Goal: Task Accomplishment & Management: Manage account settings

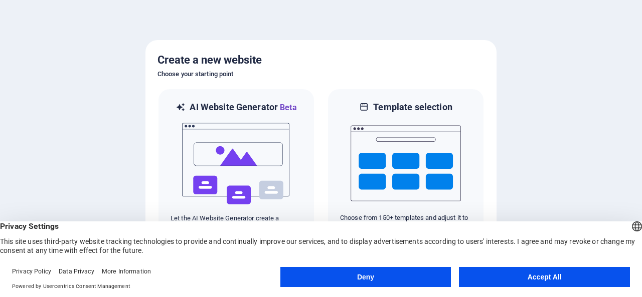
click at [523, 278] on button "Accept All" at bounding box center [544, 277] width 171 height 20
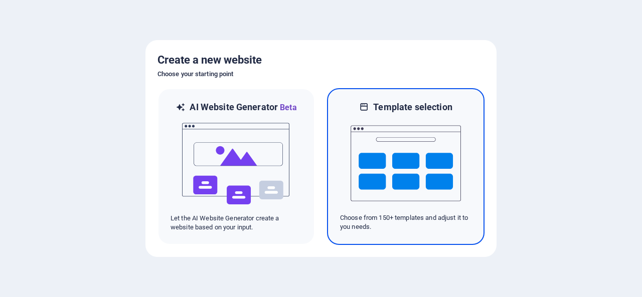
click at [436, 128] on img at bounding box center [405, 163] width 110 height 100
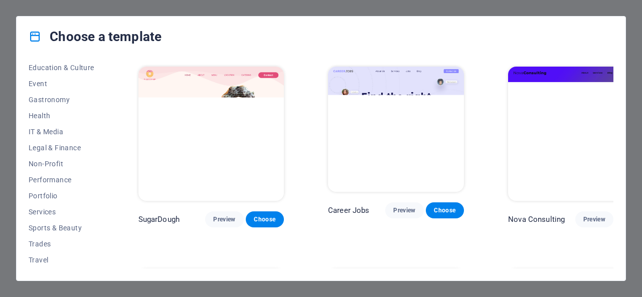
scroll to position [197, 0]
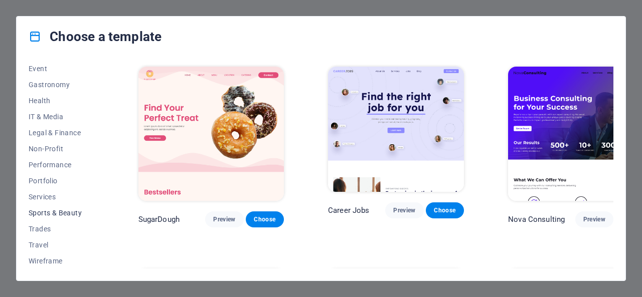
click at [46, 212] on span "Sports & Beauty" at bounding box center [62, 213] width 66 height 8
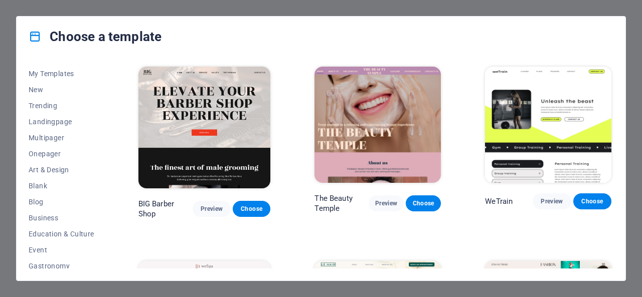
scroll to position [0, 0]
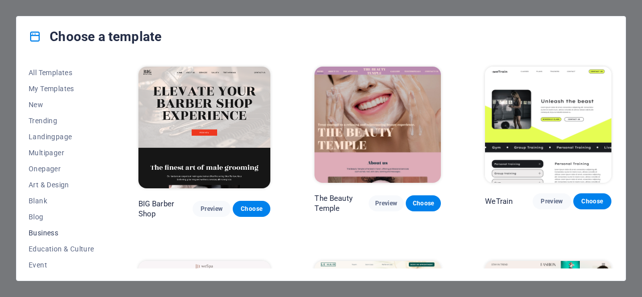
click at [49, 230] on span "Business" at bounding box center [62, 233] width 66 height 8
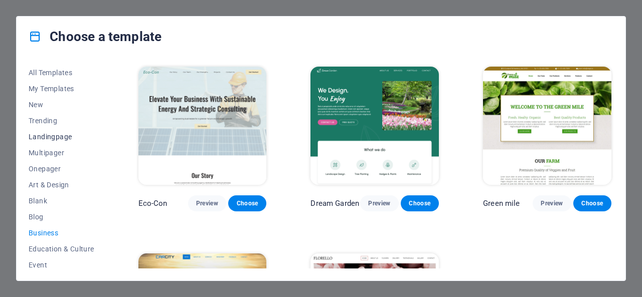
click at [65, 133] on span "Landingpage" at bounding box center [62, 137] width 66 height 8
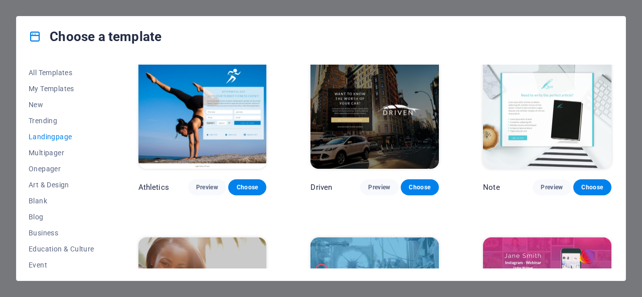
scroll to position [551, 0]
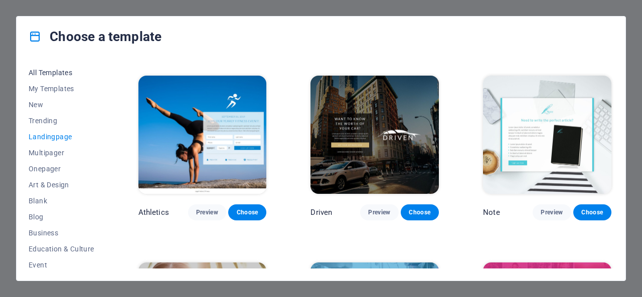
click at [63, 71] on span "All Templates" at bounding box center [62, 73] width 66 height 8
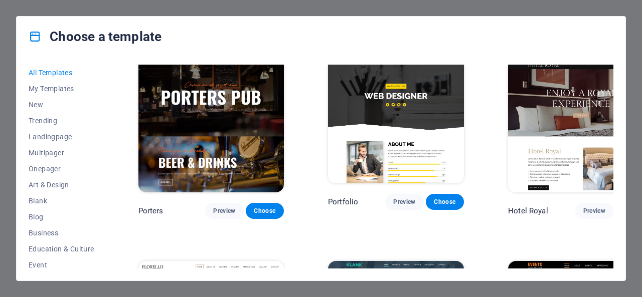
scroll to position [7566, 0]
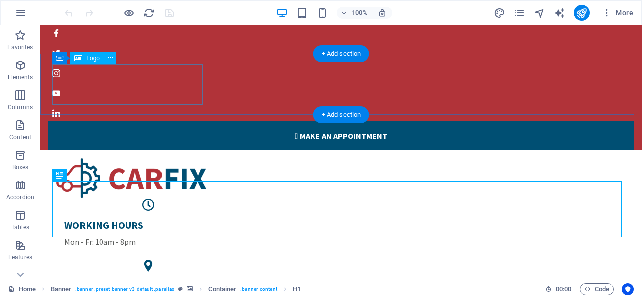
click at [79, 158] on div at bounding box center [340, 178] width 569 height 41
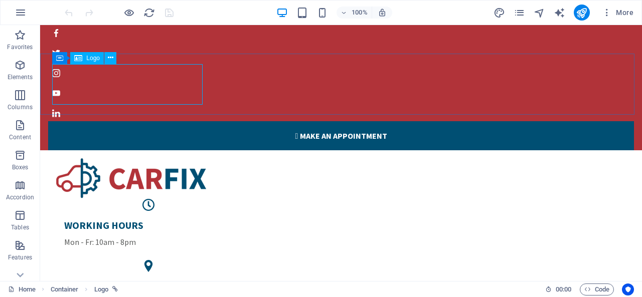
click at [96, 60] on span "Logo" at bounding box center [93, 58] width 14 height 6
click at [112, 58] on icon at bounding box center [111, 58] width 6 height 11
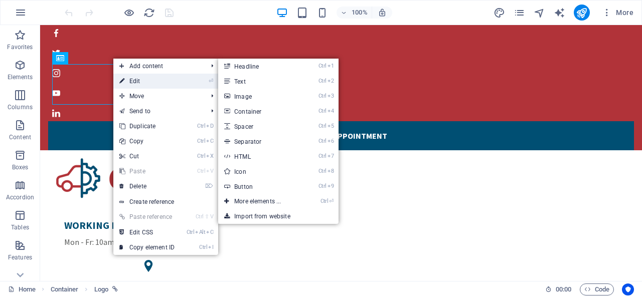
click at [151, 78] on link "⏎ Edit" at bounding box center [146, 81] width 67 height 15
select select "px"
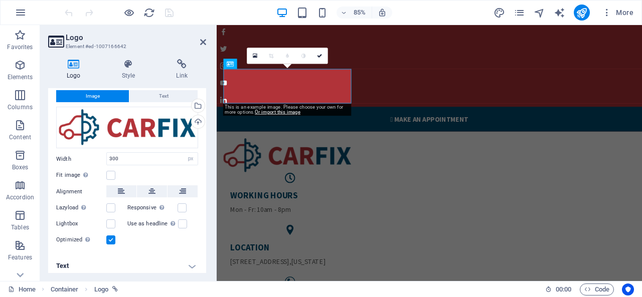
scroll to position [28, 0]
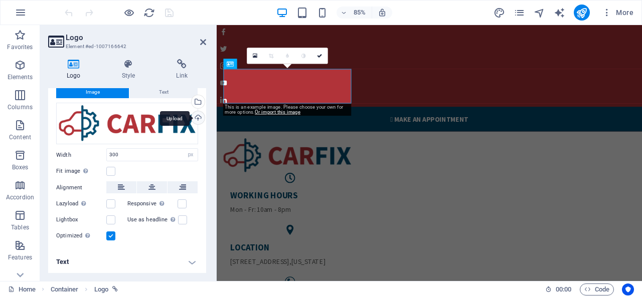
click at [193, 116] on div "Upload" at bounding box center [196, 118] width 15 height 15
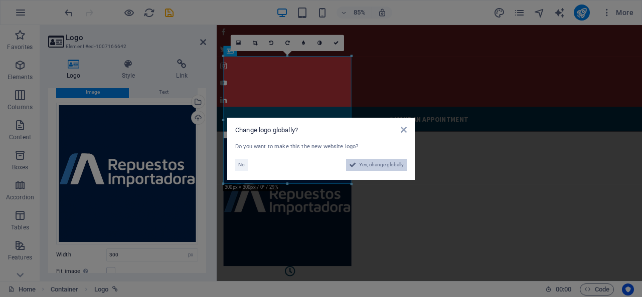
click at [366, 159] on span "Yes, change globally" at bounding box center [381, 165] width 45 height 12
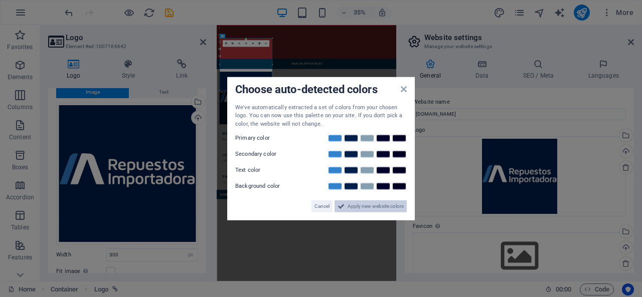
click at [345, 202] on button "Apply new website colors" at bounding box center [370, 207] width 72 height 12
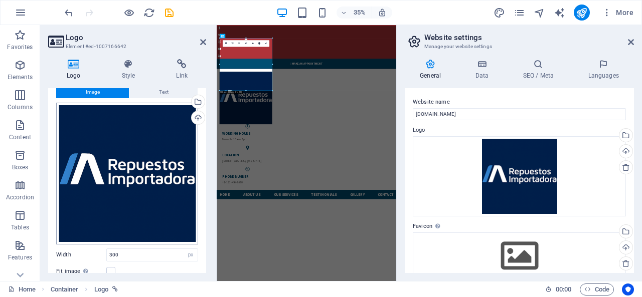
scroll to position [126, 0]
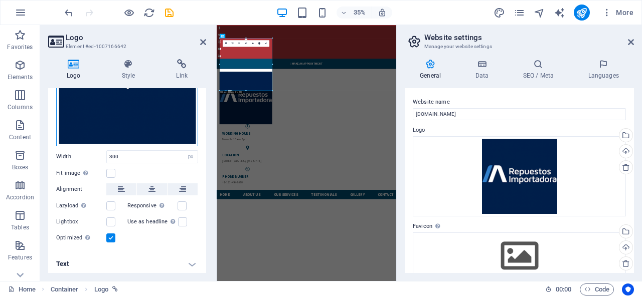
click at [113, 104] on div "Drag files here, click to choose files or select files from Files or our free s…" at bounding box center [127, 76] width 142 height 142
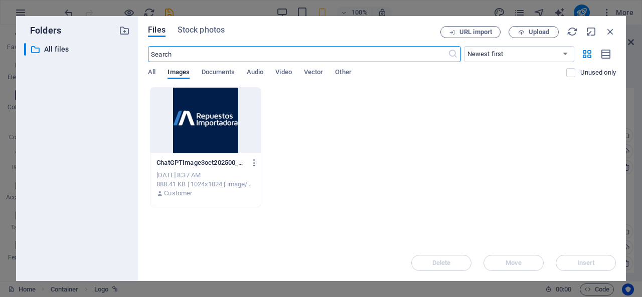
scroll to position [134, 0]
click at [255, 160] on icon "button" at bounding box center [255, 162] width 10 height 9
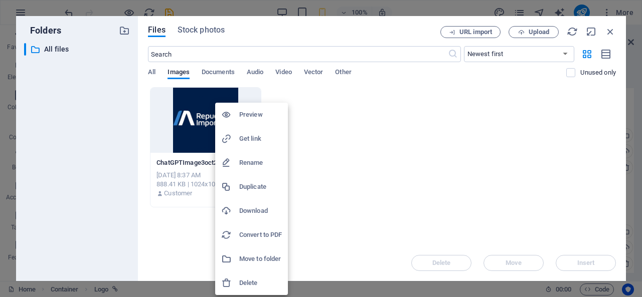
click at [380, 160] on div at bounding box center [321, 148] width 642 height 297
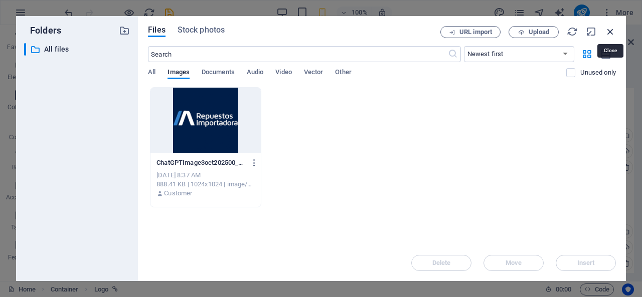
click at [608, 33] on icon "button" at bounding box center [610, 31] width 11 height 11
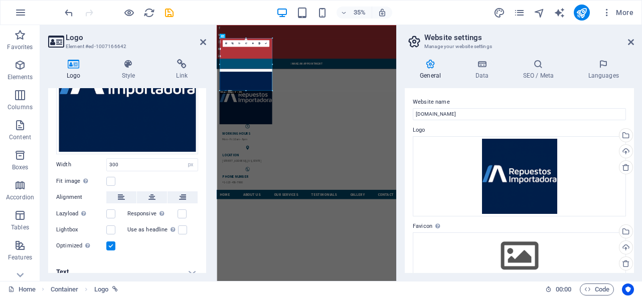
scroll to position [126, 0]
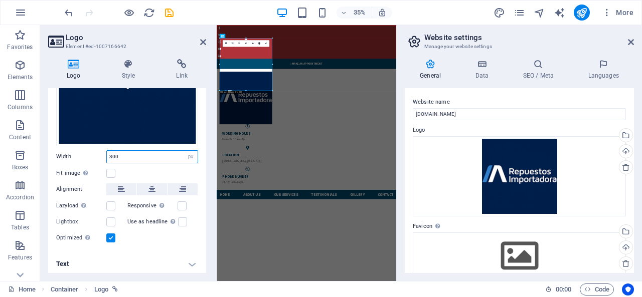
click at [137, 154] on input "300" at bounding box center [152, 157] width 91 height 12
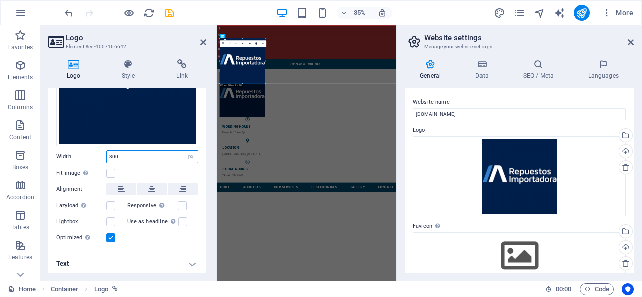
drag, startPoint x: 247, startPoint y: 90, endPoint x: 37, endPoint y: 70, distance: 210.5
type input "259"
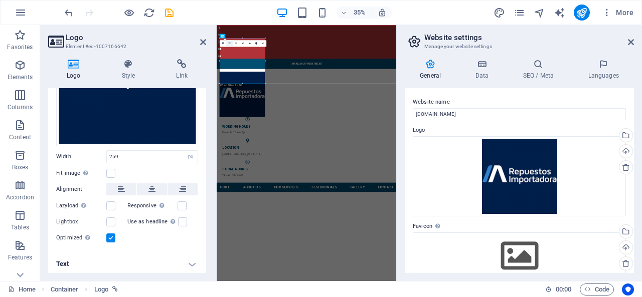
click at [229, 43] on icon at bounding box center [230, 43] width 2 height 2
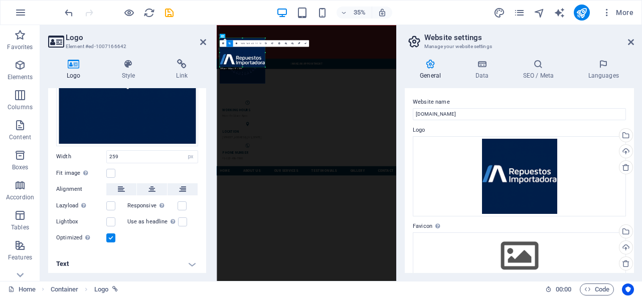
drag, startPoint x: 242, startPoint y: 83, endPoint x: 246, endPoint y: 36, distance: 47.3
click at [246, 38] on div "180 170 160 150 140 130 120 110 100 90 80 70 60 50 40 30 20 10 0 -10 -20 -30 -4…" at bounding box center [243, 52] width 46 height 29
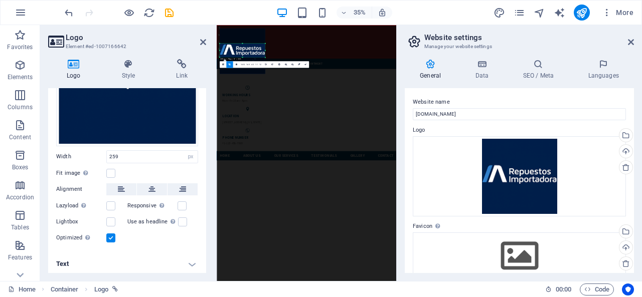
drag, startPoint x: 242, startPoint y: 37, endPoint x: 80, endPoint y: 158, distance: 202.0
click at [245, 80] on div "H1 Banner Banner Container H2 Menu Bar Menu Menu Bar Container Container Contai…" at bounding box center [306, 153] width 179 height 256
click at [615, 198] on div "WORKING HOURS Mon - Fr: 10am - 8pm LOCATION 770 11th Ave , New York PHONE NUMBE…" at bounding box center [473, 287] width 497 height 179
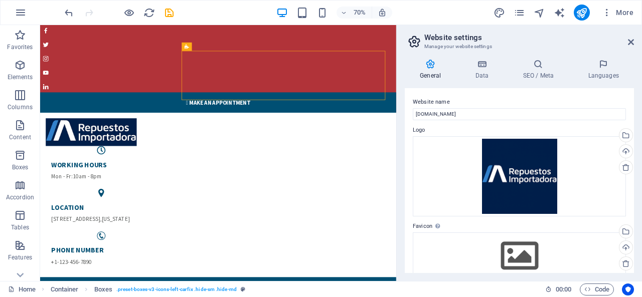
click at [629, 38] on h2 "Website settings" at bounding box center [529, 37] width 210 height 9
click at [629, 42] on icon at bounding box center [631, 42] width 6 height 8
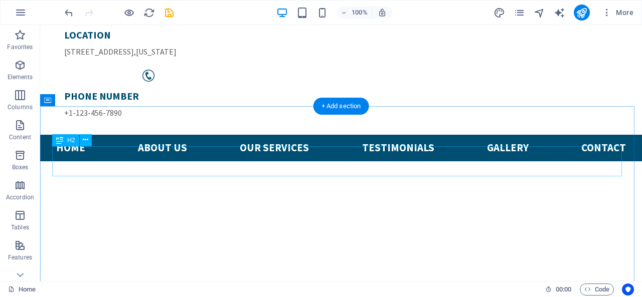
scroll to position [0, 0]
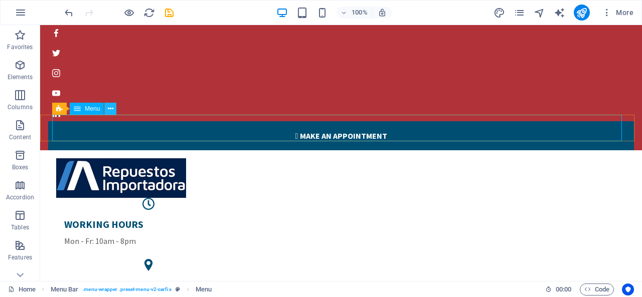
click at [108, 108] on icon at bounding box center [111, 109] width 6 height 11
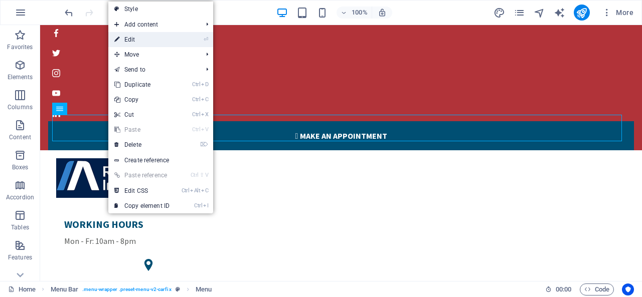
click at [127, 44] on link "⏎ Edit" at bounding box center [141, 39] width 67 height 15
select select
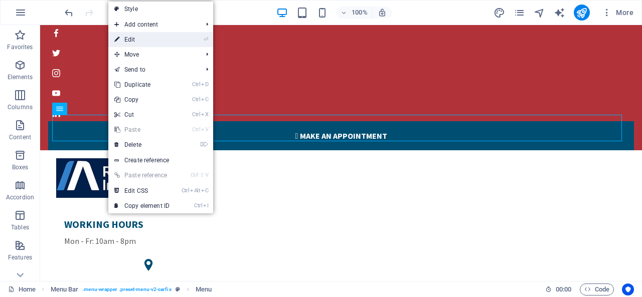
select select
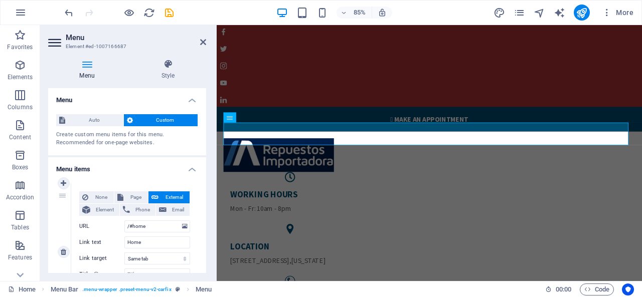
scroll to position [50, 0]
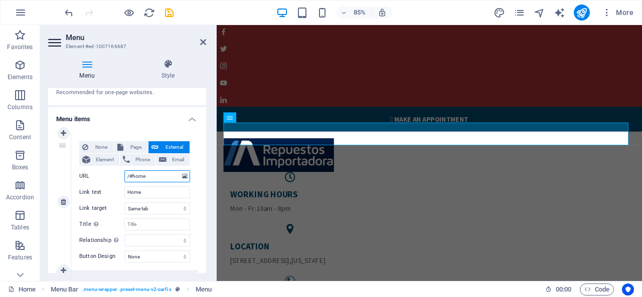
click at [150, 171] on input "/#home" at bounding box center [157, 176] width 66 height 12
type input "/#"
select select
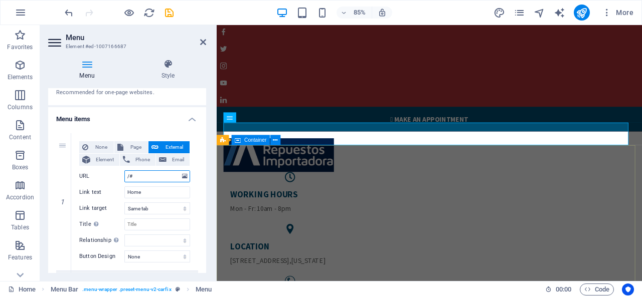
select select
type input "/#In"
select select
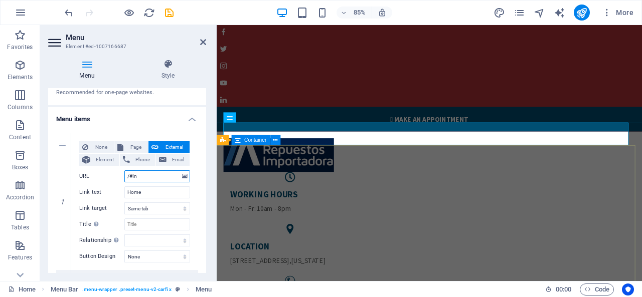
select select
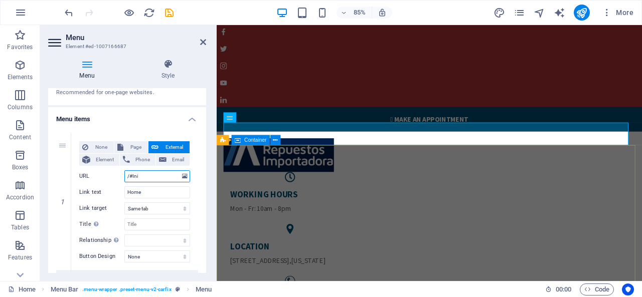
type input "/#Ini¿"
select select
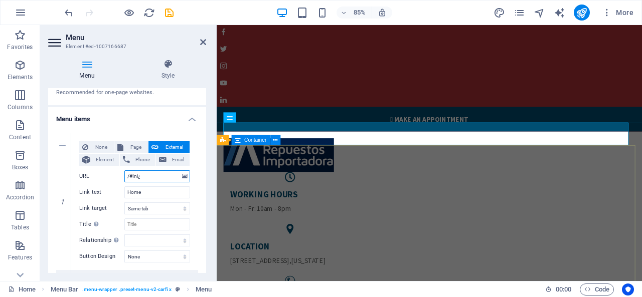
select select
type input "/#Inic"
select select
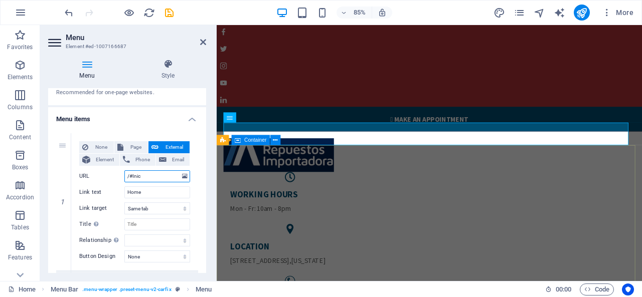
select select
type input "/#Inici"
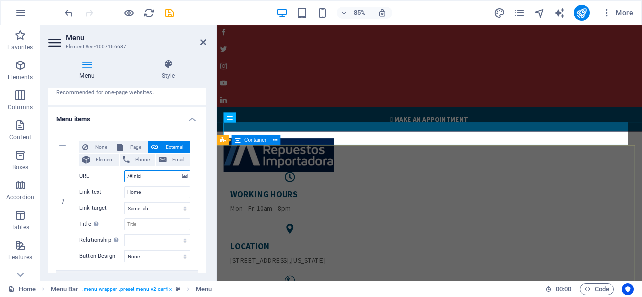
select select
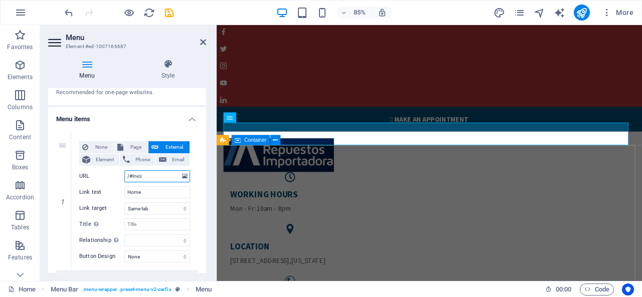
select select
type input "/#Inicio"
select select
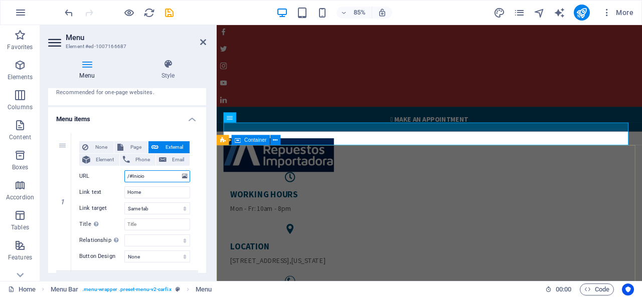
select select
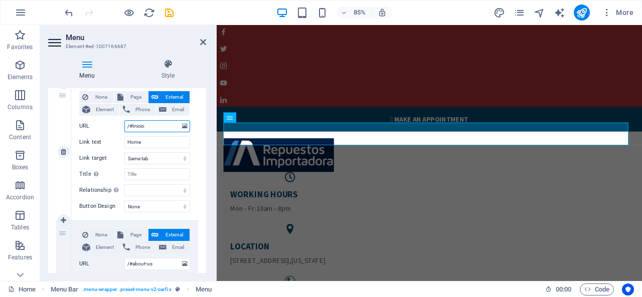
scroll to position [201, 0]
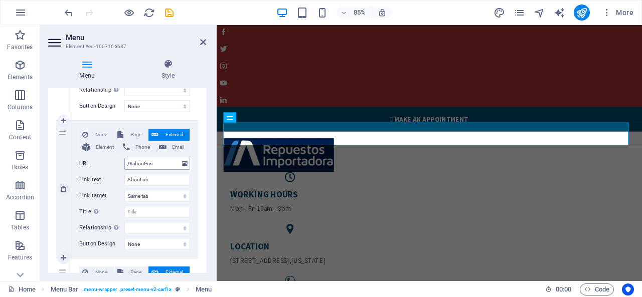
type input "/#Inicio"
drag, startPoint x: 158, startPoint y: 161, endPoint x: 131, endPoint y: 162, distance: 27.1
click at [131, 162] on input "/#about-us" at bounding box center [157, 164] width 66 height 12
type input "/#Sobre"
select select
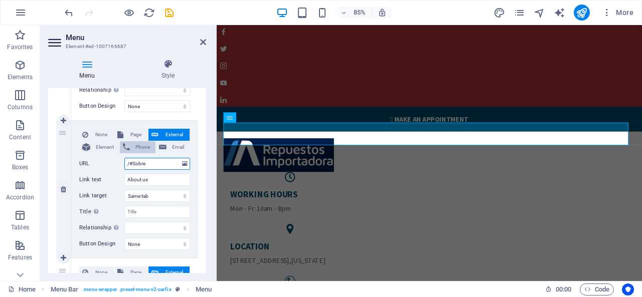
select select
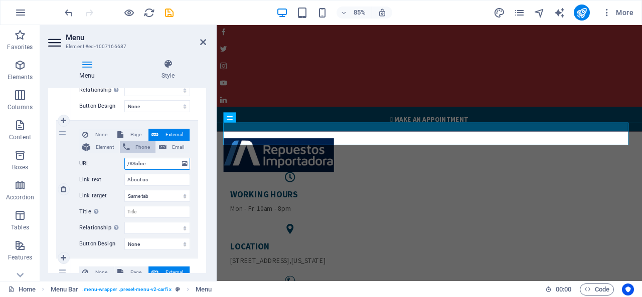
type input "/#Sobre-"
select select
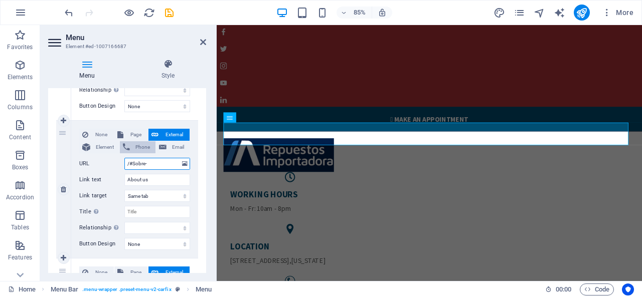
select select
type input "/#Sobre-nosotros"
select select
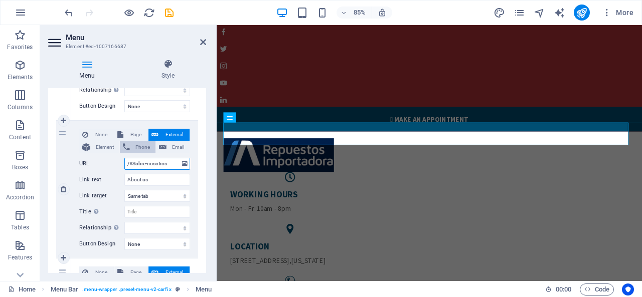
select select
type input "/#Sobre-nosotros"
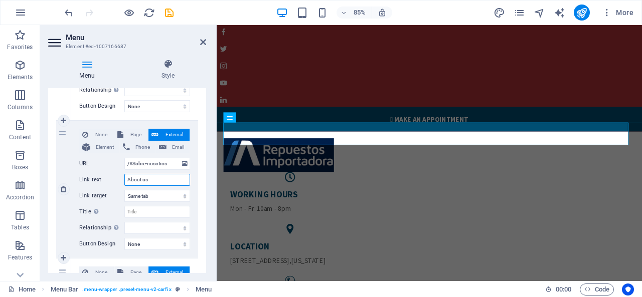
click at [148, 174] on input "About us" at bounding box center [157, 180] width 66 height 12
type input "Sobre Nosotros"
select select
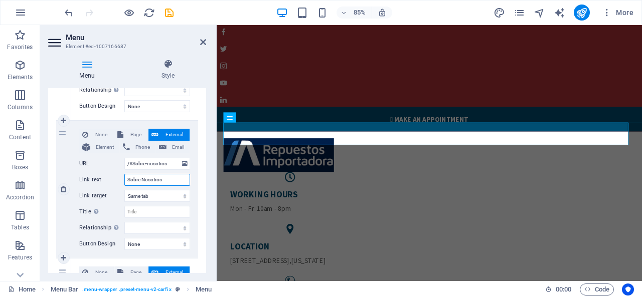
select select
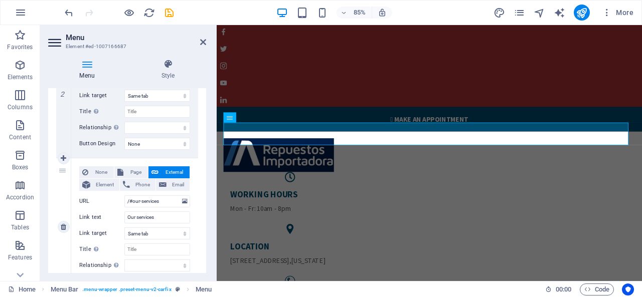
scroll to position [351, 0]
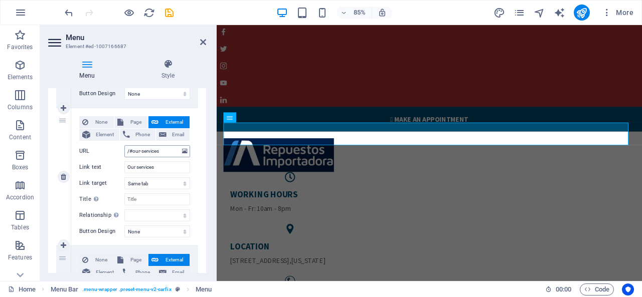
type input "Sobre Nosotros"
drag, startPoint x: 162, startPoint y: 152, endPoint x: 157, endPoint y: 141, distance: 12.1
click at [162, 152] on input "/#our-services" at bounding box center [157, 151] width 66 height 12
type input "/#our-se"
select select
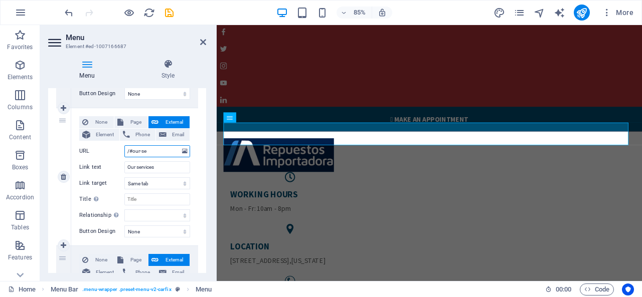
select select
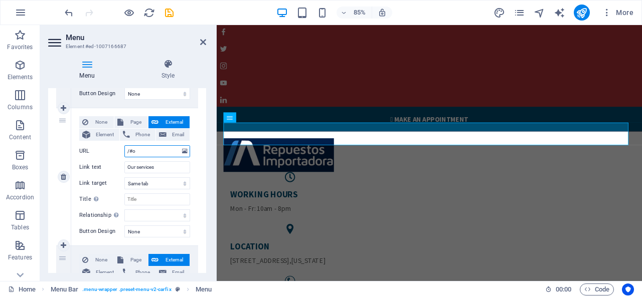
type input "/#"
select select
type input "/#S"
select select
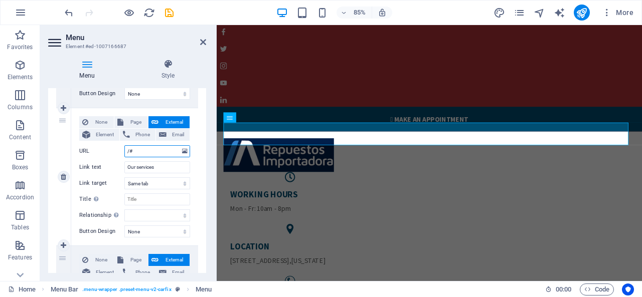
select select
type input "/#Ser"
select select
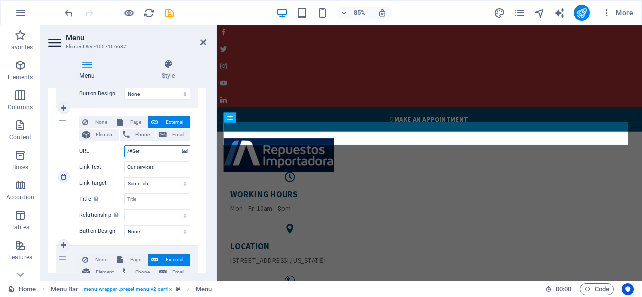
select select
type input "/#Serv"
select select
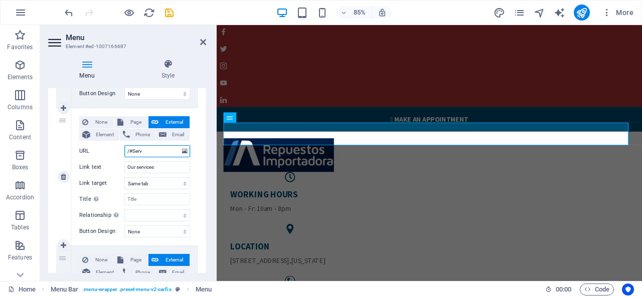
select select
type input "/#Servicios"
select select
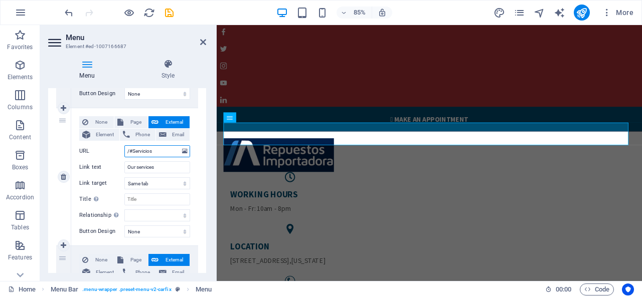
select select
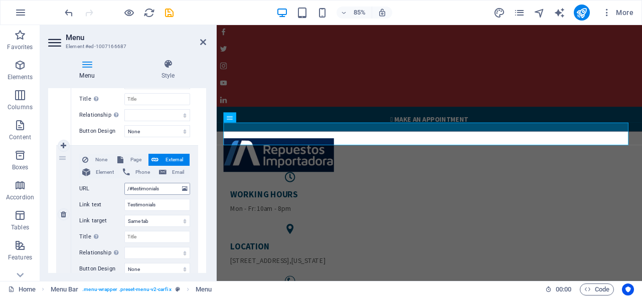
scroll to position [501, 0]
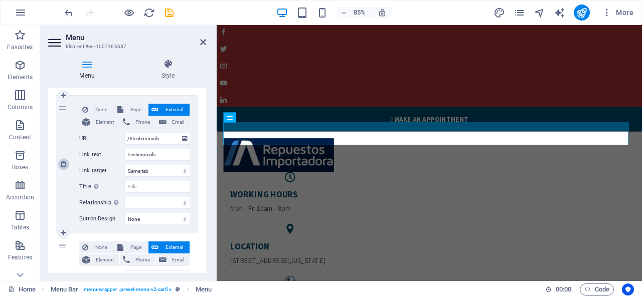
type input "/#Servicios"
click at [65, 158] on link at bounding box center [64, 164] width 12 height 12
select select
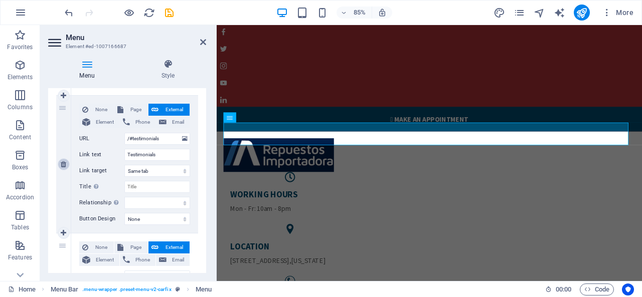
type input "/#gallery"
type input "Gallery"
select select
type input "/#contact"
type input "Contact"
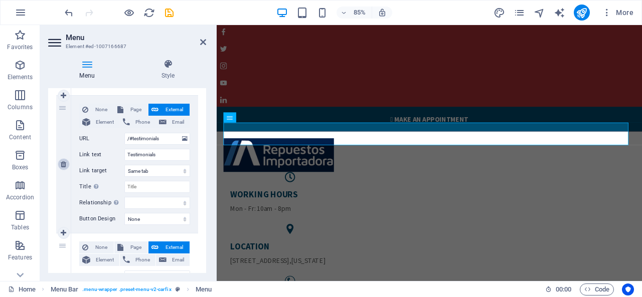
select select
click at [65, 158] on link at bounding box center [64, 164] width 12 height 12
select select
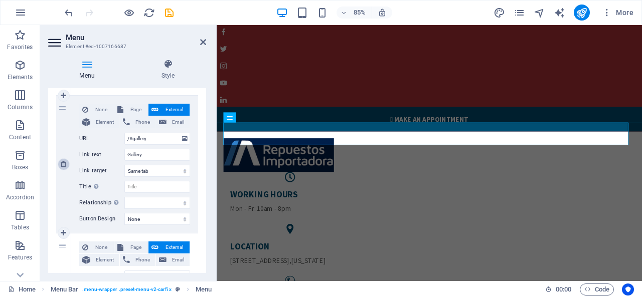
type input "/#contact"
type input "Contact"
select select
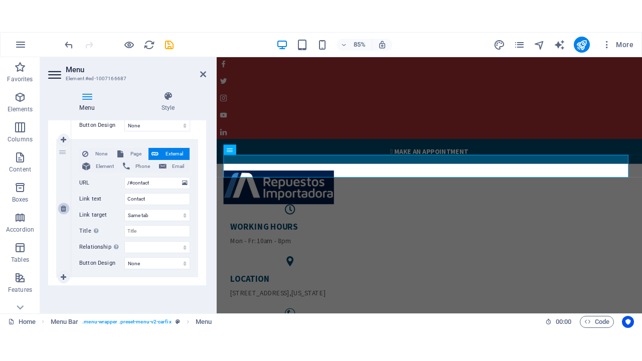
scroll to position [488, 0]
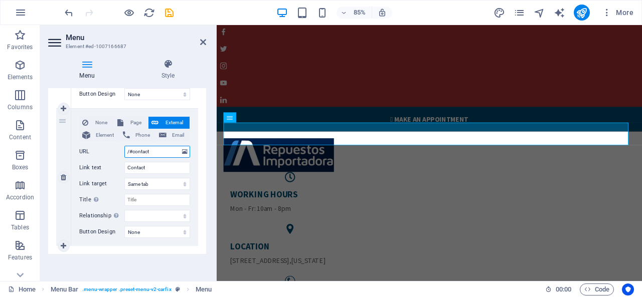
click at [164, 152] on input "/#contact" at bounding box center [157, 152] width 66 height 12
type input "/#contactop"
select select
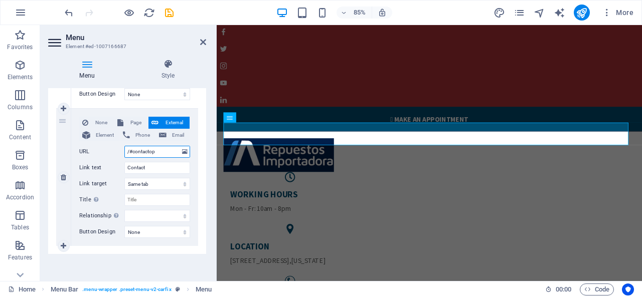
select select
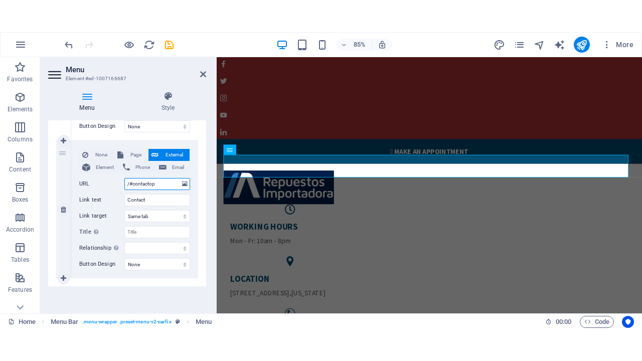
scroll to position [425, 0]
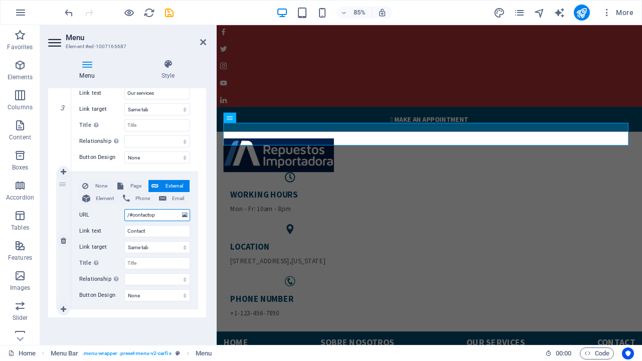
type input "/#contacto"
select select
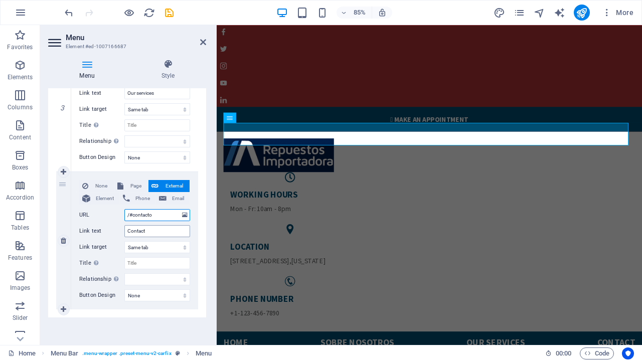
type input "/#contacto"
click at [158, 228] on input "Contact" at bounding box center [157, 231] width 66 height 12
type input "Contacto"
select select
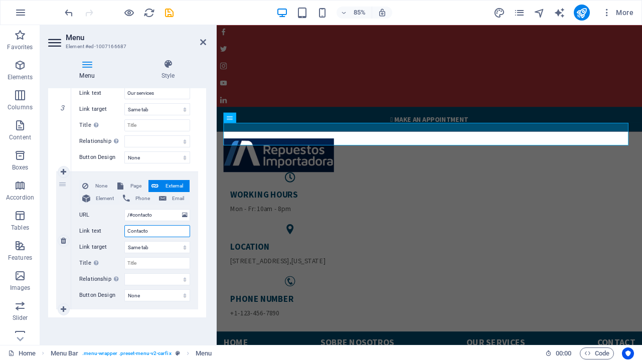
select select
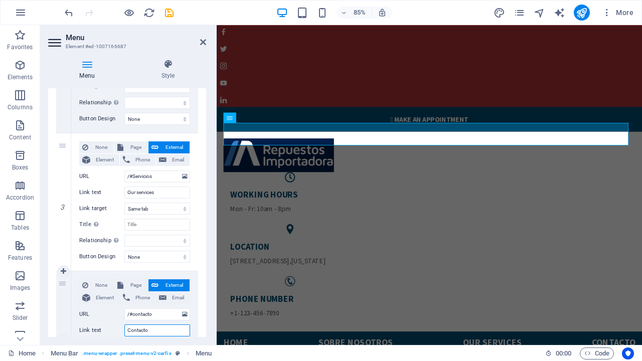
scroll to position [325, 0]
type input "Contacto"
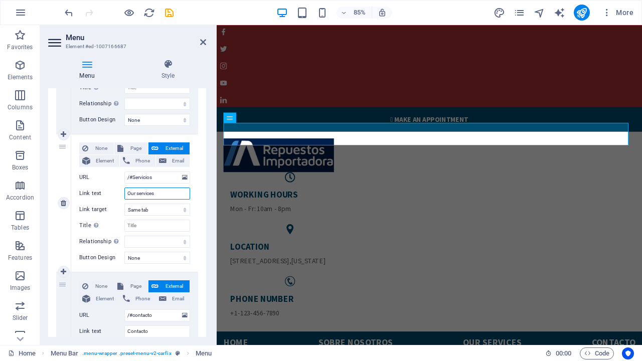
drag, startPoint x: 164, startPoint y: 189, endPoint x: 123, endPoint y: 195, distance: 40.9
click at [123, 195] on div "Link text Our services" at bounding box center [134, 193] width 111 height 12
type input "Serviciosd"
select select
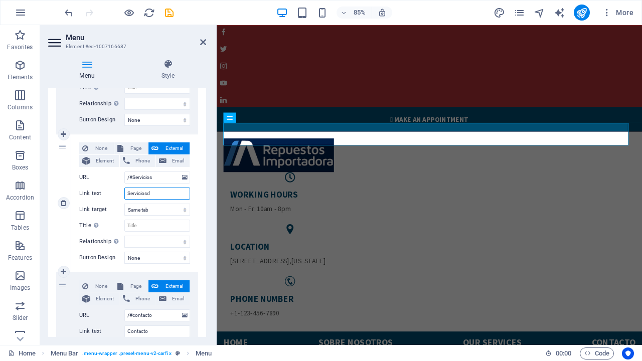
select select
type input "Servicios"
select select
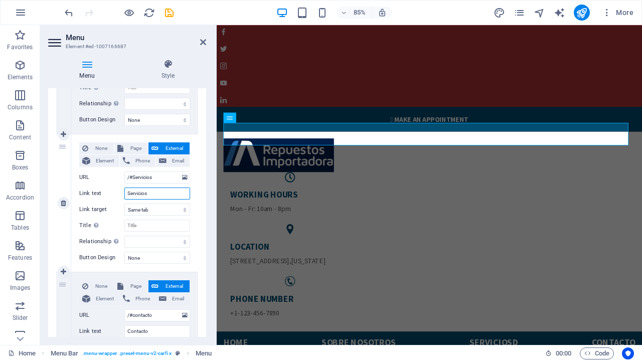
select select
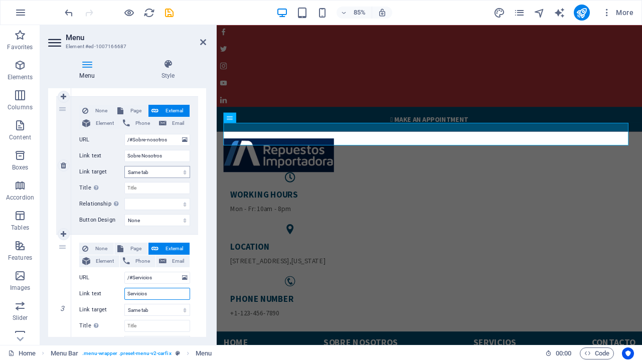
scroll to position [124, 0]
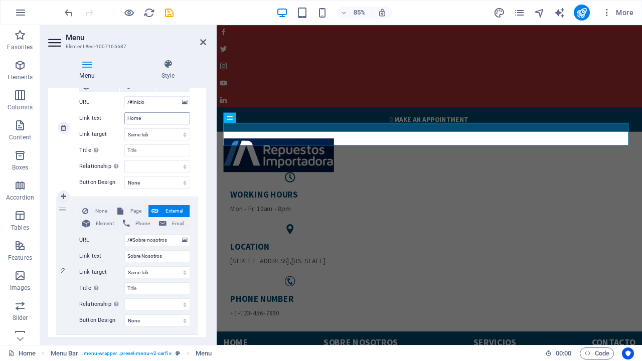
type input "Servicios"
click at [153, 116] on input "Home" at bounding box center [157, 118] width 66 height 12
type input "Ini"
select select
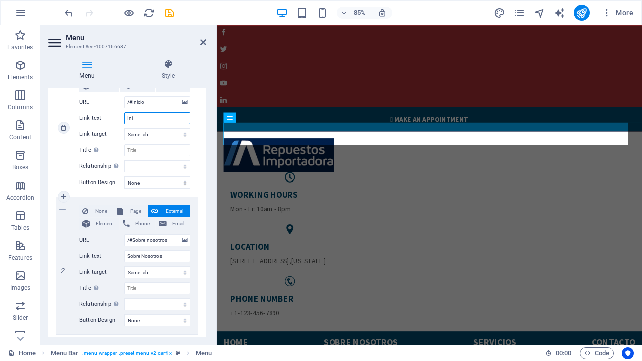
select select
type input "Inicio"
select select
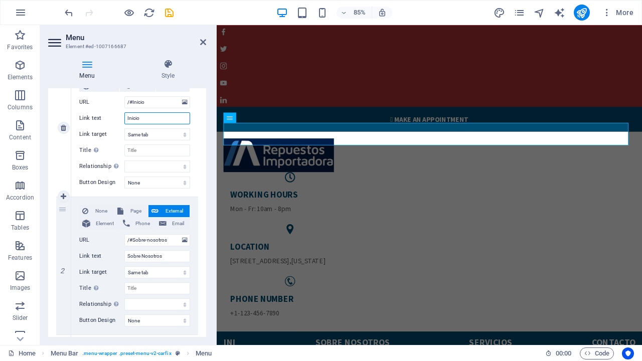
select select
type input "Inicio"
click at [202, 42] on icon at bounding box center [203, 42] width 6 height 8
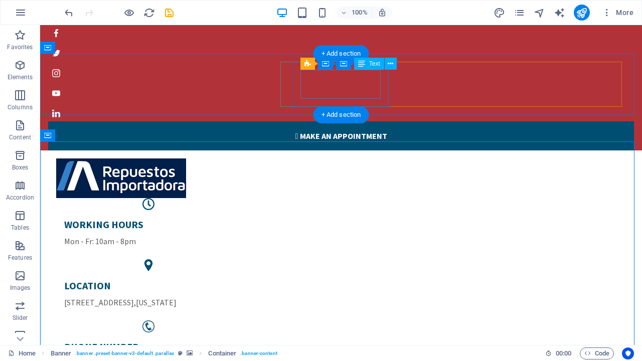
click at [233, 218] on div "WORKING HOURS Mon - Fr: 10am - 8pm" at bounding box center [148, 232] width 168 height 29
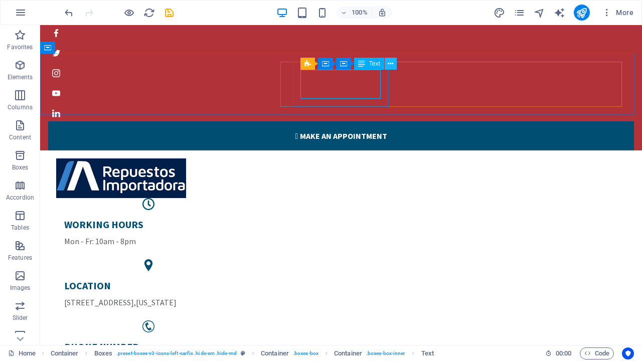
click at [389, 63] on icon at bounding box center [391, 64] width 6 height 11
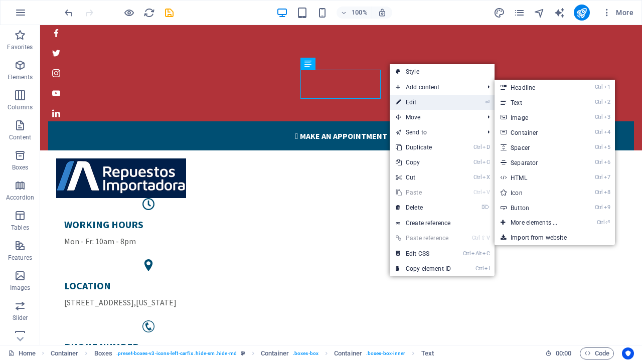
click at [405, 102] on link "⏎ Edit" at bounding box center [423, 102] width 67 height 15
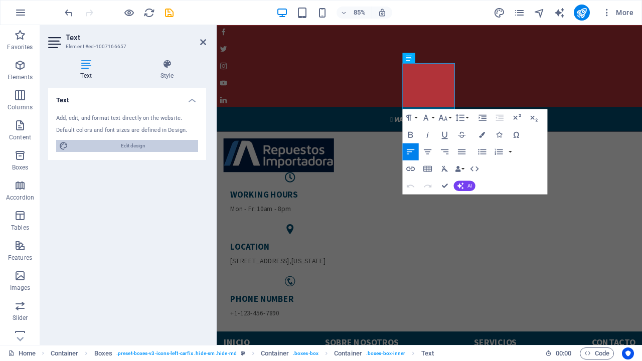
drag, startPoint x: 64, startPoint y: 103, endPoint x: 144, endPoint y: 141, distance: 88.8
click at [144, 141] on span "Edit design" at bounding box center [133, 146] width 124 height 12
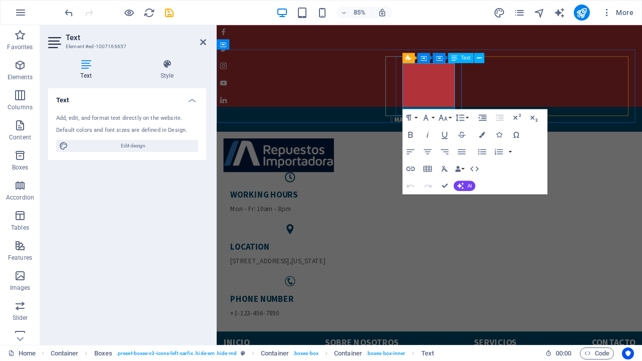
click at [372, 218] on h5 "WORKING HOURS" at bounding box center [303, 224] width 140 height 13
drag, startPoint x: 456, startPoint y: 83, endPoint x: 442, endPoint y: 81, distance: 14.7
click at [372, 218] on h5 "WORKING HOURS" at bounding box center [303, 224] width 140 height 13
click at [479, 168] on icon "button" at bounding box center [474, 169] width 10 height 10
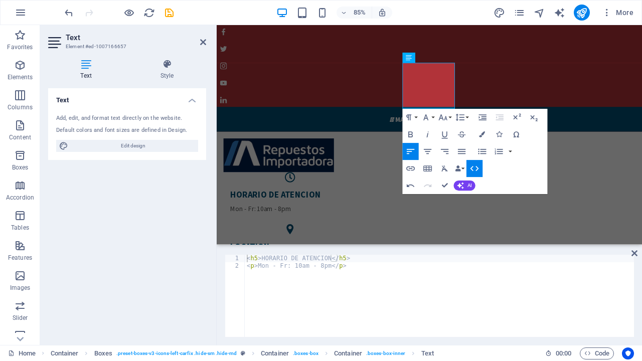
click at [479, 168] on icon "button" at bounding box center [474, 169] width 10 height 10
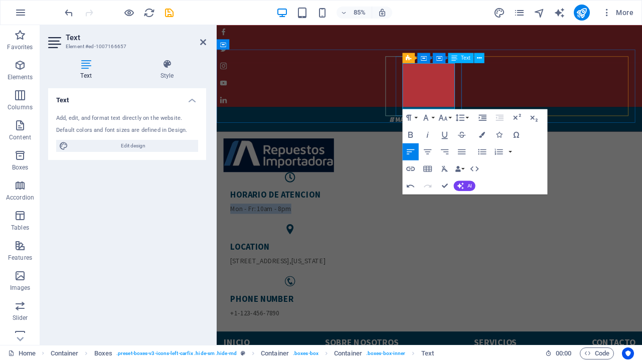
drag, startPoint x: 453, startPoint y: 114, endPoint x: 436, endPoint y: 107, distance: 18.6
click at [372, 235] on p "Mon - Fr: 10am - 8pm" at bounding box center [303, 241] width 140 height 12
click at [392, 150] on div "HORARIO DE ATENCION ​Lun - Vie 7:00am - 5:00pm LOCATION 770 11th Ave , New York…" at bounding box center [467, 267] width 500 height 235
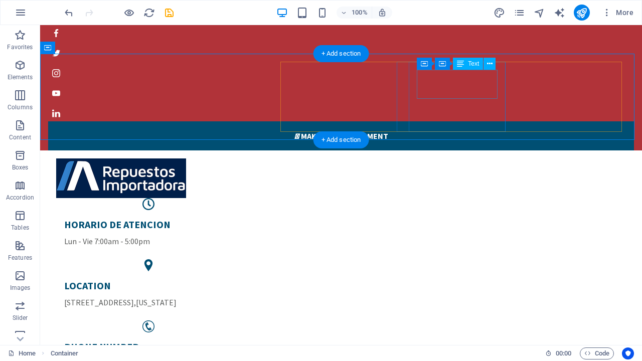
click at [233, 279] on div "LOCATION 770 11th Ave , New York" at bounding box center [148, 293] width 168 height 29
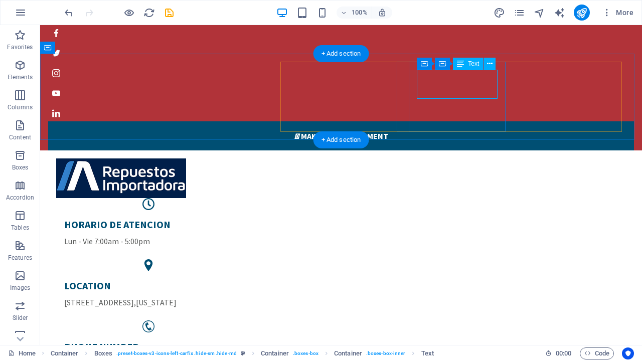
click at [233, 279] on div "LOCATION 770 11th Ave , New York" at bounding box center [148, 293] width 168 height 29
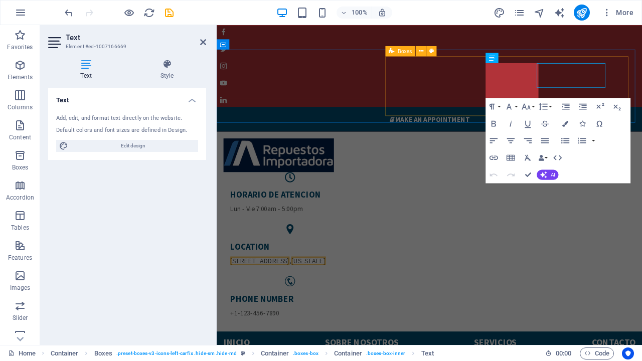
click at [372, 296] on p "770 11th Ave , New York" at bounding box center [303, 302] width 140 height 12
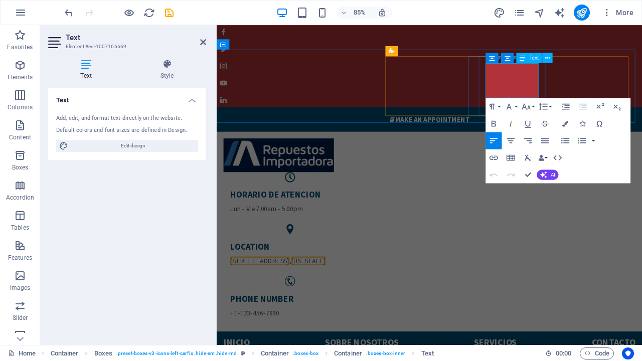
click at [372, 279] on h5 "LOCATION" at bounding box center [303, 285] width 140 height 13
drag, startPoint x: 579, startPoint y: 75, endPoint x: 531, endPoint y: 74, distance: 47.6
click at [380, 271] on div "LOCATION 770 11th Ave , New York" at bounding box center [303, 293] width 156 height 45
drag, startPoint x: 548, startPoint y: 103, endPoint x: 539, endPoint y: 88, distance: 18.2
click at [372, 296] on p "770 11th Ave , New York" at bounding box center [303, 302] width 140 height 12
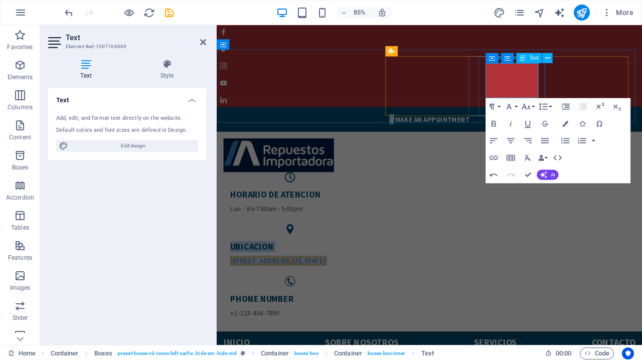
click at [372, 296] on p "770 11th Ave , New York" at bounding box center [303, 302] width 140 height 12
drag, startPoint x: 550, startPoint y: 103, endPoint x: 539, endPoint y: 92, distance: 15.2
click at [372, 296] on p "770 11th Ave , New York" at bounding box center [303, 302] width 140 height 12
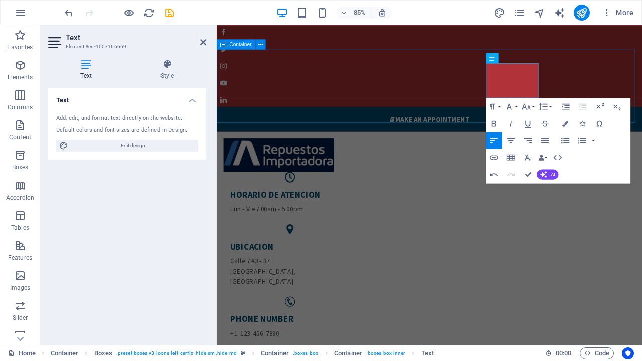
click at [505, 150] on div "HORARIO DE ATENCION Lun - Vie 7:00am - 5:00pm UBICACION ​Calle 7 #3 - 37 Bogota…" at bounding box center [467, 279] width 500 height 259
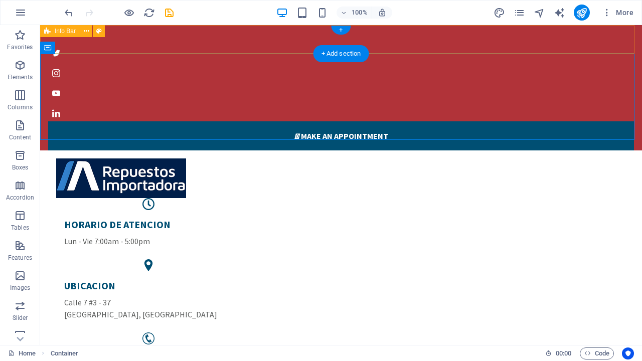
click at [351, 38] on div " Make an appointment" at bounding box center [341, 85] width 602 height 129
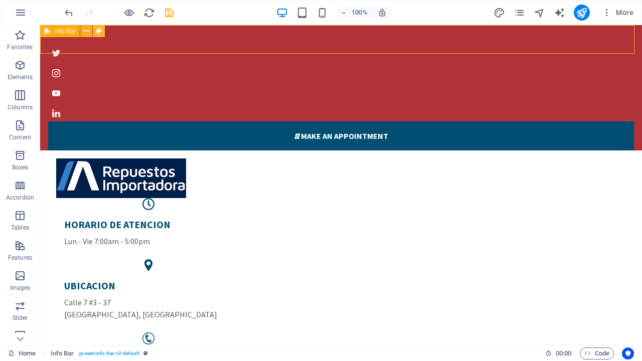
click at [100, 29] on icon at bounding box center [99, 31] width 6 height 11
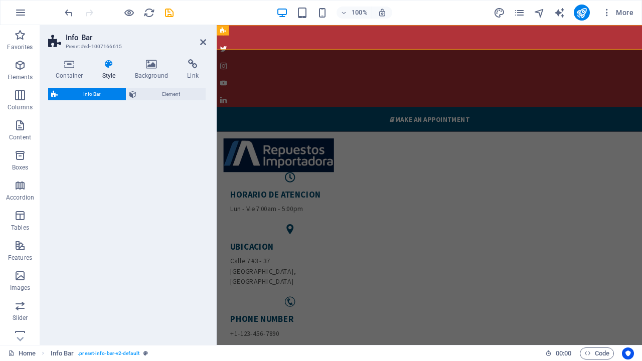
select select "px"
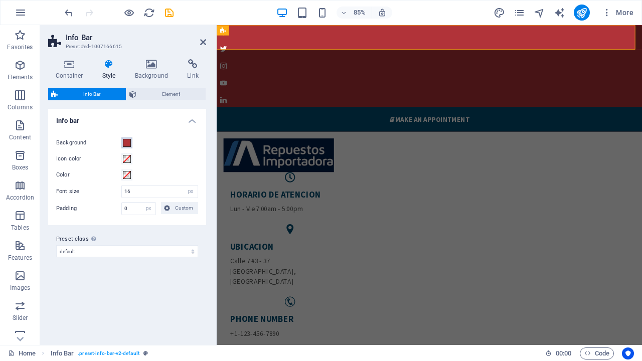
click at [126, 143] on span at bounding box center [127, 143] width 8 height 8
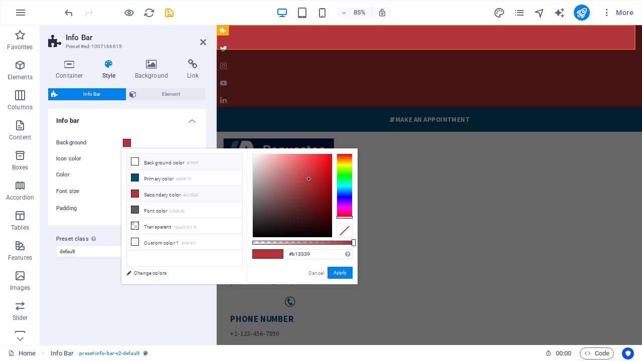
click at [133, 162] on icon at bounding box center [134, 161] width 7 height 7
click at [133, 160] on icon at bounding box center [134, 161] width 7 height 7
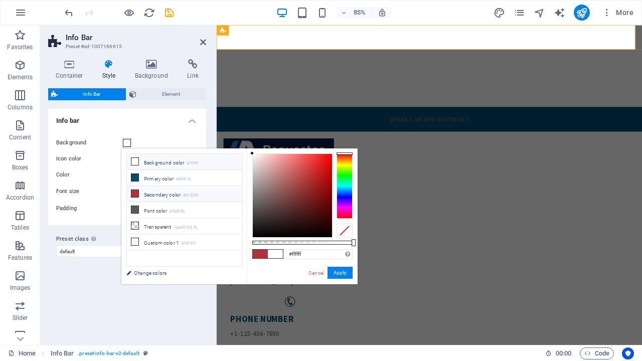
click at [133, 190] on icon at bounding box center [134, 193] width 7 height 7
click at [136, 158] on icon at bounding box center [134, 161] width 7 height 7
type input "#ffffff"
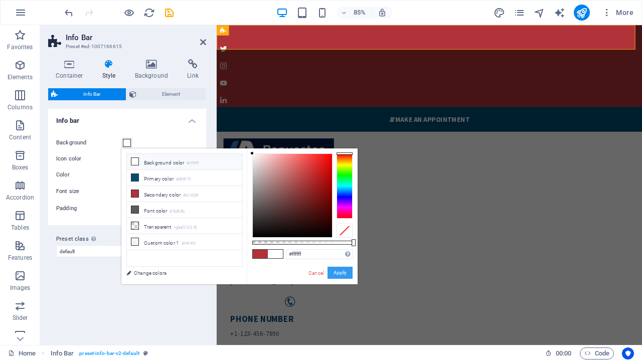
drag, startPoint x: 341, startPoint y: 273, endPoint x: 145, endPoint y: 291, distance: 196.3
click at [341, 273] on button "Apply" at bounding box center [339, 273] width 25 height 12
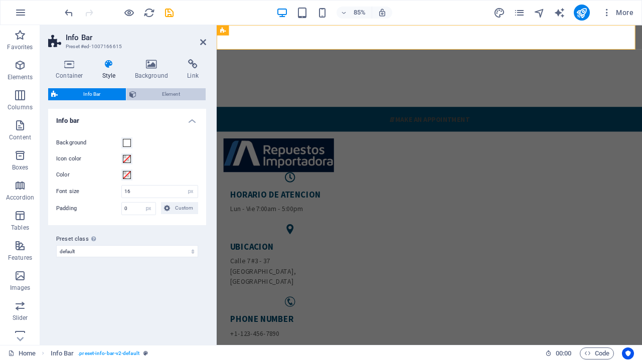
click at [135, 93] on icon at bounding box center [132, 94] width 7 height 12
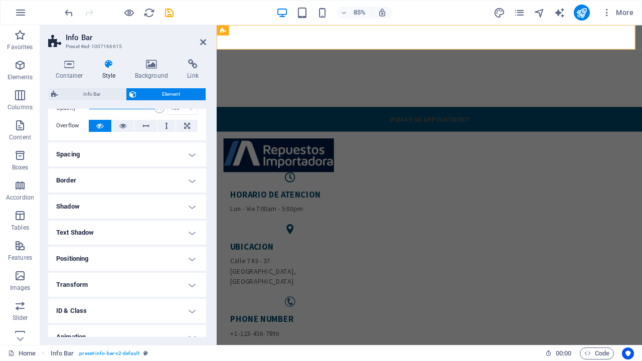
scroll to position [88, 0]
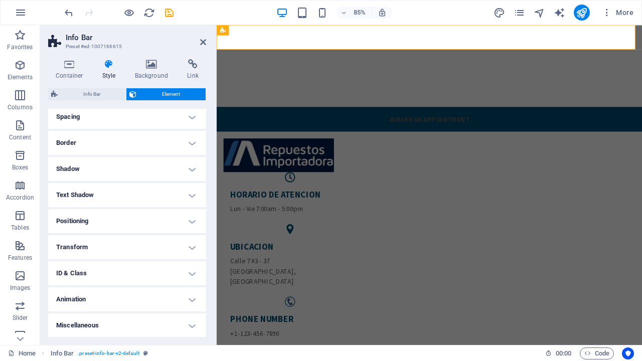
click at [152, 192] on h4 "Text Shadow" at bounding box center [127, 195] width 158 height 24
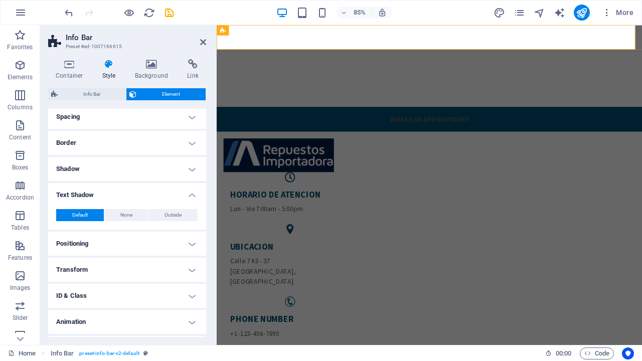
click at [174, 195] on h4 "Text Shadow" at bounding box center [127, 192] width 158 height 18
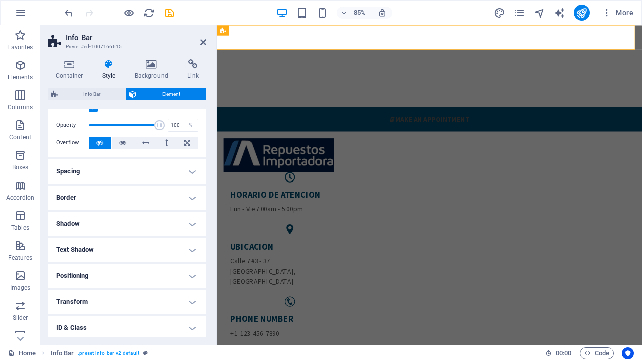
scroll to position [0, 0]
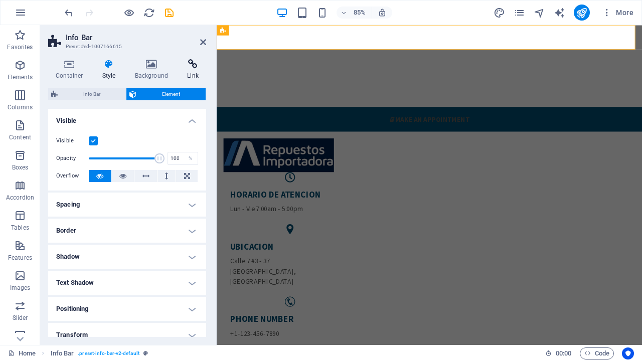
click at [198, 72] on h4 "Link" at bounding box center [192, 69] width 27 height 21
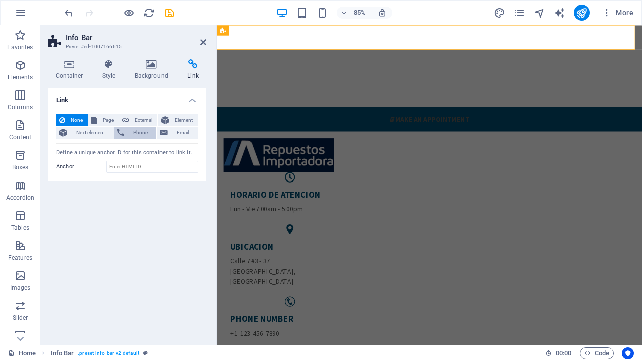
click at [140, 132] on span "Phone" at bounding box center [140, 133] width 27 height 12
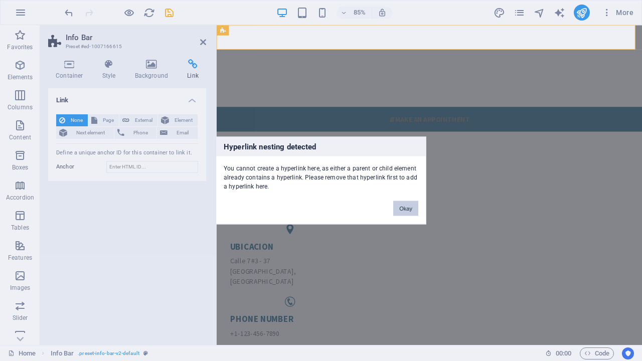
click at [397, 204] on button "Okay" at bounding box center [405, 208] width 25 height 15
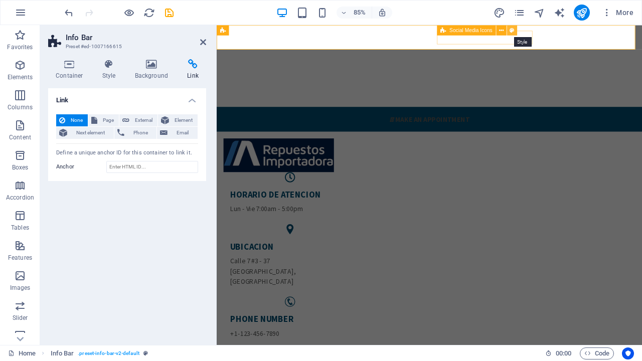
click at [512, 29] on icon at bounding box center [511, 30] width 5 height 9
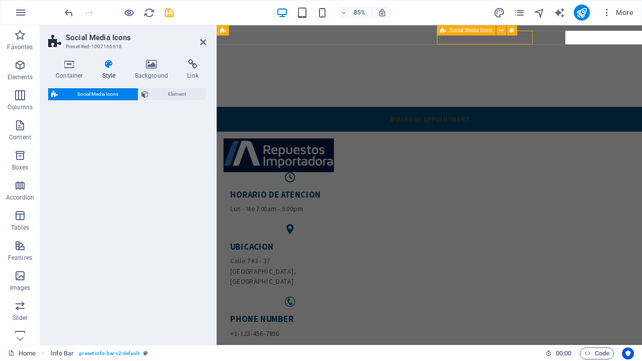
select select "rem"
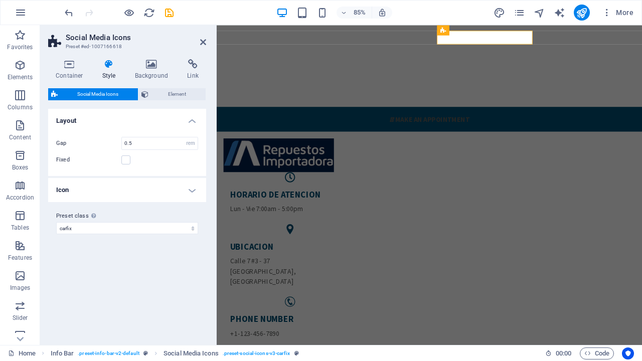
click at [143, 181] on h4 "Icon" at bounding box center [127, 190] width 158 height 24
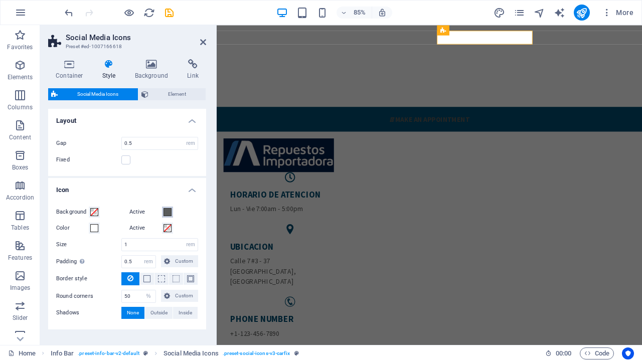
click at [167, 212] on span at bounding box center [167, 212] width 8 height 8
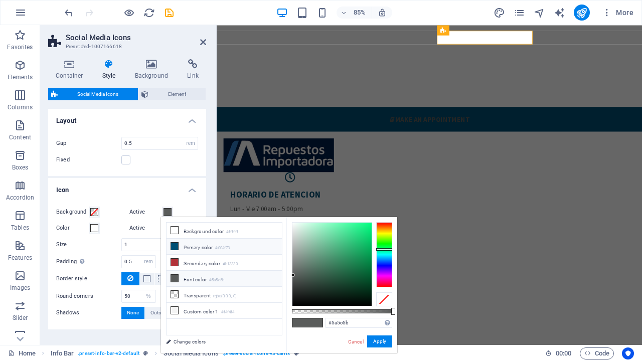
click at [174, 246] on icon at bounding box center [174, 246] width 7 height 7
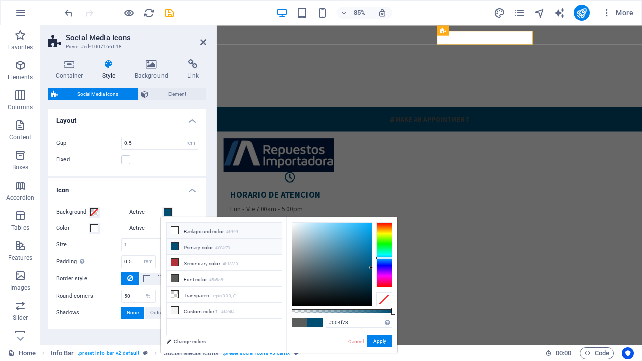
click at [174, 229] on icon at bounding box center [174, 230] width 7 height 7
type input "#ffffff"
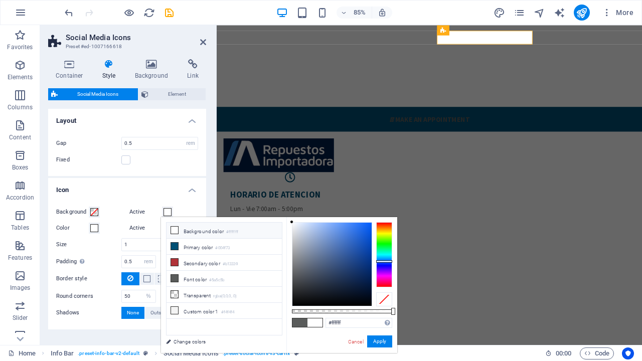
click at [385, 261] on div at bounding box center [384, 254] width 16 height 65
click at [380, 297] on button "Apply" at bounding box center [379, 341] width 25 height 12
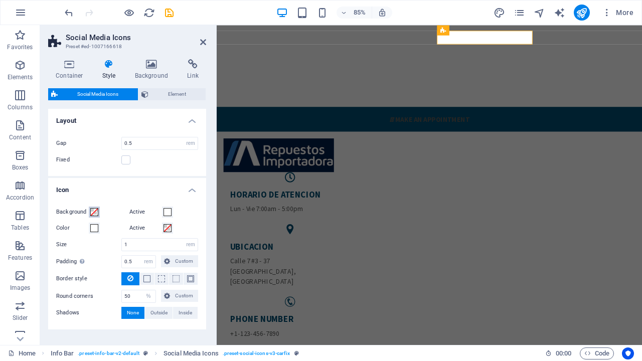
click at [93, 208] on span at bounding box center [94, 212] width 8 height 8
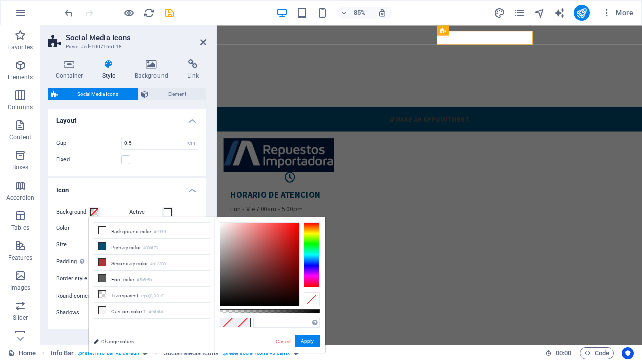
click at [97, 207] on button "Background" at bounding box center [94, 212] width 11 height 11
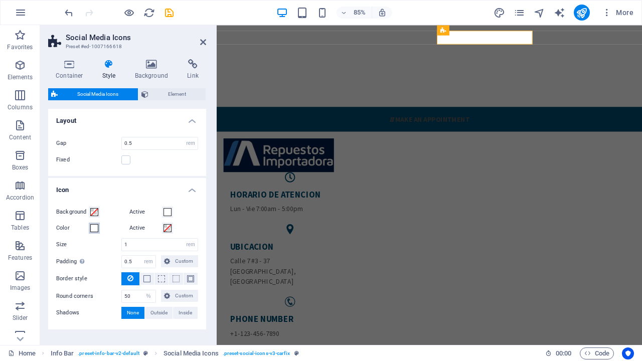
click at [92, 229] on span at bounding box center [94, 228] width 8 height 8
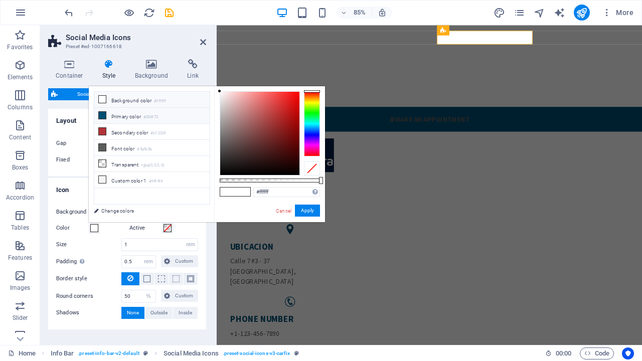
click at [101, 112] on icon at bounding box center [102, 115] width 7 height 7
type input "#004f73"
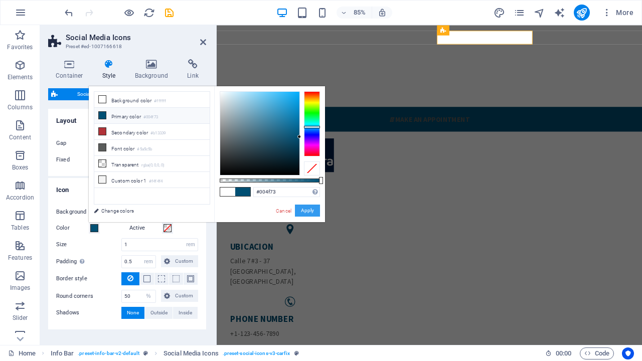
click at [312, 211] on button "Apply" at bounding box center [307, 211] width 25 height 12
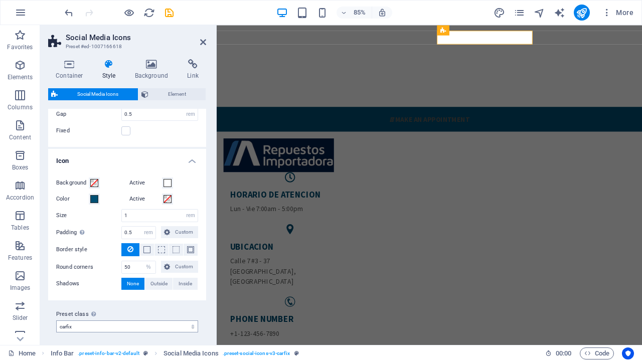
scroll to position [31, 0]
click at [399, 150] on div "HORARIO DE ATENCION Lun - Vie 7:00am - 5:00pm UBICACION Calle 7 #3 - 37 Bogota,…" at bounding box center [467, 279] width 500 height 259
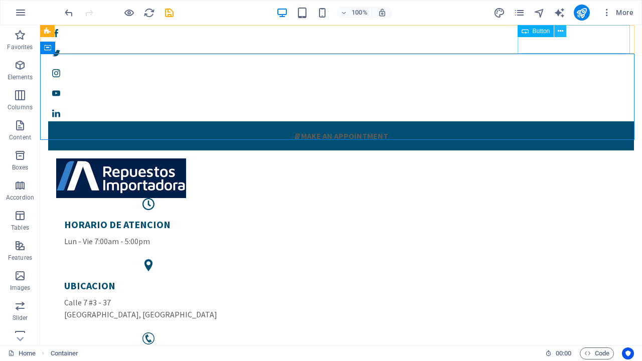
click at [559, 30] on icon at bounding box center [560, 31] width 6 height 11
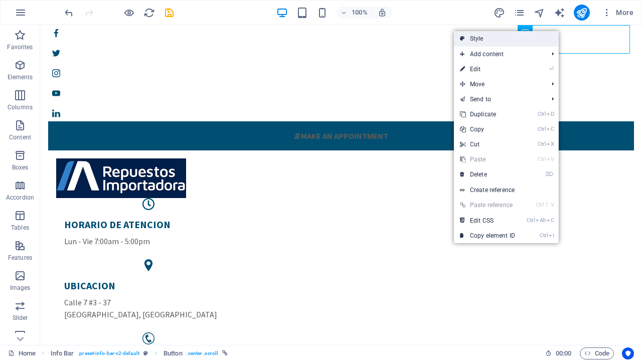
drag, startPoint x: 514, startPoint y: 31, endPoint x: 367, endPoint y: 92, distance: 159.4
click at [514, 31] on link "Style" at bounding box center [506, 38] width 105 height 15
select select "px"
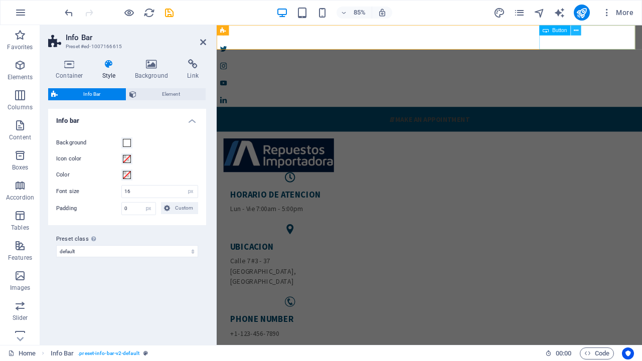
click at [578, 30] on icon at bounding box center [576, 30] width 5 height 9
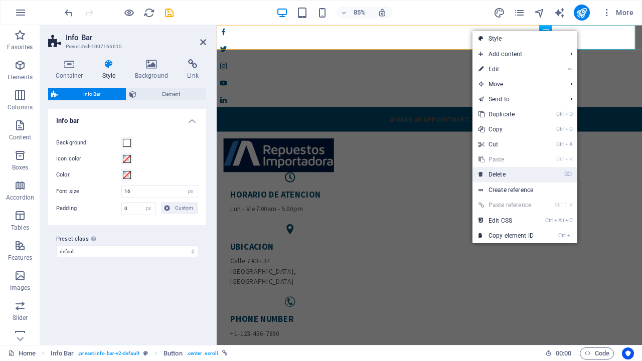
click at [531, 170] on link "⌦ Delete" at bounding box center [505, 174] width 67 height 15
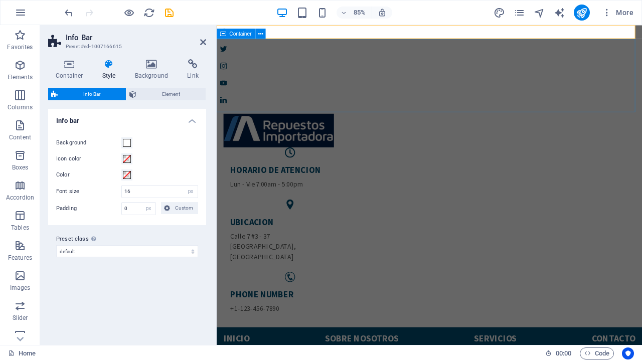
click at [370, 123] on div "HORARIO DE ATENCION Lun - Vie 7:00am - 5:00pm UBICACION Calle 7 #3 - 37 Bogota,…" at bounding box center [467, 250] width 500 height 259
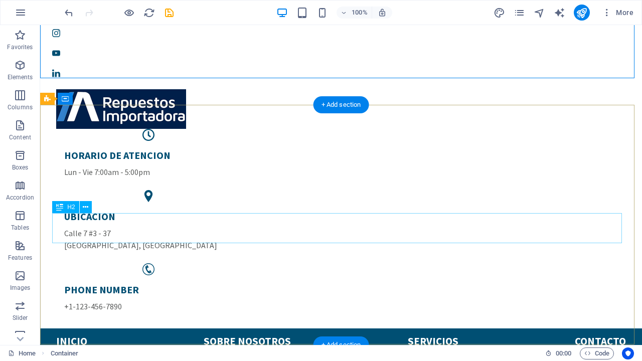
scroll to position [0, 0]
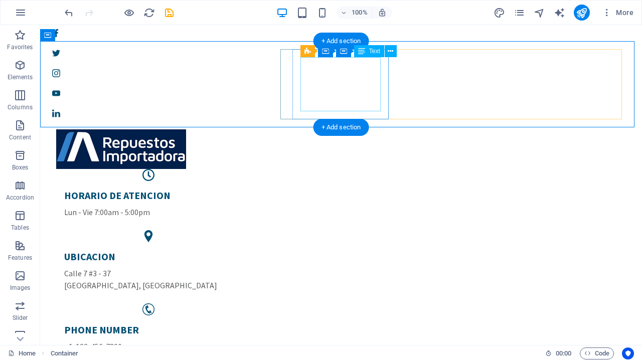
click at [233, 189] on div "HORARIO DE ATENCION Lun - Vie 7:00am - 5:00pm" at bounding box center [148, 203] width 168 height 29
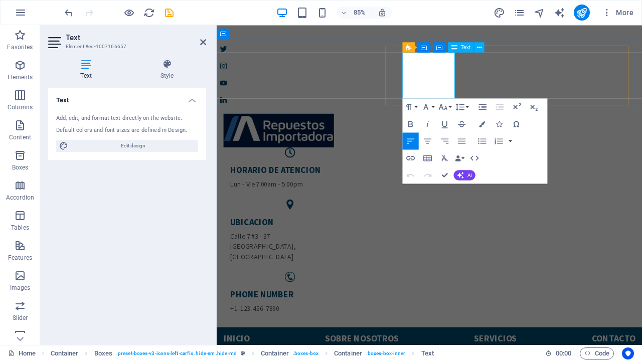
click at [372, 206] on p "Lun - Vie 7:00am - 5:00pm" at bounding box center [303, 212] width 140 height 12
click at [413, 121] on div "HORARIO DE ATENCION Lun - Sab 7:00am - 5:00pm UBICACION Calle 7 #3 - 37 Bogota,…" at bounding box center [467, 250] width 500 height 259
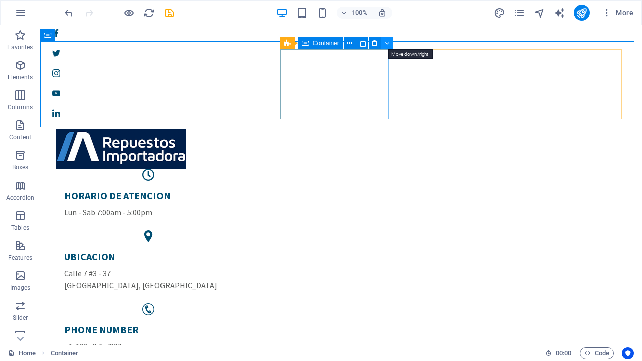
click at [386, 39] on icon at bounding box center [387, 43] width 5 height 11
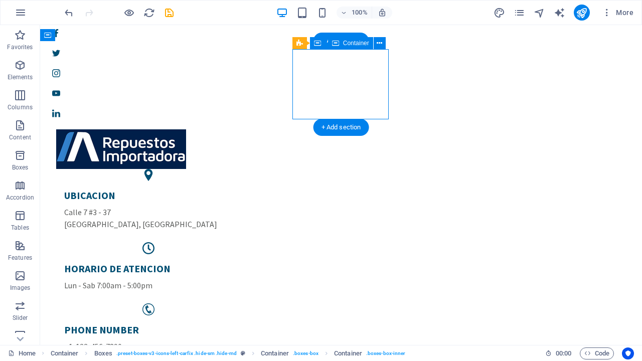
drag, startPoint x: 385, startPoint y: 70, endPoint x: 373, endPoint y: 70, distance: 11.0
click at [241, 181] on div "UBICACION Calle 7 #3 - 37 Bogota, Colombia" at bounding box center [148, 209] width 184 height 57
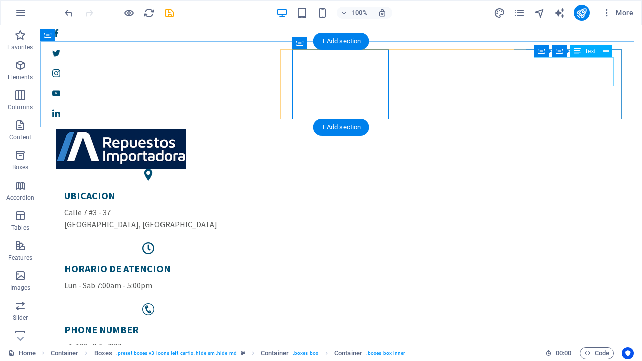
click at [233, 297] on div "PHONE NUMBER +1-123-456-7890" at bounding box center [148, 337] width 168 height 29
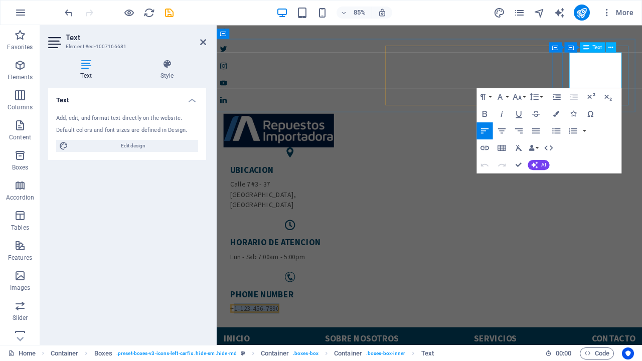
drag, startPoint x: 685, startPoint y: 90, endPoint x: 634, endPoint y: 97, distance: 51.6
click at [290, 297] on span "+1-123-456-7890" at bounding box center [262, 358] width 58 height 10
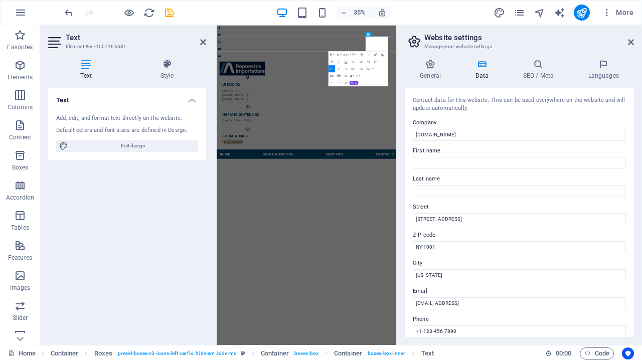
click at [635, 45] on aside "Website settings Manage your website settings General Data SEO / Meta Languages…" at bounding box center [519, 185] width 246 height 320
click at [632, 42] on icon at bounding box center [631, 42] width 6 height 8
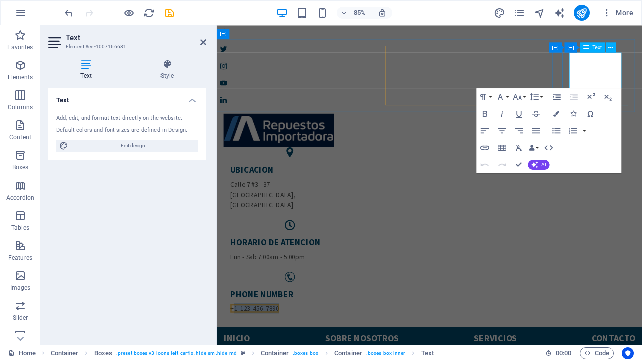
click at [290, 297] on span "+1-123-456-7890" at bounding box center [262, 358] width 58 height 10
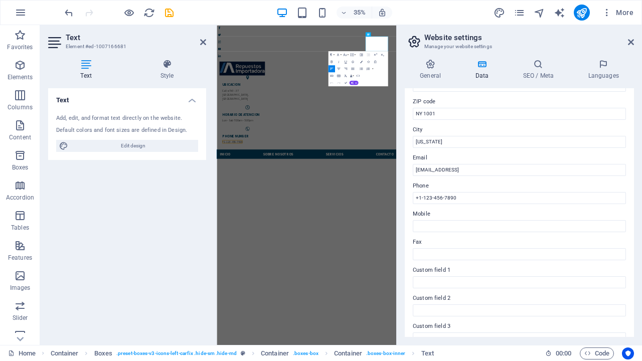
scroll to position [150, 0]
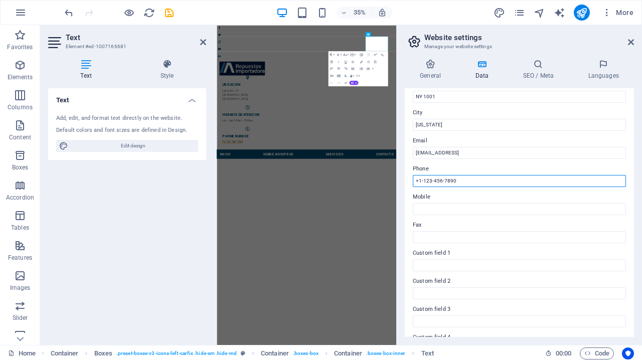
drag, startPoint x: 463, startPoint y: 180, endPoint x: 411, endPoint y: 179, distance: 52.1
click at [411, 179] on div "Contact data for this website. This can be used everywhere on the website and w…" at bounding box center [519, 212] width 229 height 249
type input "[PHONE_NUMBER]"
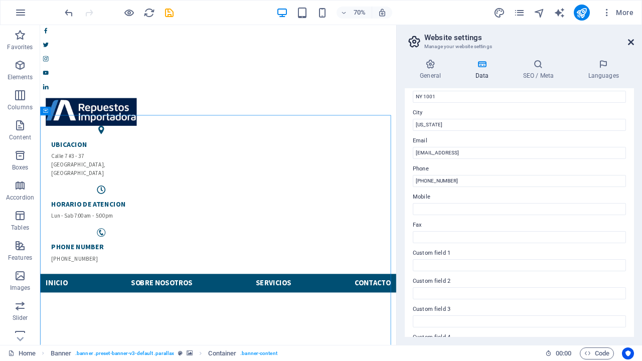
click at [630, 45] on icon at bounding box center [631, 42] width 6 height 8
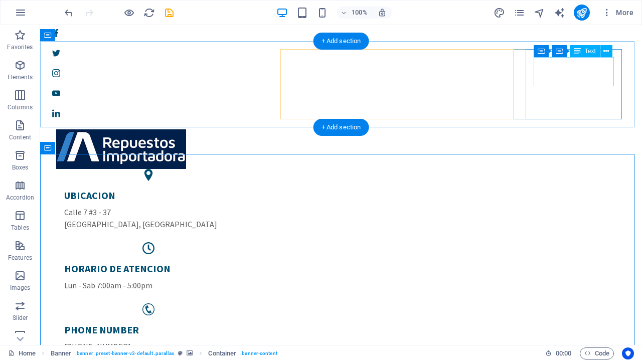
click at [233, 297] on div "PHONE NUMBER +57 3225023973" at bounding box center [148, 337] width 168 height 29
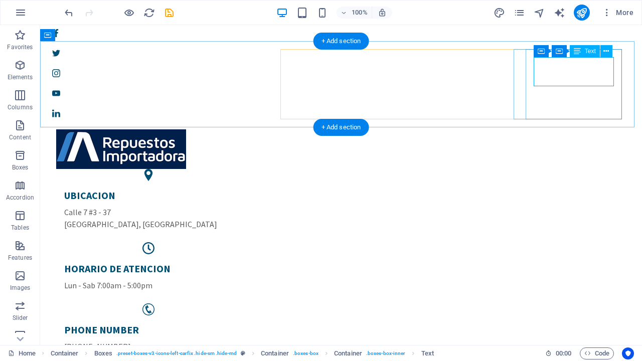
click at [233, 297] on div "PHONE NUMBER +57 3225023973" at bounding box center [148, 337] width 168 height 29
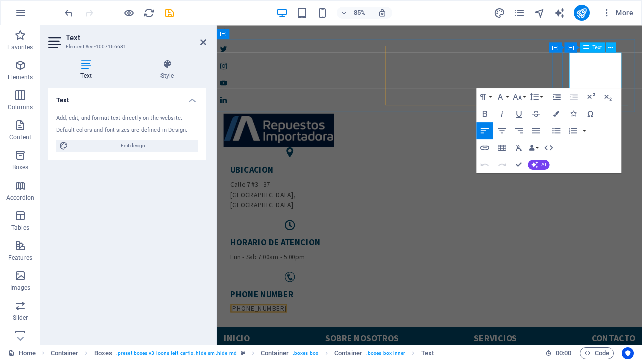
click at [299, 297] on span "[PHONE_NUMBER]" at bounding box center [266, 358] width 67 height 10
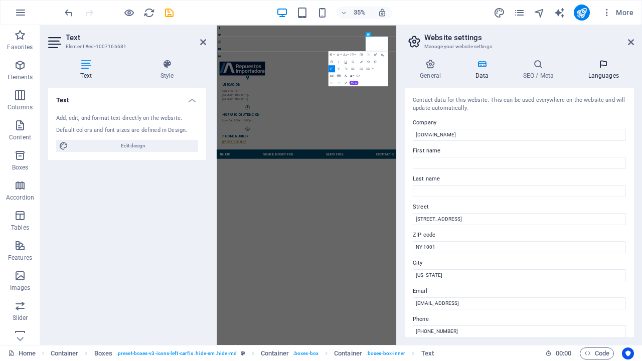
click at [601, 70] on h4 "Languages" at bounding box center [602, 69] width 61 height 21
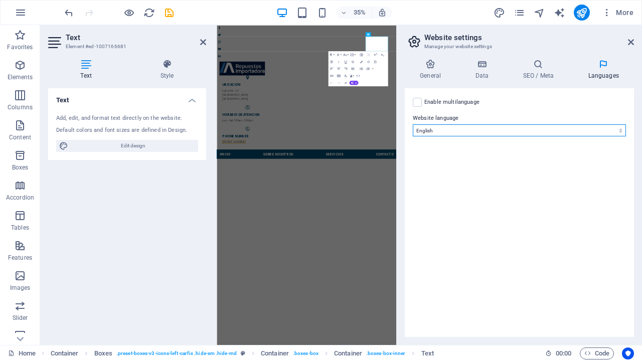
click at [557, 130] on select "Abkhazian Afar Afrikaans Akan Albanian Amharic Arabic Aragonese Armenian Assame…" at bounding box center [519, 130] width 213 height 12
select select "148"
click at [413, 124] on select "Abkhazian Afar Afrikaans Akan Albanian Amharic Arabic Aragonese Armenian Assame…" at bounding box center [519, 130] width 213 height 12
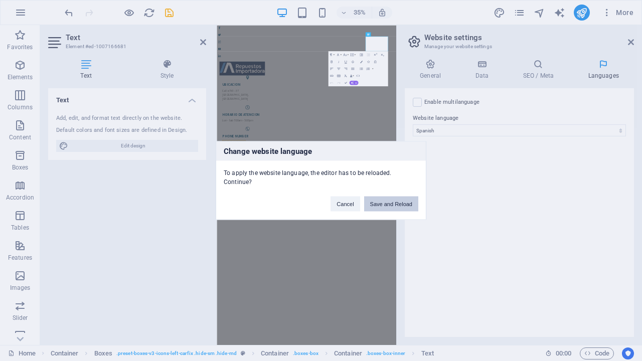
click at [384, 202] on button "Save and Reload" at bounding box center [391, 204] width 54 height 15
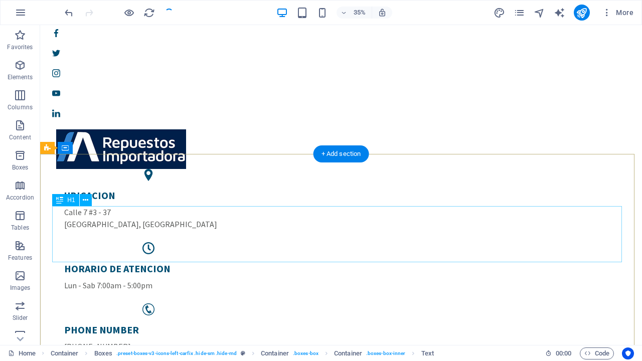
checkbox input "false"
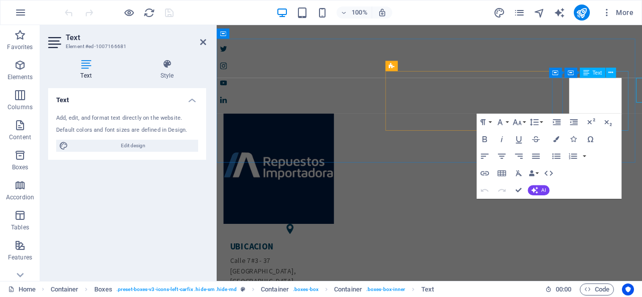
drag, startPoint x: 673, startPoint y: 106, endPoint x: 632, endPoint y: 96, distance: 41.8
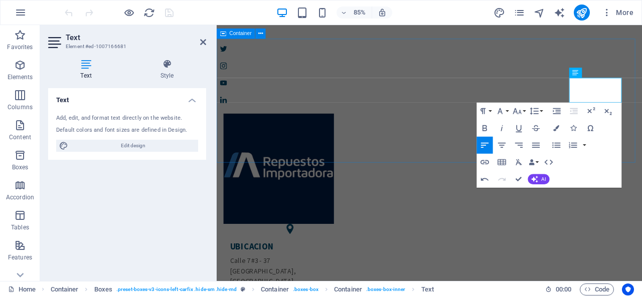
click at [560, 121] on div "UBICACION Calle 7 #3 - 37 Bogota, Colombia HORARIO DE ATENCION Lun - Sab 7:00am…" at bounding box center [467, 295] width 500 height 349
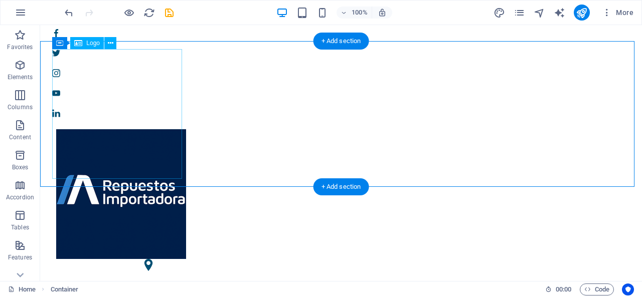
click at [111, 129] on div at bounding box center [340, 194] width 569 height 130
click at [155, 129] on div at bounding box center [340, 194] width 569 height 130
select select "px"
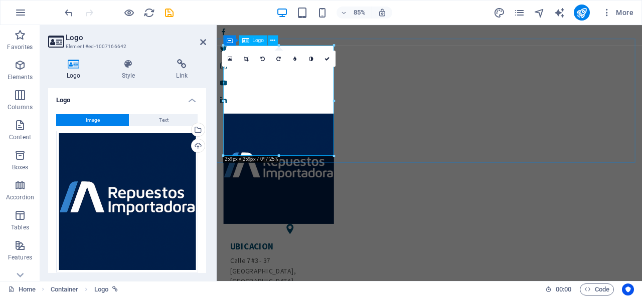
drag, startPoint x: 290, startPoint y: 165, endPoint x: 290, endPoint y: 135, distance: 30.6
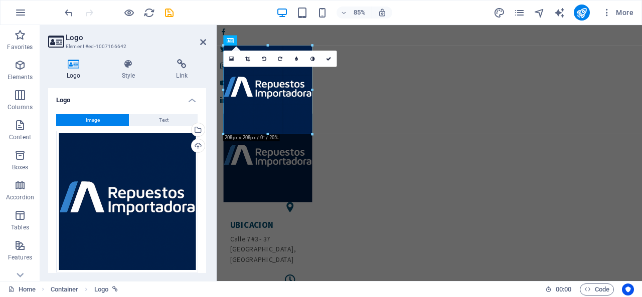
drag, startPoint x: 277, startPoint y: 155, endPoint x: 284, endPoint y: 132, distance: 24.3
type input "208"
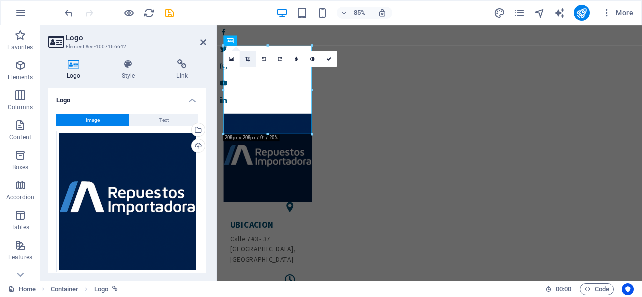
click at [249, 56] on icon at bounding box center [247, 58] width 5 height 5
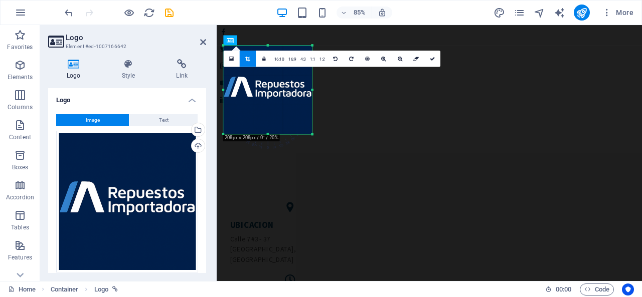
click at [268, 134] on div "180 170 160 150 140 130 120 110 100 90 80 70 60 50 40 30 20 10 0 -10 -20 -30 -4…" at bounding box center [268, 90] width 89 height 89
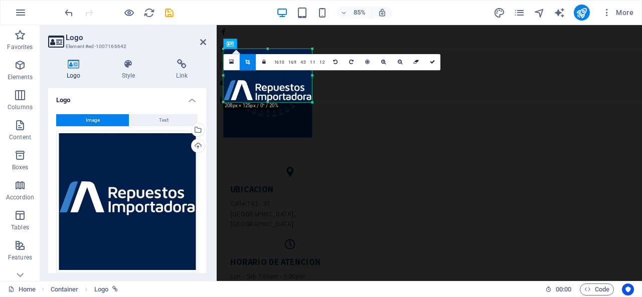
drag, startPoint x: 268, startPoint y: 133, endPoint x: 271, endPoint y: 92, distance: 41.7
click at [271, 92] on div "180 170 160 150 140 130 120 110 100 90 80 70 60 50 40 30 20 10 0 -10 -20 -30 -4…" at bounding box center [268, 75] width 89 height 53
click at [269, 50] on div at bounding box center [268, 93] width 89 height 89
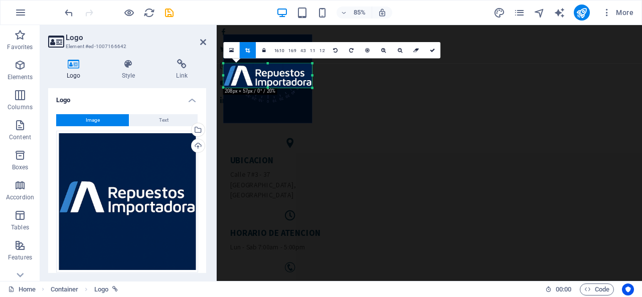
drag, startPoint x: 268, startPoint y: 50, endPoint x: 271, endPoint y: 84, distance: 34.2
click at [271, 84] on div "180 170 160 150 140 130 120 110 100 90 80 70 60 50 40 30 20 10 0 -10 -20 -30 -4…" at bounding box center [268, 75] width 89 height 24
click at [374, 121] on div "UBICACION Calle 7 #3 - 37 Bogota, Colombia HORARIO DE ATENCION Lun - Sab 7:00am…" at bounding box center [467, 245] width 500 height 248
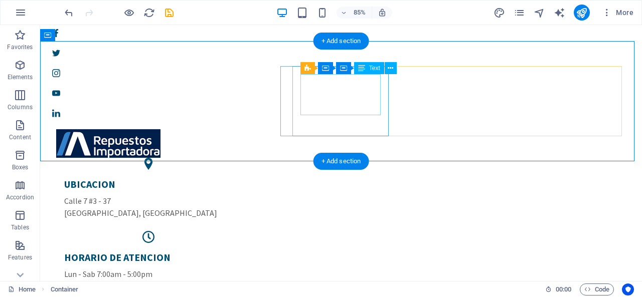
click at [233, 178] on div "UBICACION Calle 7 #3 - 37 Bogota, Colombia" at bounding box center [148, 198] width 168 height 41
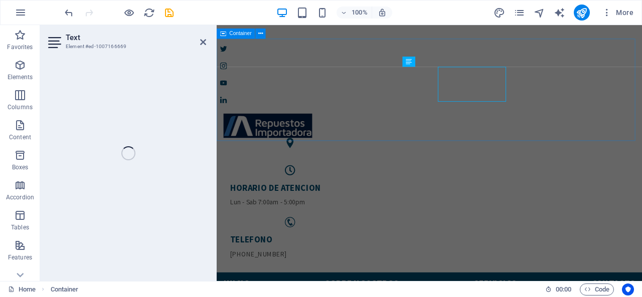
click at [374, 121] on div "HORARIO DE ATENCION Lun - Sab 7:00am - 5:00pm Telefono +57 3225023973" at bounding box center [467, 218] width 500 height 195
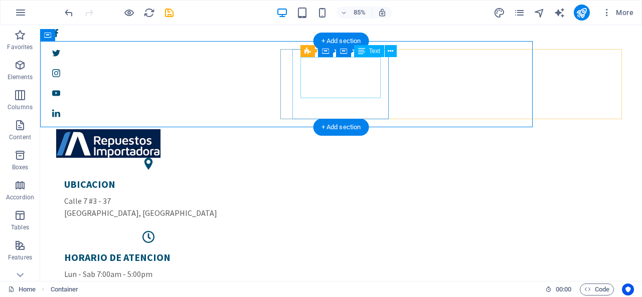
click at [233, 178] on div "UBICACION Calle 7 #3 - 37 Bogota, Colombia" at bounding box center [148, 198] width 168 height 41
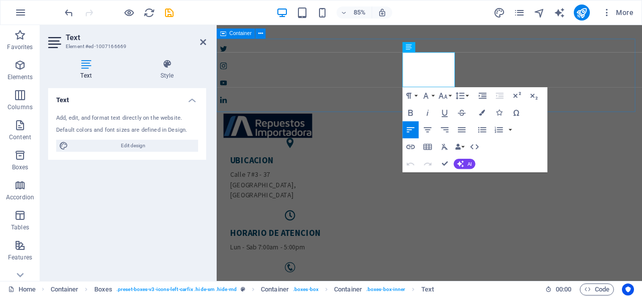
click at [374, 121] on div "UBICACION Calle 7 #3 - 37 Bogota, Colombia HORARIO DE ATENCION Lun - Sab 7:00am…" at bounding box center [467, 245] width 500 height 248
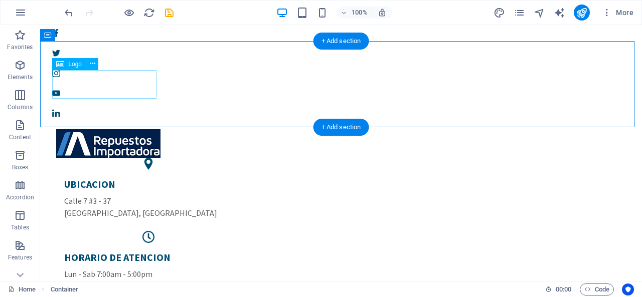
click at [135, 129] on div at bounding box center [340, 143] width 569 height 29
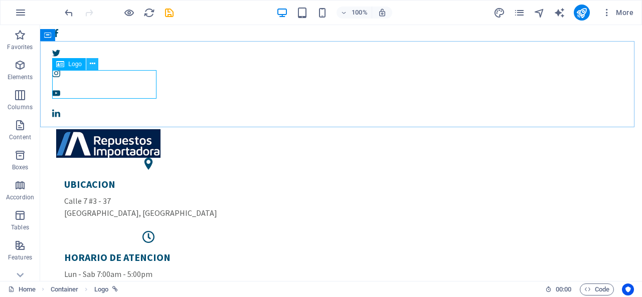
click at [95, 67] on button at bounding box center [92, 64] width 12 height 12
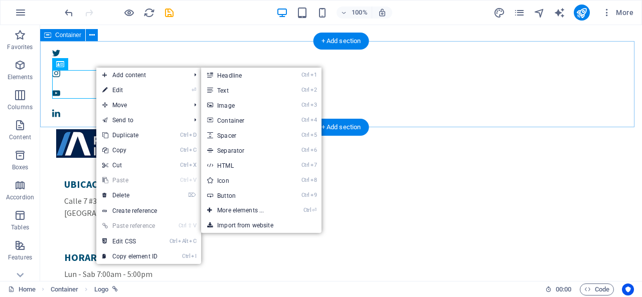
click at [120, 121] on div "UBICACION Calle 7 #3 - 37 Bogota, Colombia HORARIO DE ATENCION Lun - Sab 7:00am…" at bounding box center [341, 239] width 602 height 236
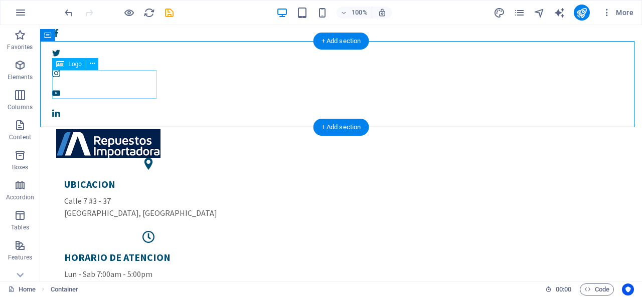
click at [149, 129] on div at bounding box center [340, 143] width 569 height 29
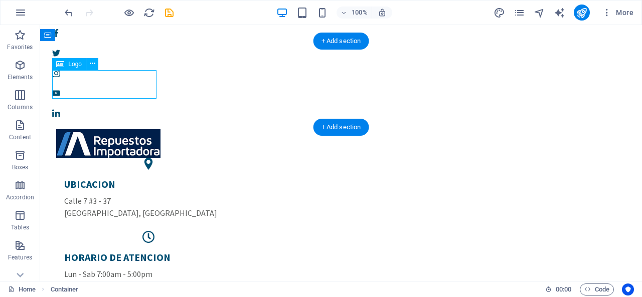
click at [149, 129] on div at bounding box center [340, 143] width 569 height 29
select select "px"
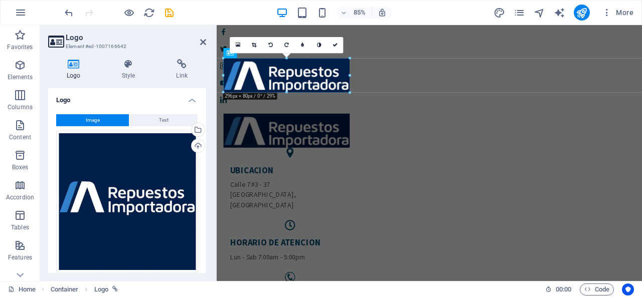
drag, startPoint x: 311, startPoint y: 86, endPoint x: 232, endPoint y: 117, distance: 85.6
type input "296"
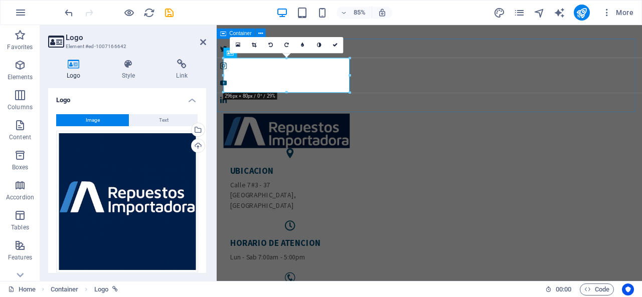
click at [458, 122] on div "UBICACION Calle 7 #3 - 37 Bogota, Colombia HORARIO DE ATENCION Lun - Sab 7:00am…" at bounding box center [467, 251] width 500 height 260
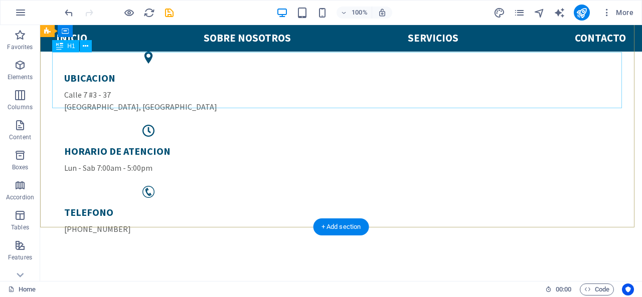
scroll to position [100, 0]
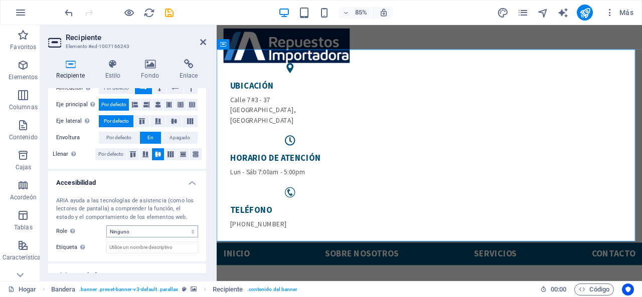
scroll to position [164, 0]
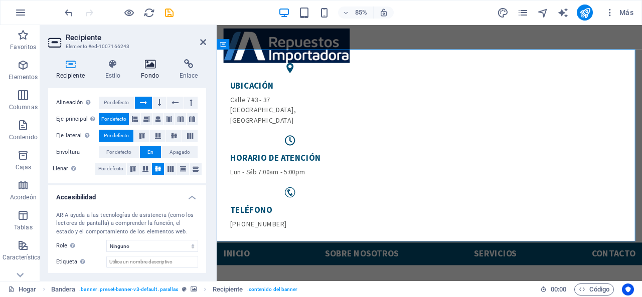
click at [142, 65] on icon at bounding box center [150, 64] width 35 height 10
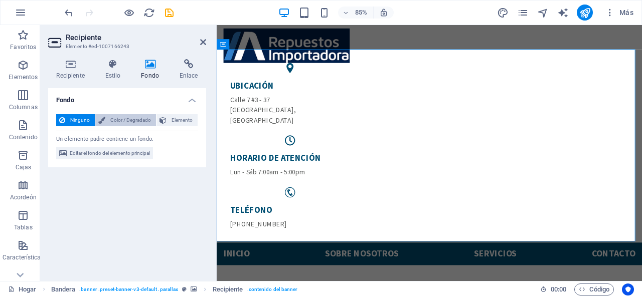
click at [120, 114] on span "Color / Degradado" at bounding box center [130, 120] width 45 height 12
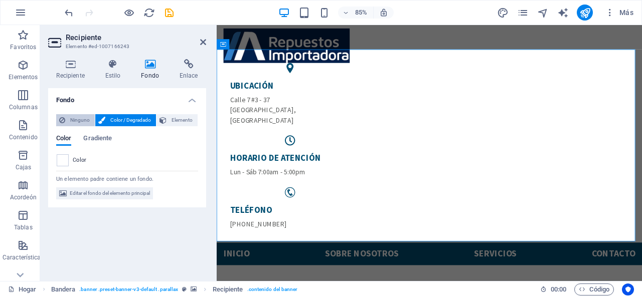
click at [73, 116] on span "Ninguno" at bounding box center [80, 120] width 24 height 12
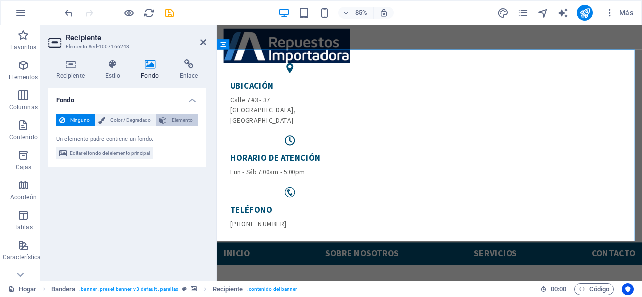
click at [174, 116] on span "Elemento" at bounding box center [181, 120] width 25 height 12
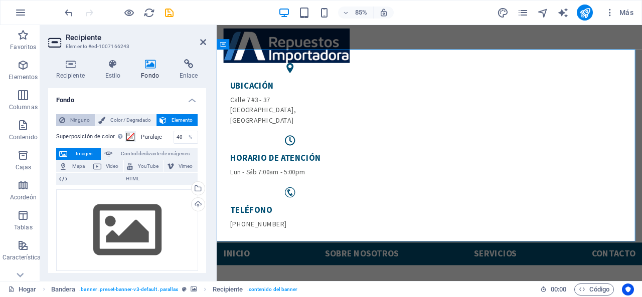
click at [66, 117] on button "Ninguno" at bounding box center [75, 120] width 39 height 12
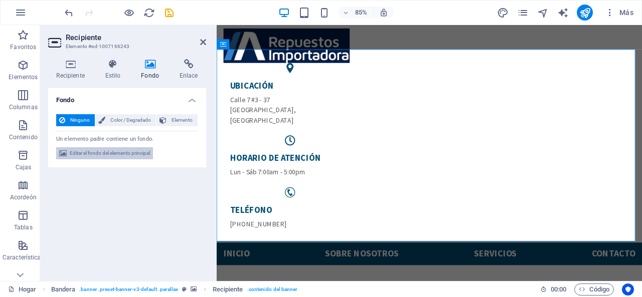
click at [84, 153] on font "Editar el fondo del elemento principal" at bounding box center [110, 153] width 80 height 6
select select "ms"
select select "s"
select select "progressive"
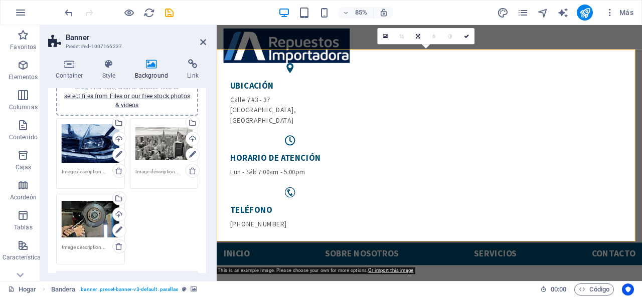
scroll to position [100, 0]
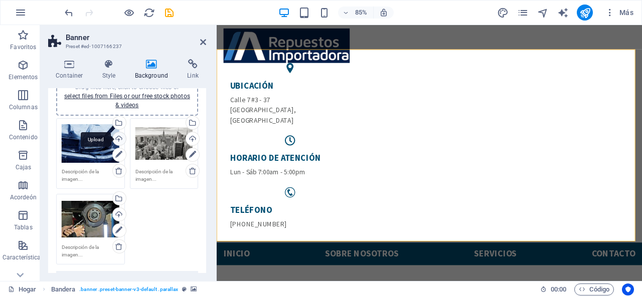
click at [118, 133] on div "Upload" at bounding box center [118, 139] width 15 height 15
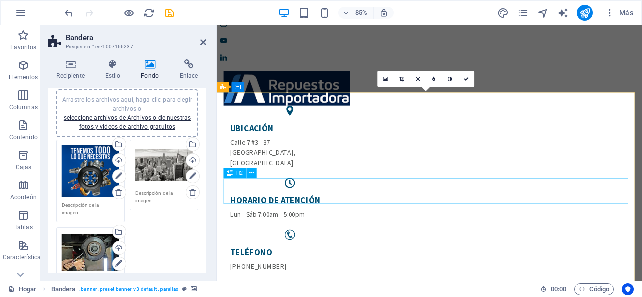
scroll to position [0, 0]
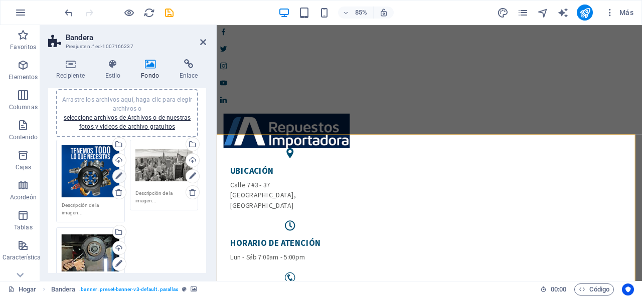
click at [121, 174] on icon at bounding box center [118, 176] width 7 height 12
click at [117, 174] on icon at bounding box center [118, 176] width 7 height 12
click at [188, 161] on div "Subir" at bounding box center [191, 161] width 15 height 15
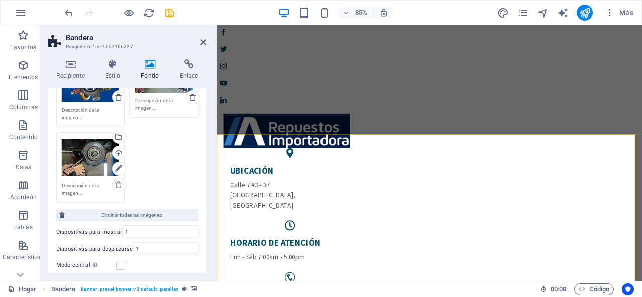
scroll to position [345, 0]
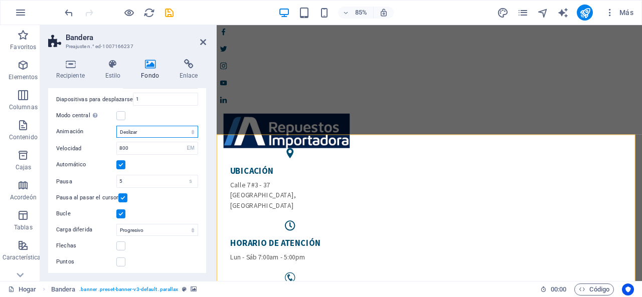
click at [160, 133] on select "Deslizar Desteñir" at bounding box center [157, 132] width 82 height 12
select select "fade"
click at [116, 126] on select "Deslizar Desteñir" at bounding box center [157, 132] width 82 height 12
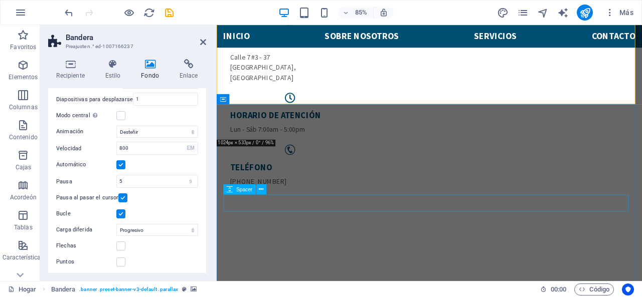
scroll to position [251, 0]
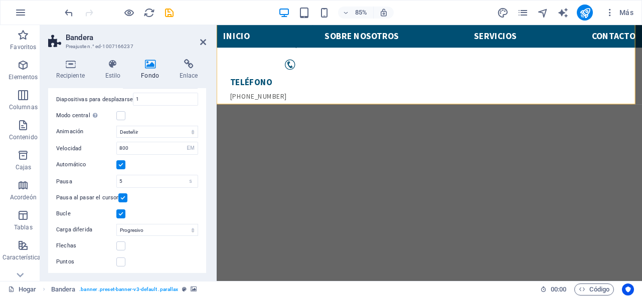
click at [203, 36] on h2 "Bandera" at bounding box center [136, 37] width 140 height 9
click at [205, 40] on icon at bounding box center [203, 42] width 6 height 8
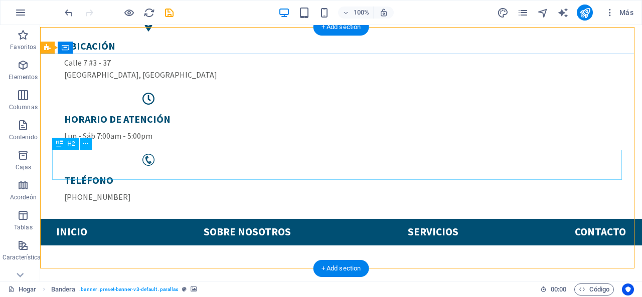
scroll to position [100, 0]
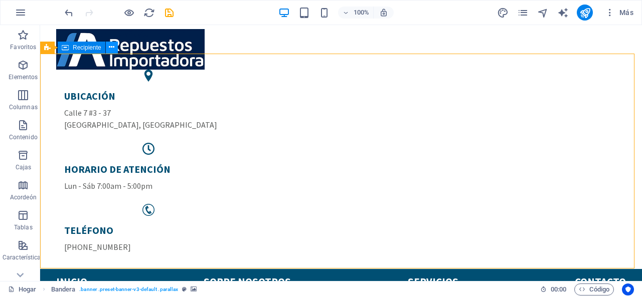
click at [110, 44] on icon at bounding box center [112, 47] width 6 height 11
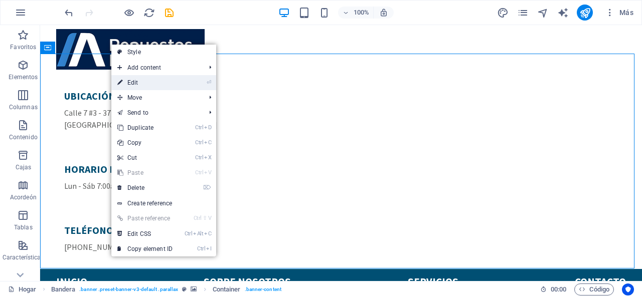
click at [159, 80] on link "⏎ Edit" at bounding box center [144, 82] width 67 height 15
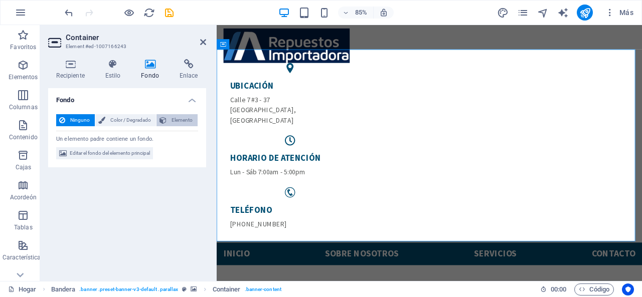
click at [170, 121] on span "Elemento" at bounding box center [181, 120] width 25 height 12
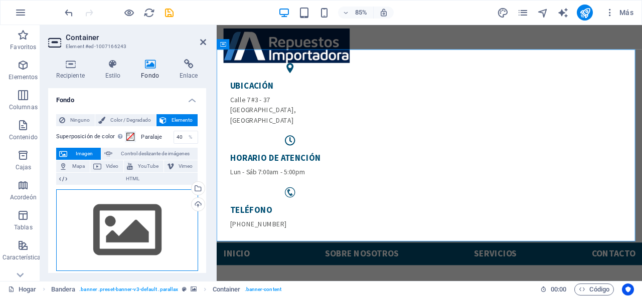
click at [113, 231] on div "Drag files here, click to choose files or select files from Files or our free s…" at bounding box center [127, 230] width 142 height 82
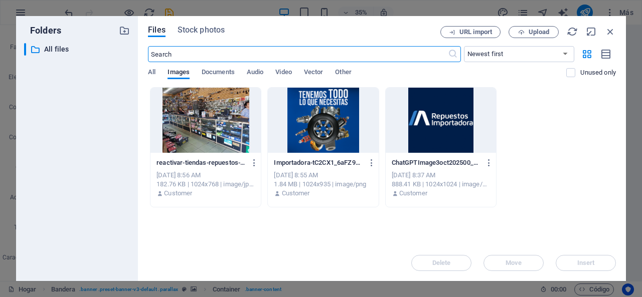
click at [203, 100] on div at bounding box center [205, 120] width 110 height 65
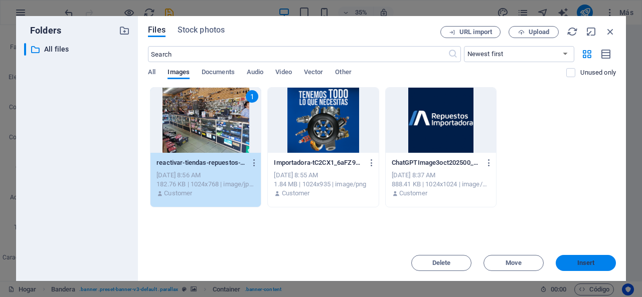
click at [589, 260] on span "Insert" at bounding box center [586, 263] width 18 height 6
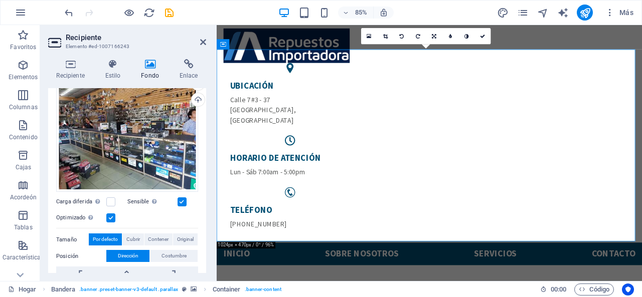
scroll to position [0, 0]
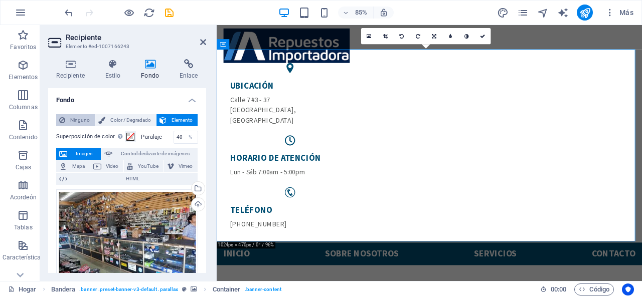
click at [76, 119] on font "Ninguno" at bounding box center [80, 120] width 20 height 6
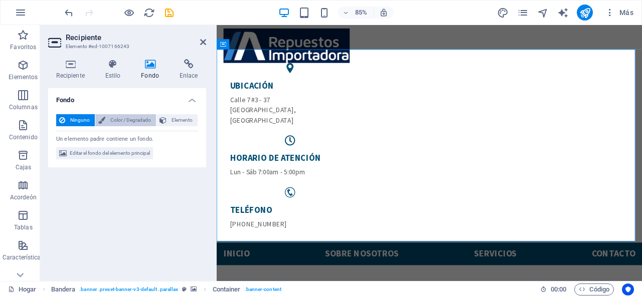
click at [135, 123] on span "Color / Degradado" at bounding box center [130, 120] width 45 height 12
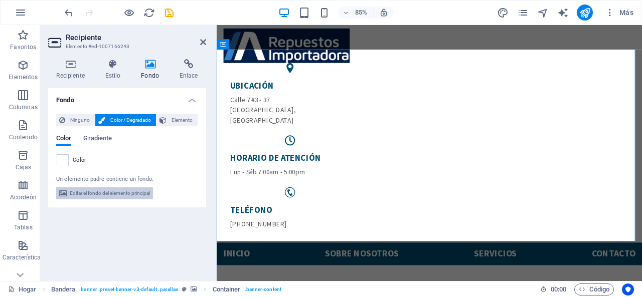
click at [121, 190] on font "Editar el fondo del elemento principal" at bounding box center [110, 193] width 80 height 6
select select "fade"
select select "ms"
select select "s"
select select "progressive"
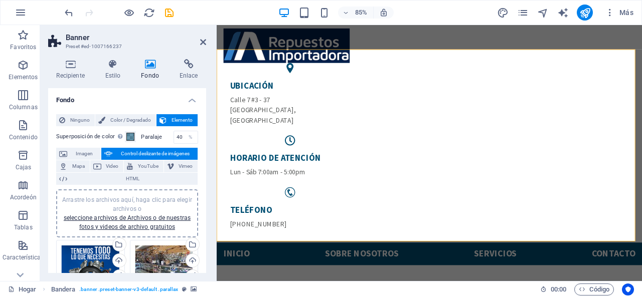
scroll to position [100, 0]
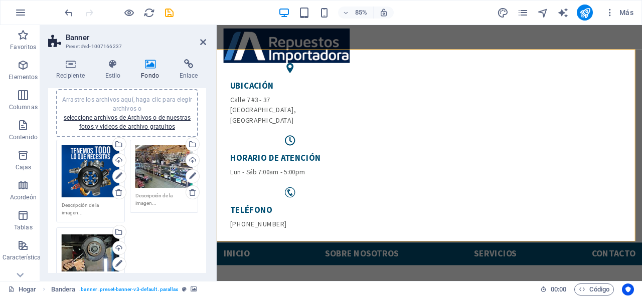
click at [169, 168] on div "Arrastre los archivos aquí, haga clic para elegir archivos o seleccione archivo…" at bounding box center [164, 166] width 58 height 43
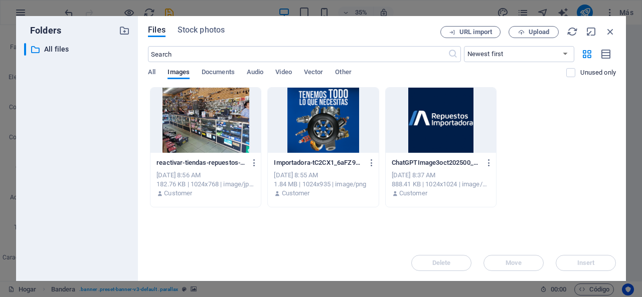
click at [299, 117] on div at bounding box center [323, 120] width 110 height 65
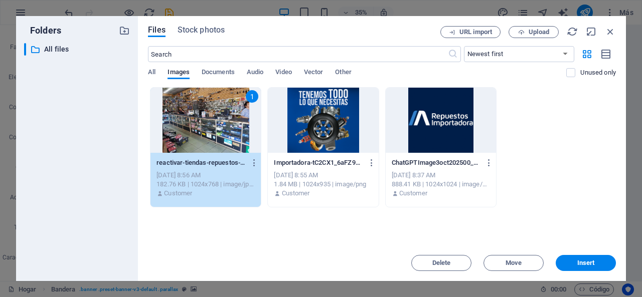
click at [339, 131] on div at bounding box center [323, 120] width 110 height 65
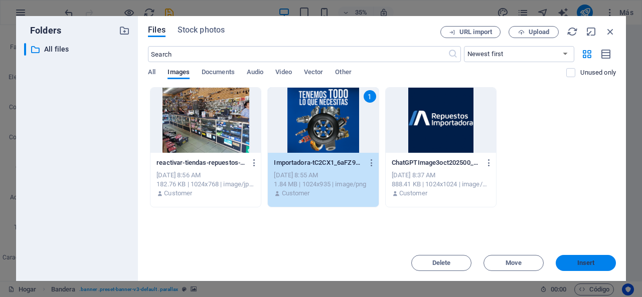
click at [576, 259] on button "Insert" at bounding box center [585, 263] width 60 height 16
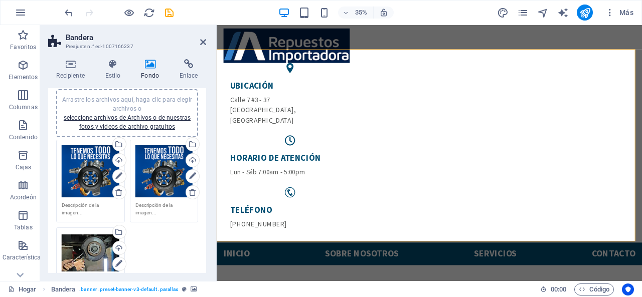
scroll to position [0, 0]
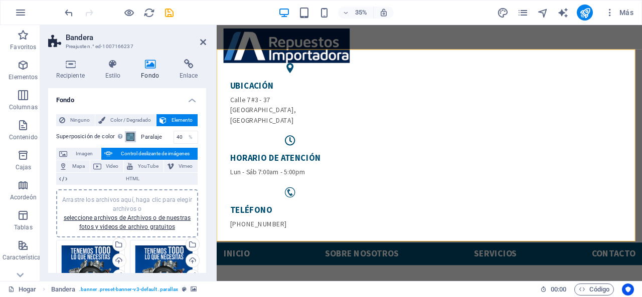
click at [129, 136] on span at bounding box center [130, 137] width 8 height 8
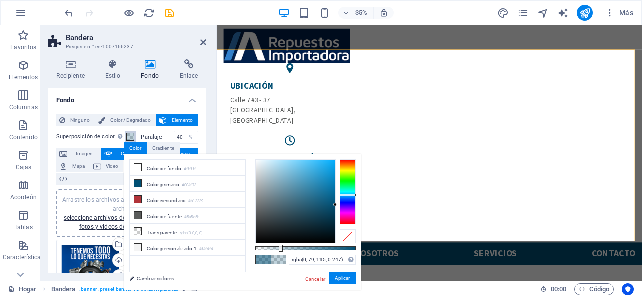
type input "rgba(0, 79, 115, 0.232)"
drag, startPoint x: 315, startPoint y: 249, endPoint x: 278, endPoint y: 242, distance: 37.7
click at [278, 242] on div at bounding box center [305, 201] width 100 height 84
drag, startPoint x: 338, startPoint y: 274, endPoint x: 140, endPoint y: 292, distance: 198.8
click at [338, 274] on button "Aplicar" at bounding box center [341, 279] width 27 height 13
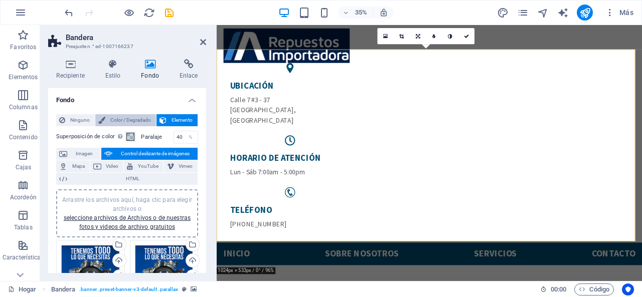
click at [127, 122] on font "Color / Degradado" at bounding box center [130, 120] width 41 height 6
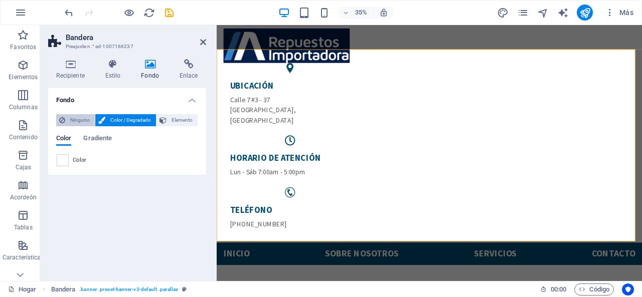
click at [87, 115] on span "Ninguno" at bounding box center [80, 120] width 24 height 12
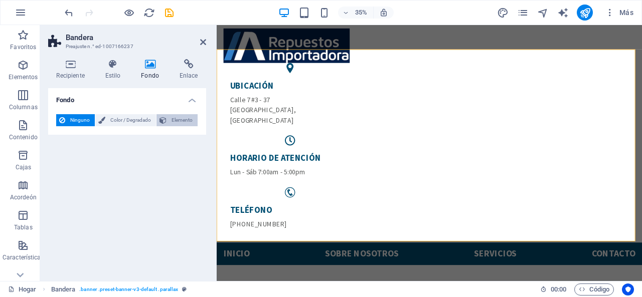
click at [177, 117] on font "Elemento" at bounding box center [181, 120] width 21 height 6
select select "ms"
select select "s"
select select "progressive"
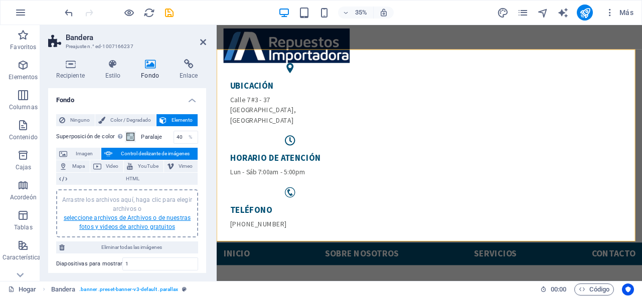
click at [148, 218] on font "seleccione archivos de Archivos o de nuestras fotos y videos de archivo gratuit…" at bounding box center [127, 223] width 127 height 16
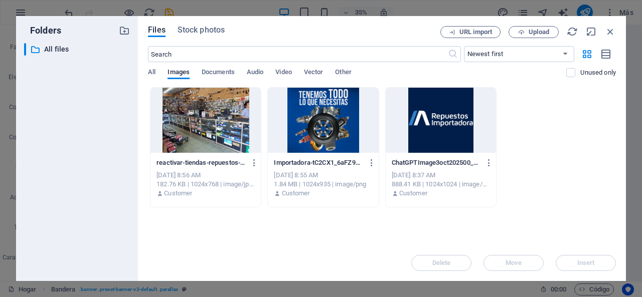
click at [358, 93] on div at bounding box center [323, 120] width 110 height 65
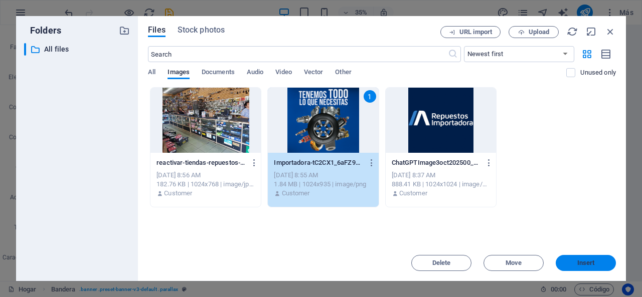
drag, startPoint x: 593, startPoint y: 266, endPoint x: 423, endPoint y: 276, distance: 170.2
click at [593, 266] on span "Insert" at bounding box center [586, 263] width 18 height 6
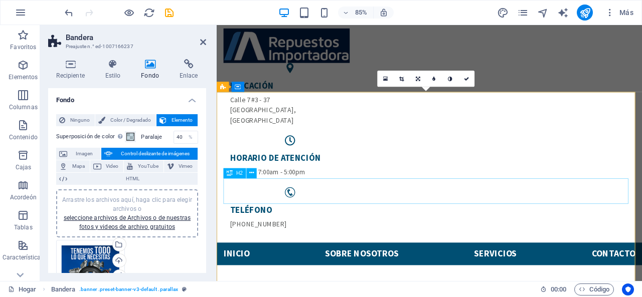
scroll to position [50, 0]
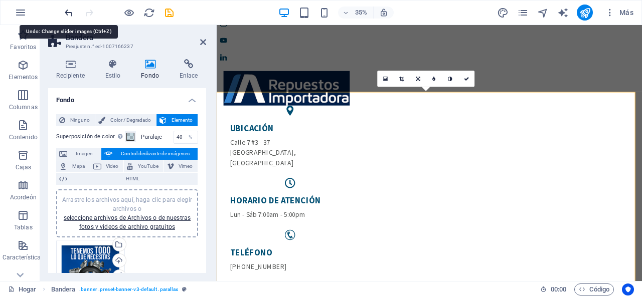
click at [67, 12] on icon "deshacer" at bounding box center [69, 13] width 12 height 12
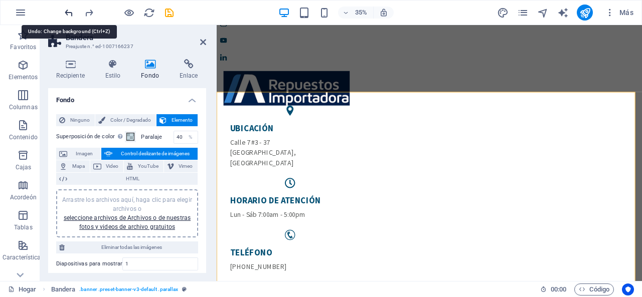
click at [67, 12] on icon "deshacer" at bounding box center [69, 13] width 12 height 12
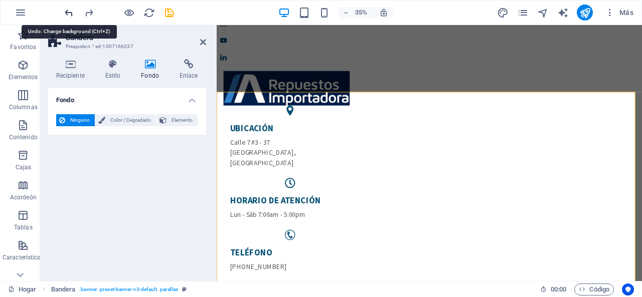
click at [67, 12] on icon "deshacer" at bounding box center [69, 13] width 12 height 12
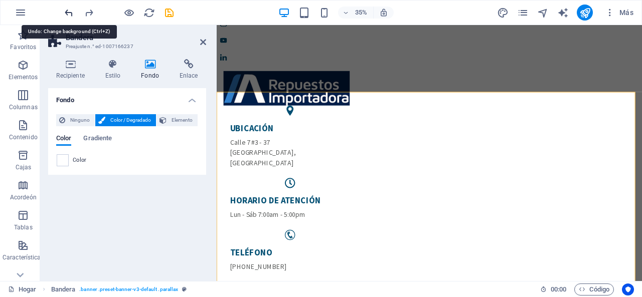
click at [67, 12] on icon "deshacer" at bounding box center [69, 13] width 12 height 12
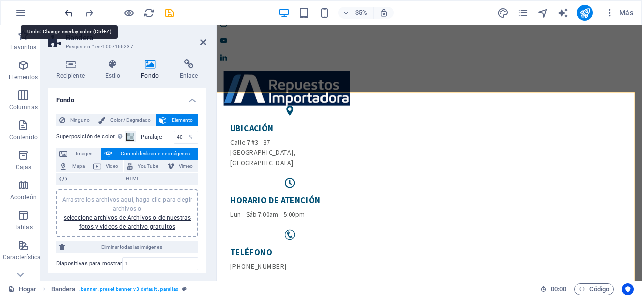
click at [67, 12] on icon "deshacer" at bounding box center [69, 13] width 12 height 12
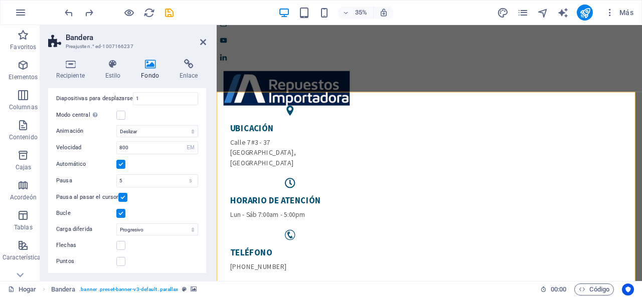
scroll to position [0, 0]
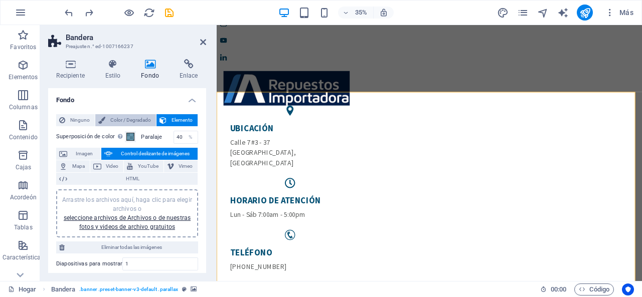
click at [110, 118] on font "Color / Degradado" at bounding box center [130, 120] width 41 height 6
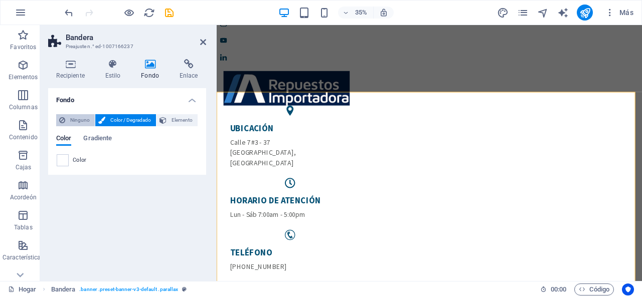
click at [85, 116] on span "Ninguno" at bounding box center [80, 120] width 24 height 12
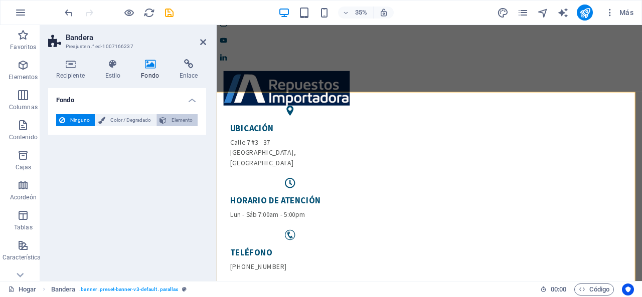
click at [183, 120] on font "Elemento" at bounding box center [181, 120] width 21 height 6
select select "ms"
select select "s"
select select "progressive"
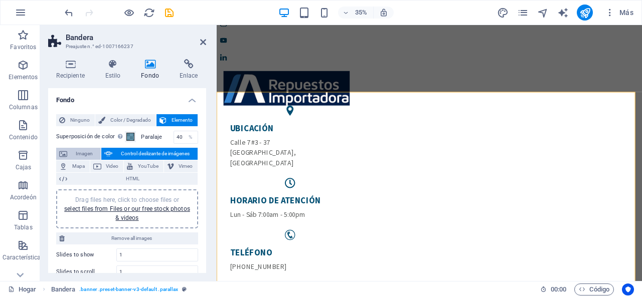
click at [67, 159] on button "Imagen" at bounding box center [78, 154] width 45 height 12
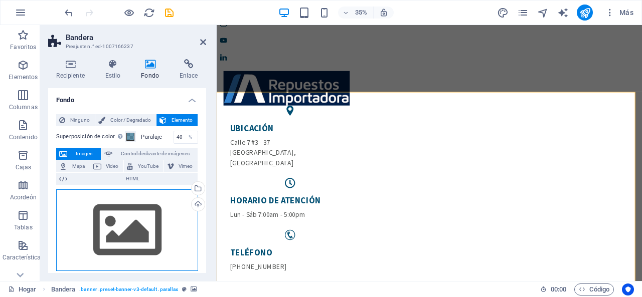
click at [114, 241] on div "Drag files here, click to choose files or select files from Files or our free s…" at bounding box center [127, 230] width 142 height 82
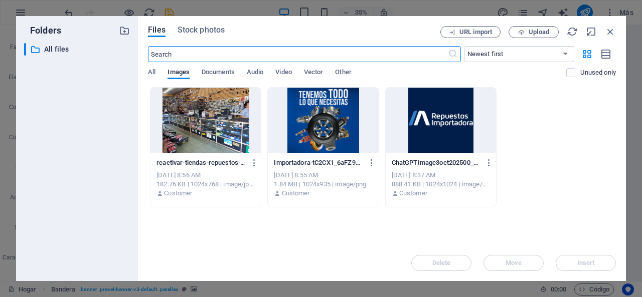
click at [332, 120] on div at bounding box center [323, 120] width 110 height 65
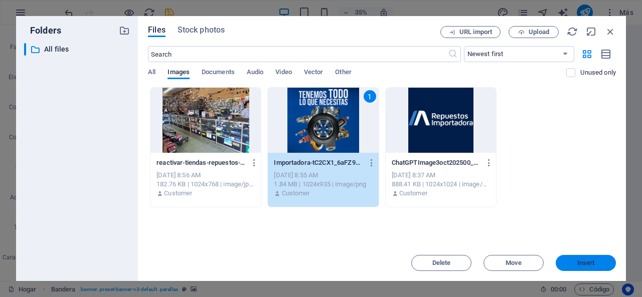
click at [574, 258] on button "Insert" at bounding box center [585, 263] width 60 height 16
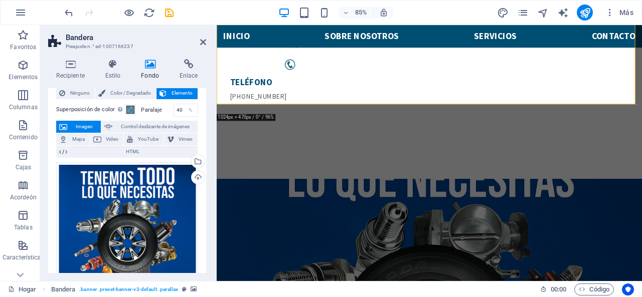
scroll to position [50, 0]
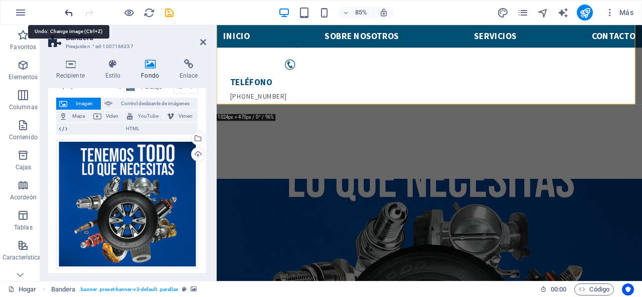
click at [71, 14] on icon "deshacer" at bounding box center [69, 13] width 12 height 12
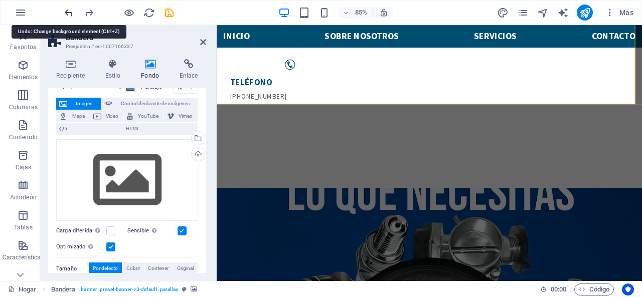
click at [71, 14] on icon "deshacer" at bounding box center [69, 13] width 12 height 12
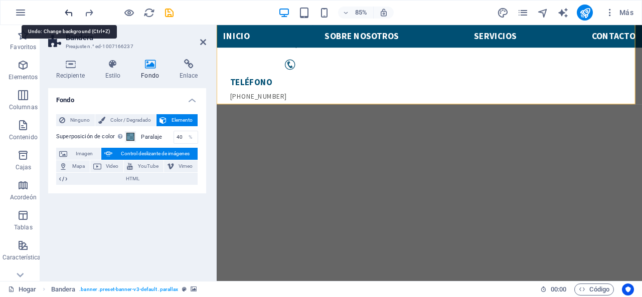
scroll to position [0, 0]
click at [71, 14] on icon "deshacer" at bounding box center [69, 13] width 12 height 12
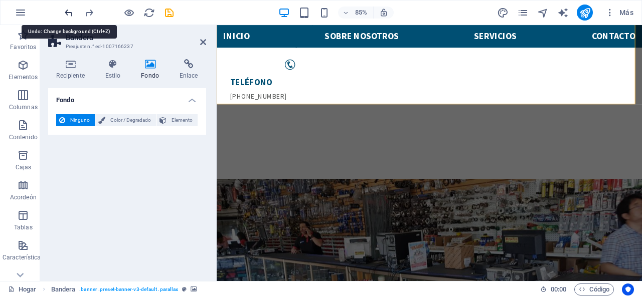
click at [71, 14] on icon "deshacer" at bounding box center [69, 13] width 12 height 12
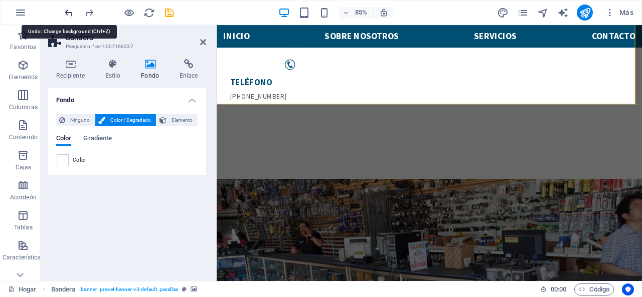
click at [71, 14] on icon "deshacer" at bounding box center [69, 13] width 12 height 12
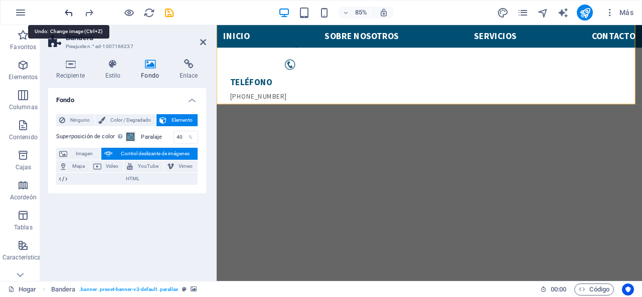
click at [71, 14] on icon "deshacer" at bounding box center [69, 13] width 12 height 12
drag, startPoint x: 199, startPoint y: 193, endPoint x: 28, endPoint y: 214, distance: 171.7
click at [199, 193] on div "Fondo Ninguno Color / Degradado Elemento Estirar el fondo al ancho completo Sup…" at bounding box center [127, 180] width 158 height 185
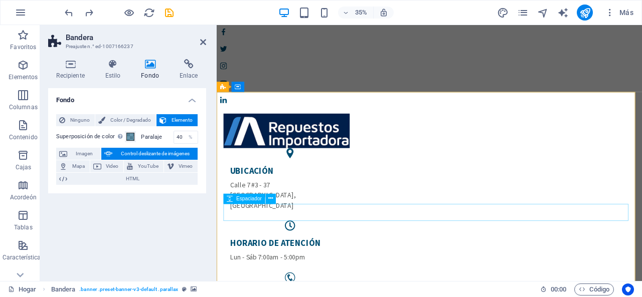
scroll to position [50, 0]
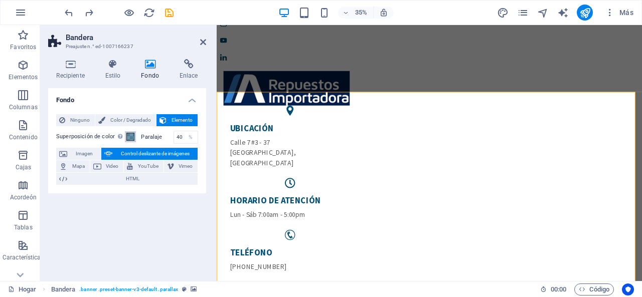
click at [127, 137] on span at bounding box center [130, 137] width 8 height 8
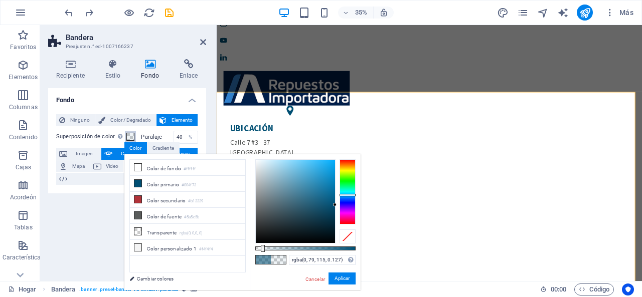
type input "rgba(0, 79, 115, 0.067)"
drag, startPoint x: 313, startPoint y: 247, endPoint x: 262, endPoint y: 247, distance: 51.6
click at [262, 247] on div at bounding box center [305, 249] width 100 height 4
drag, startPoint x: 334, startPoint y: 278, endPoint x: 126, endPoint y: 296, distance: 208.8
click at [334, 278] on font "Aplicar" at bounding box center [341, 279] width 15 height 6
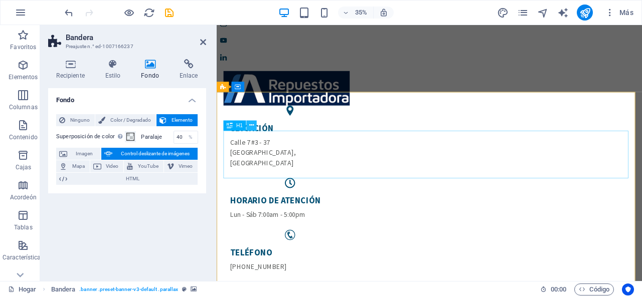
click at [252, 125] on icon at bounding box center [251, 125] width 5 height 9
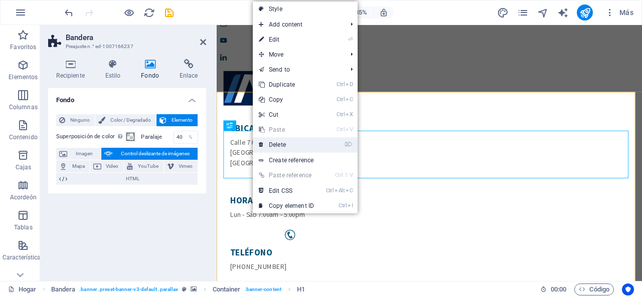
click at [272, 149] on link "⌦ Delete" at bounding box center [286, 144] width 67 height 15
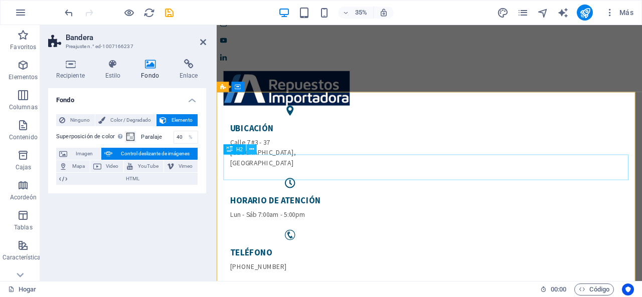
click at [251, 150] on icon at bounding box center [251, 149] width 5 height 9
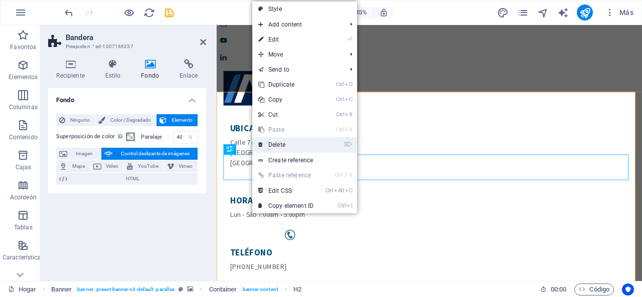
click at [267, 146] on link "⌦ Delete" at bounding box center [285, 144] width 67 height 15
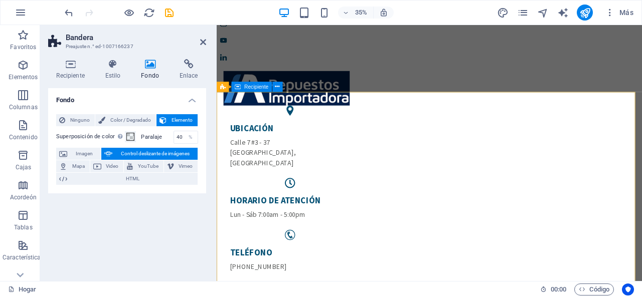
drag, startPoint x: 464, startPoint y: 205, endPoint x: 252, endPoint y: 267, distance: 220.8
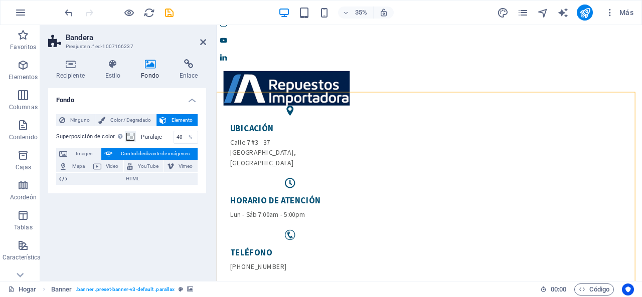
drag, startPoint x: 447, startPoint y: 202, endPoint x: 234, endPoint y: 275, distance: 224.6
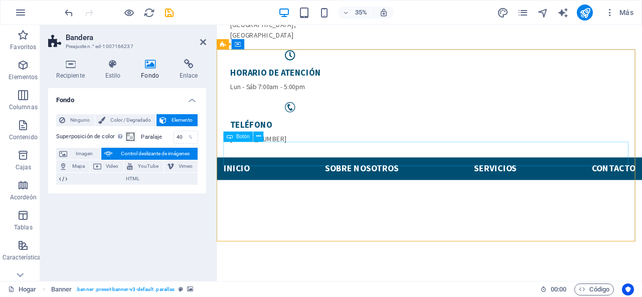
scroll to position [100, 0]
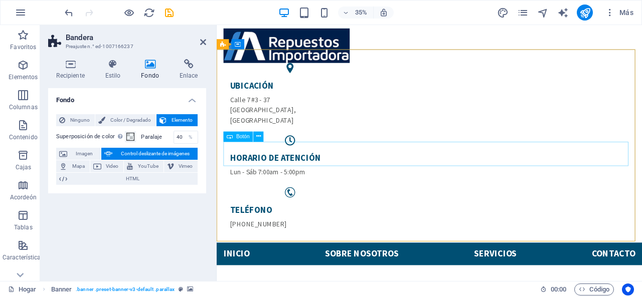
click at [257, 140] on icon at bounding box center [258, 136] width 5 height 9
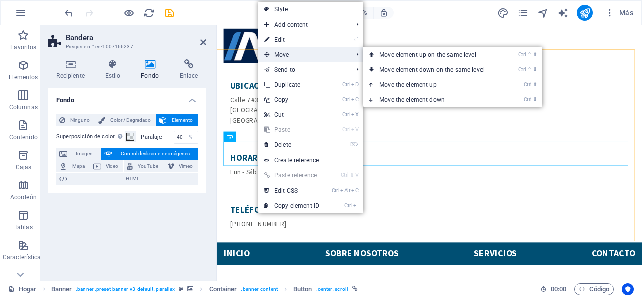
click at [297, 53] on span "Move" at bounding box center [303, 54] width 90 height 15
click at [385, 68] on link "Ctrl ⇧ ⬇ Move element down on the same level" at bounding box center [433, 69] width 141 height 15
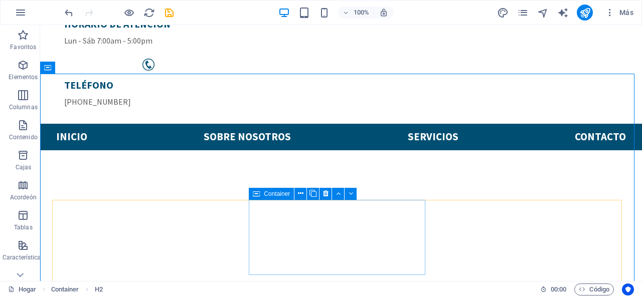
scroll to position [45, 0]
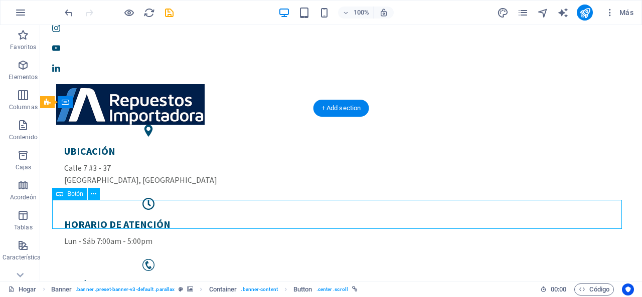
click at [97, 190] on button at bounding box center [94, 194] width 12 height 12
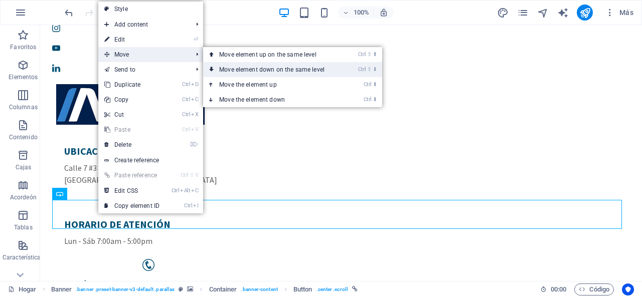
click at [274, 72] on link "Ctrl ⇧ ⬇ Move element down on the same level" at bounding box center [273, 69] width 141 height 15
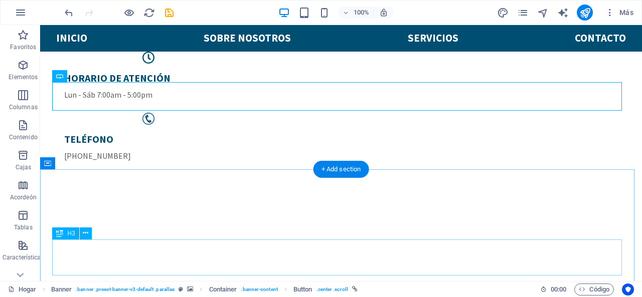
scroll to position [150, 0]
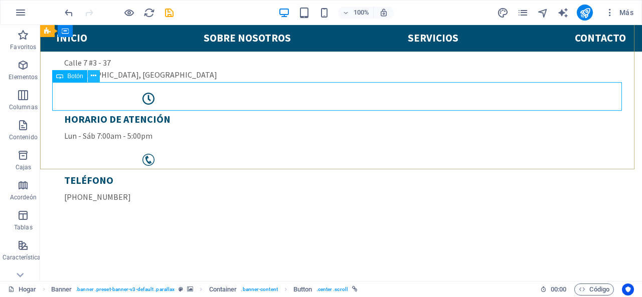
click at [91, 77] on icon at bounding box center [94, 76] width 6 height 11
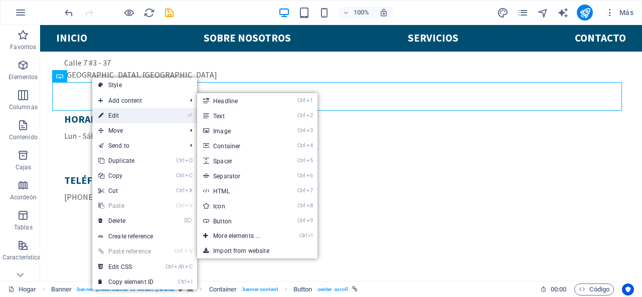
click at [111, 116] on link "⏎ Edit" at bounding box center [125, 115] width 67 height 15
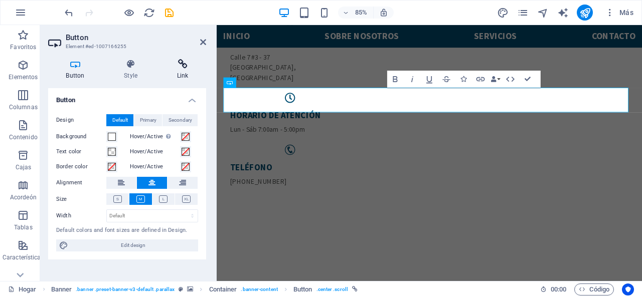
click at [187, 70] on h4 "Link" at bounding box center [182, 69] width 47 height 21
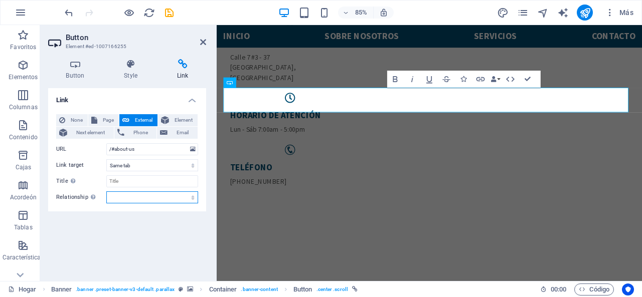
click at [143, 194] on select "alternate author bookmark external help license next nofollow noreferrer noopen…" at bounding box center [152, 198] width 92 height 12
click at [145, 195] on select "alternate author bookmark external help license next nofollow noreferrer noopen…" at bounding box center [152, 198] width 92 height 12
select select "tag"
click at [106, 192] on select "alternate author bookmark external help license next nofollow noreferrer noopen…" at bounding box center [152, 198] width 92 height 12
click at [121, 195] on select "alternate author bookmark external help license next nofollow noreferrer noopen…" at bounding box center [152, 198] width 92 height 12
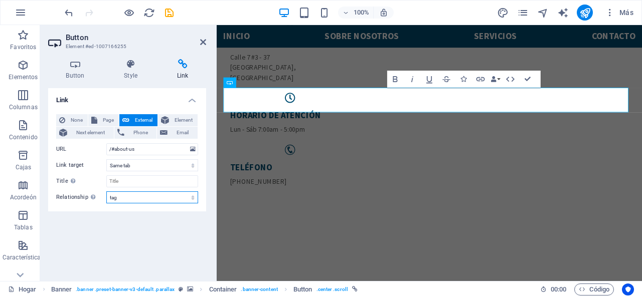
select select
click at [106, 192] on select "alternate author bookmark external help license next nofollow noreferrer noopen…" at bounding box center [152, 198] width 92 height 12
click at [127, 134] on span "Phone" at bounding box center [140, 133] width 27 height 12
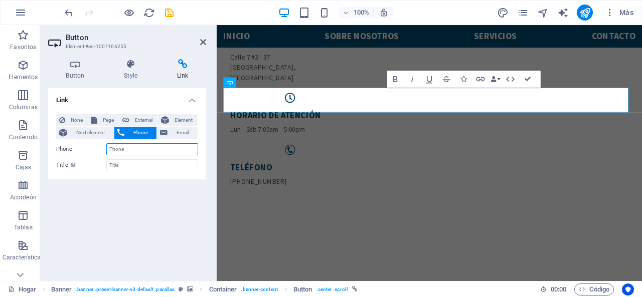
click at [136, 151] on input "Phone" at bounding box center [152, 149] width 92 height 12
click at [140, 160] on input "Title Additional link description, should not be the same as the link text. The…" at bounding box center [152, 165] width 92 height 12
type input "t"
type input "WHATSAPP"
click at [137, 148] on input "Phone" at bounding box center [152, 149] width 92 height 12
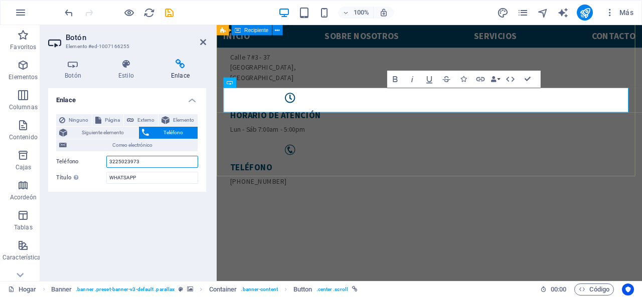
type input "3225023973"
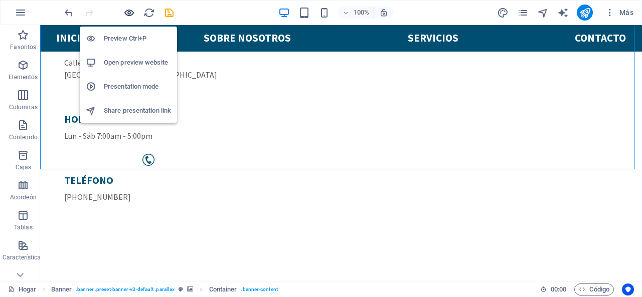
click at [131, 14] on icon "button" at bounding box center [129, 13] width 12 height 12
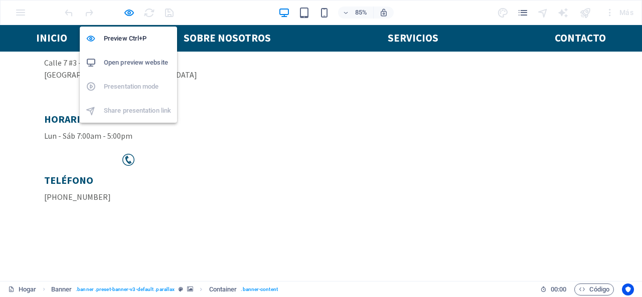
click at [127, 61] on h6 "Open preview website" at bounding box center [137, 63] width 67 height 12
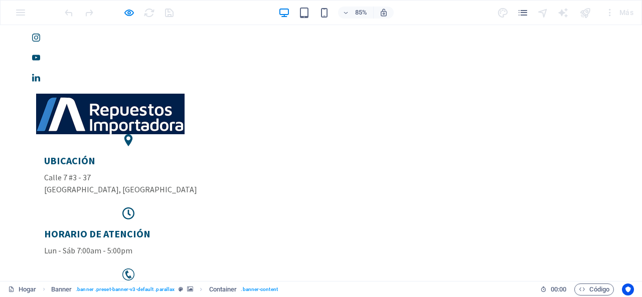
scroll to position [0, 0]
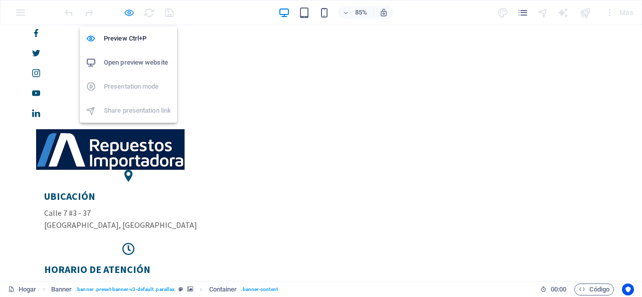
click at [127, 14] on icon "button" at bounding box center [129, 13] width 12 height 12
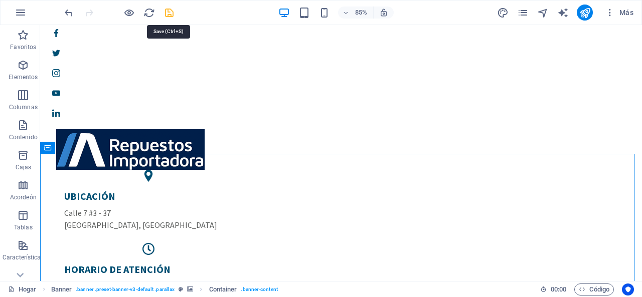
drag, startPoint x: 169, startPoint y: 13, endPoint x: 159, endPoint y: 41, distance: 29.5
click at [169, 13] on icon "ahorrar" at bounding box center [169, 13] width 12 height 12
checkbox input "false"
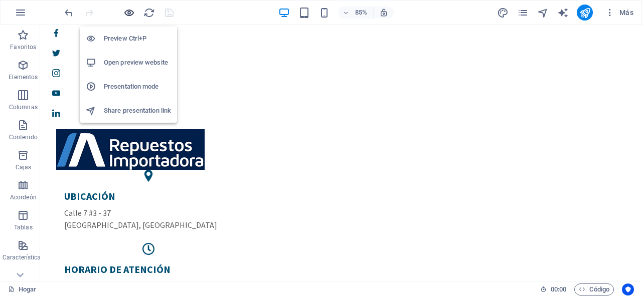
click at [127, 8] on icon "button" at bounding box center [129, 13] width 12 height 12
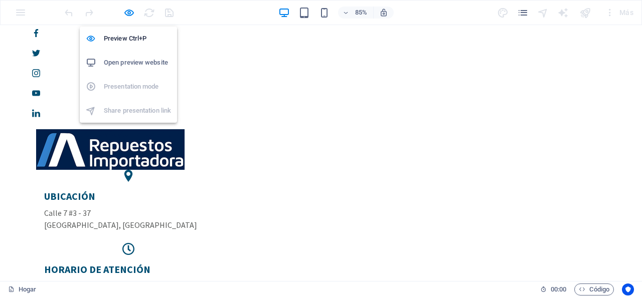
click at [130, 59] on h6 "Open preview website" at bounding box center [137, 63] width 67 height 12
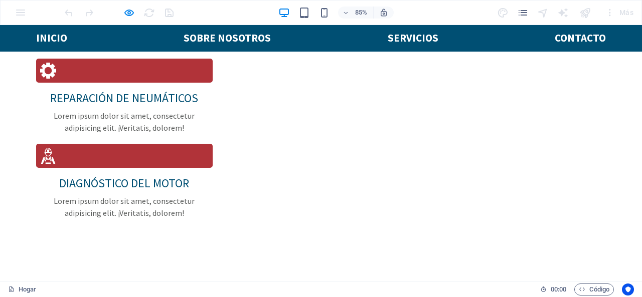
scroll to position [1253, 0]
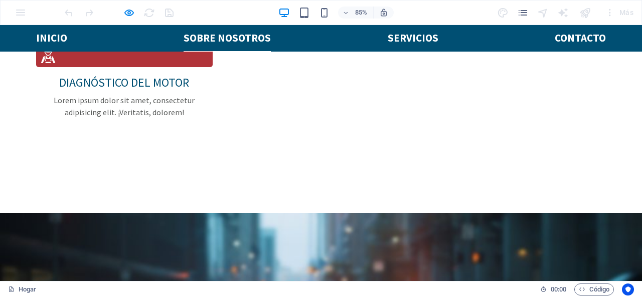
click at [218, 34] on font "Sobre Nosotros" at bounding box center [226, 38] width 87 height 13
click at [230, 42] on font "Sobre Nosotros" at bounding box center [226, 38] width 87 height 13
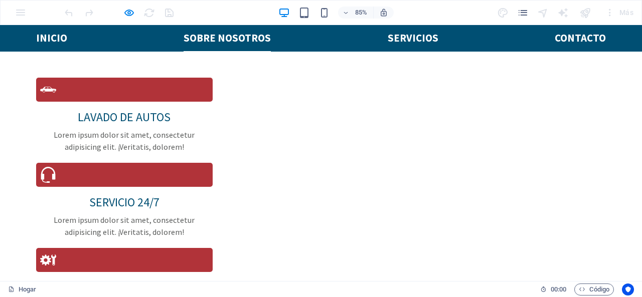
scroll to position [702, 0]
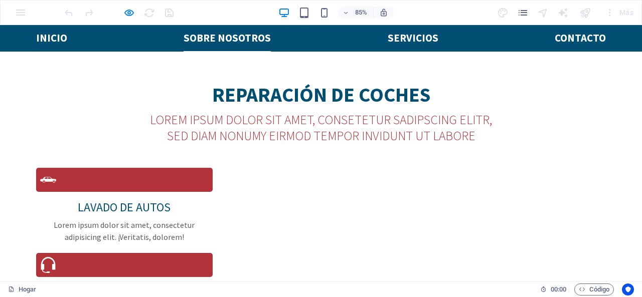
click at [228, 35] on font "Sobre Nosotros" at bounding box center [226, 38] width 87 height 13
click at [427, 38] on font "Servicios" at bounding box center [413, 38] width 51 height 13
click at [565, 40] on font "Contacto" at bounding box center [579, 38] width 51 height 13
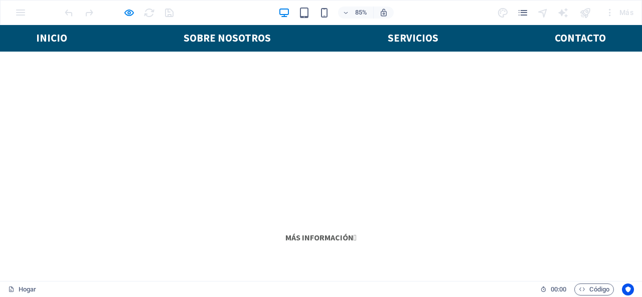
scroll to position [201, 0]
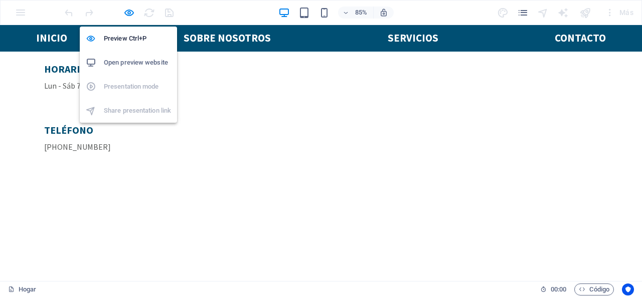
click at [125, 59] on h6 "Open preview website" at bounding box center [137, 63] width 67 height 12
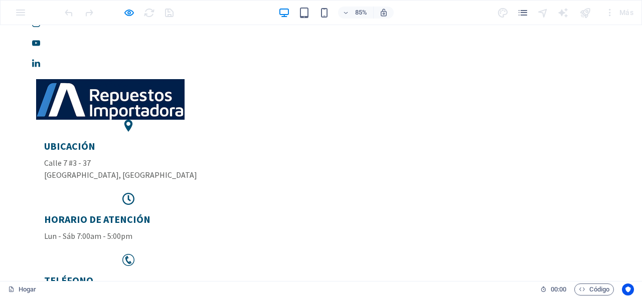
scroll to position [0, 0]
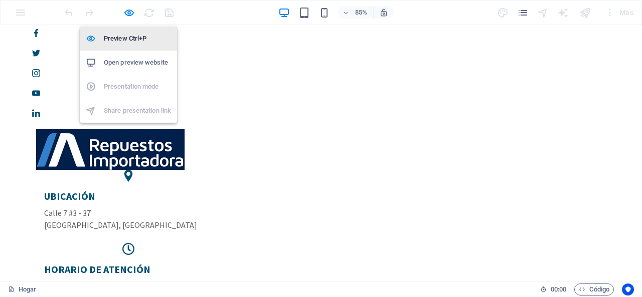
click at [135, 41] on h6 "Preview Ctrl+P" at bounding box center [137, 39] width 67 height 12
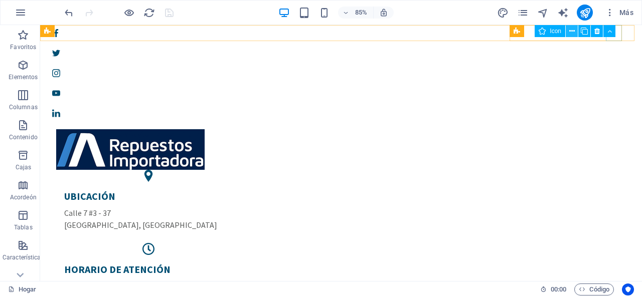
click at [572, 31] on icon at bounding box center [572, 31] width 6 height 11
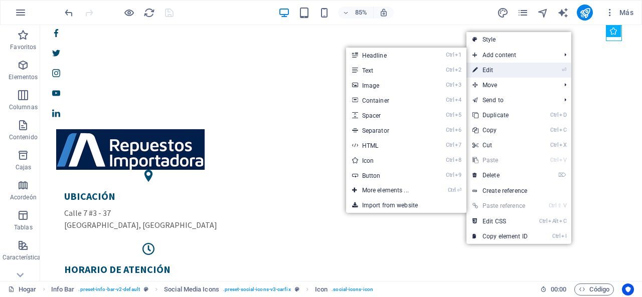
click at [519, 75] on link "⏎ Edit" at bounding box center [499, 70] width 67 height 15
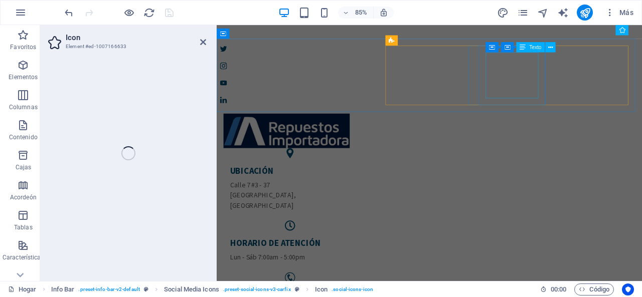
select select "xMidYMid"
select select "px"
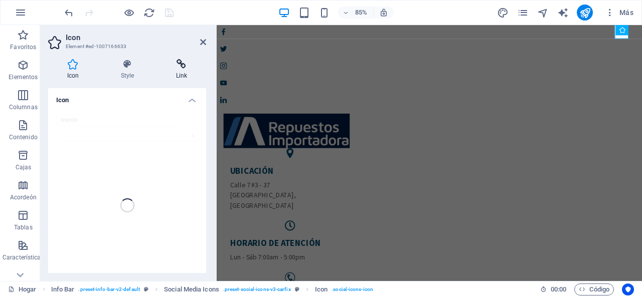
click at [177, 78] on h4 "Link" at bounding box center [181, 69] width 49 height 21
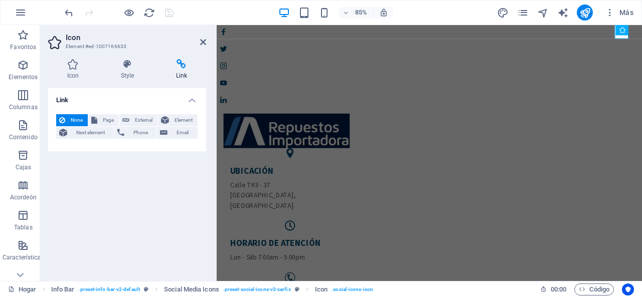
click at [177, 66] on icon at bounding box center [181, 64] width 49 height 10
click at [132, 58] on div "Icon Style Link Icon linkedin Appearance Color Background Mode Scale Left Cente…" at bounding box center [127, 166] width 174 height 230
click at [127, 65] on icon at bounding box center [127, 64] width 51 height 10
click at [0, 0] on span "Social Media Icons" at bounding box center [0, 0] width 0 height 0
click at [129, 72] on div "Icon Element #ed-1007166633 Icon Style Link Icon linkedin Appearance Color Back…" at bounding box center [341, 153] width 602 height 256
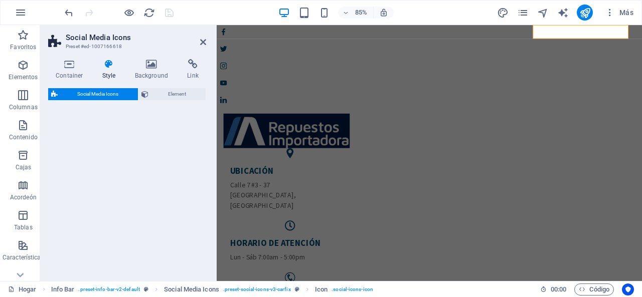
select select "rem"
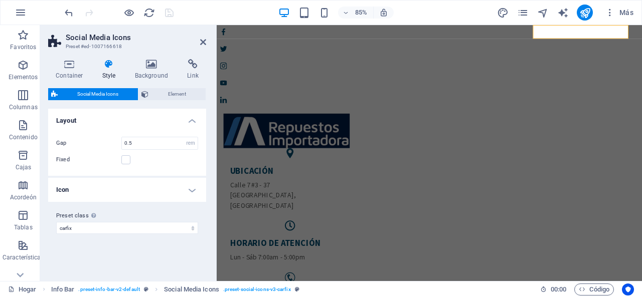
click at [194, 189] on h4 "Icon" at bounding box center [127, 190] width 158 height 24
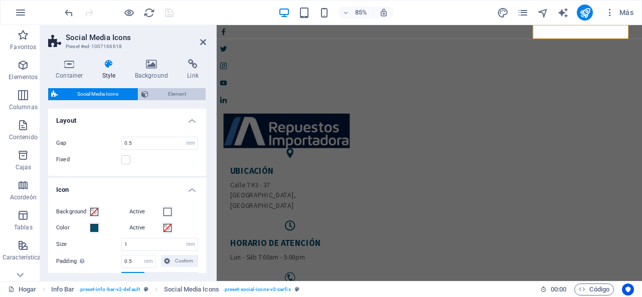
click at [161, 91] on span "Element" at bounding box center [176, 94] width 51 height 12
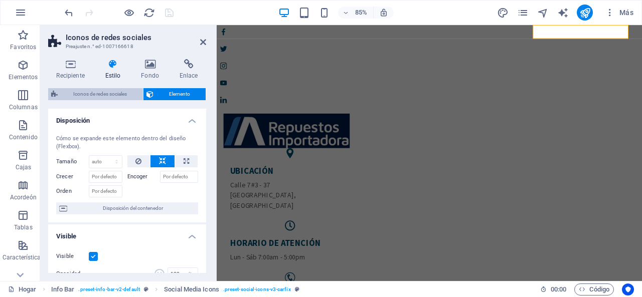
click at [119, 96] on font "Iconos de redes sociales" at bounding box center [100, 94] width 54 height 6
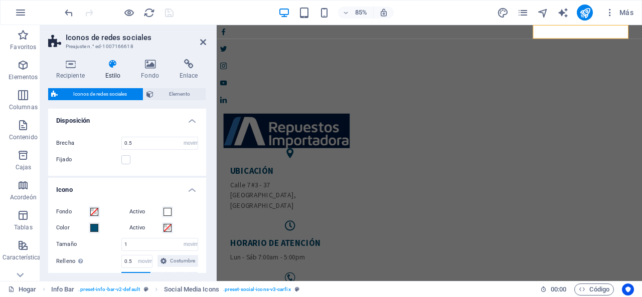
click at [76, 63] on icon at bounding box center [70, 64] width 45 height 10
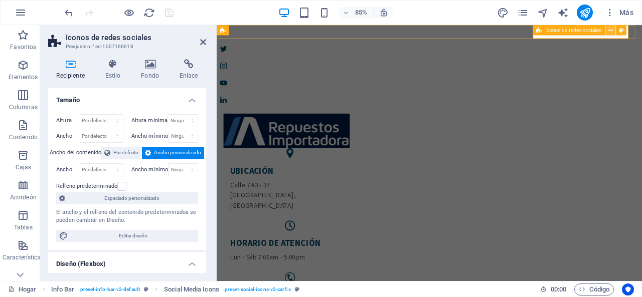
click at [609, 31] on icon at bounding box center [610, 30] width 5 height 9
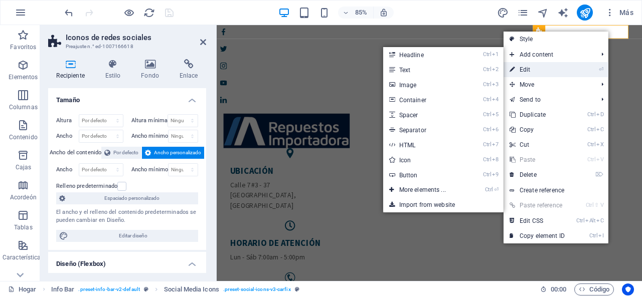
click at [547, 71] on link "⏎ Edit" at bounding box center [536, 69] width 67 height 15
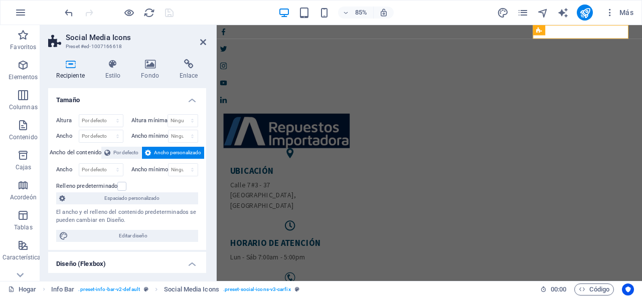
click at [166, 237] on span "Editar diseño" at bounding box center [133, 236] width 124 height 12
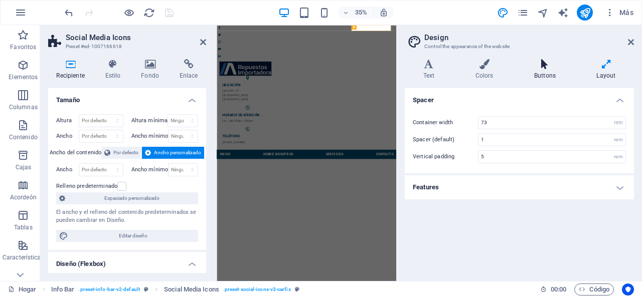
click at [544, 69] on h4 "Buttons" at bounding box center [546, 69] width 62 height 21
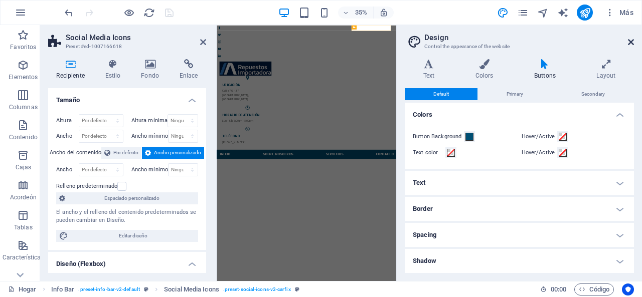
click at [629, 42] on icon at bounding box center [631, 42] width 6 height 8
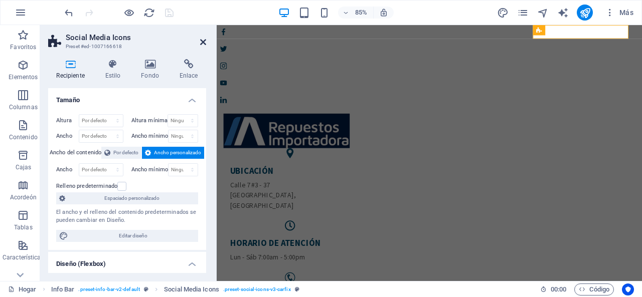
click at [204, 40] on icon at bounding box center [203, 42] width 6 height 8
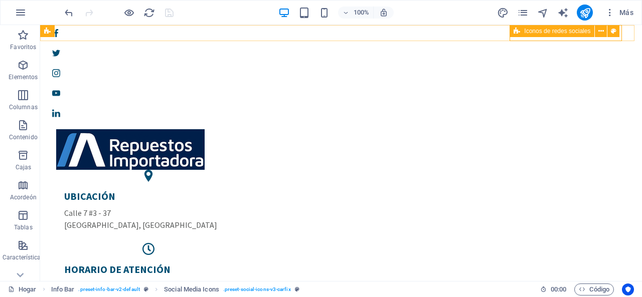
click at [518, 30] on icon at bounding box center [516, 31] width 7 height 12
click at [605, 31] on button at bounding box center [601, 31] width 12 height 12
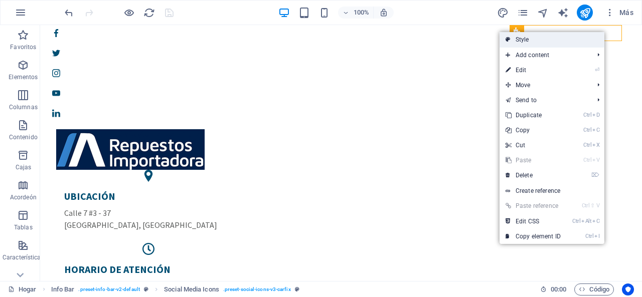
click at [582, 41] on link "Style" at bounding box center [551, 39] width 105 height 15
select select "rem"
select select "%"
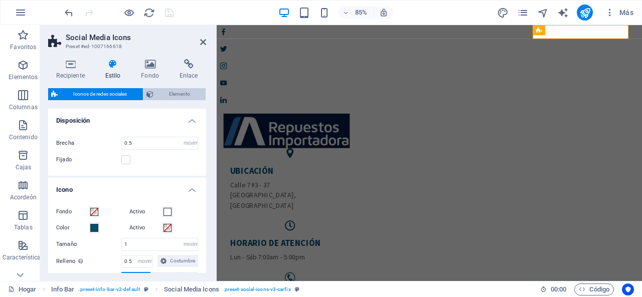
click at [192, 92] on span "Elemento" at bounding box center [179, 94] width 47 height 12
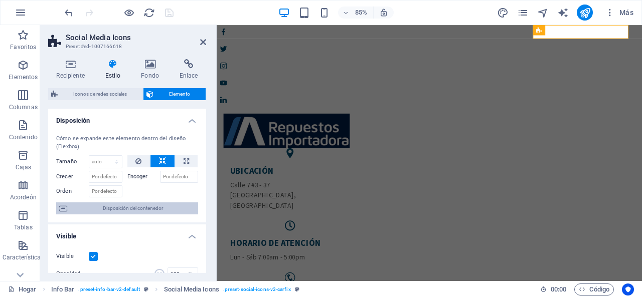
click at [115, 206] on font "Disposición del contenedor" at bounding box center [133, 209] width 60 height 6
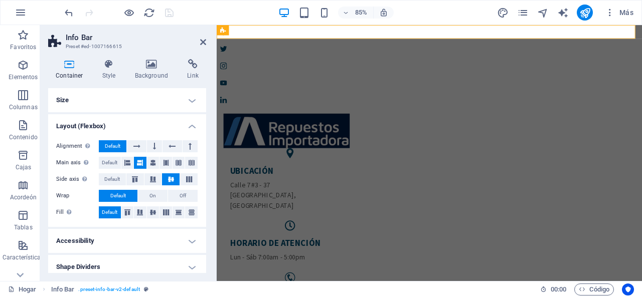
scroll to position [6, 0]
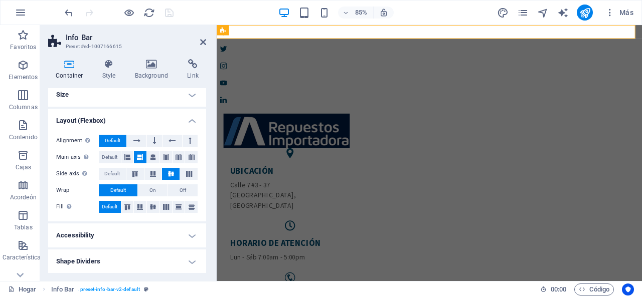
click at [122, 252] on h4 "Shape Dividers" at bounding box center [127, 262] width 158 height 24
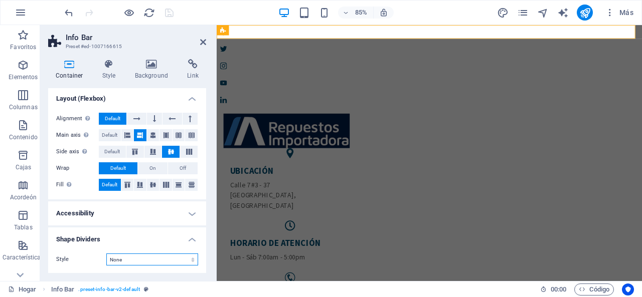
click at [132, 258] on select "None Triangle Square Diagonal Polygon 1 Polygon 2 Zigzag Multiple Zigzags Waves…" at bounding box center [152, 260] width 92 height 12
click at [91, 260] on label "Style" at bounding box center [81, 260] width 50 height 12
click at [132, 212] on h4 "Accessibility" at bounding box center [127, 214] width 158 height 24
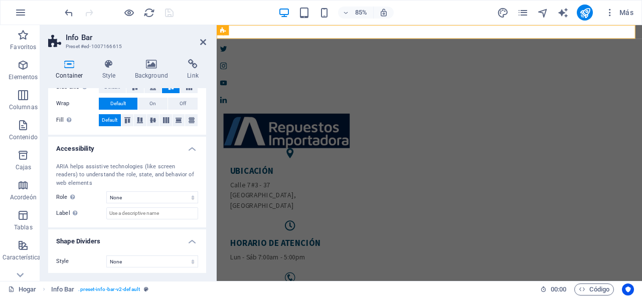
scroll to position [0, 0]
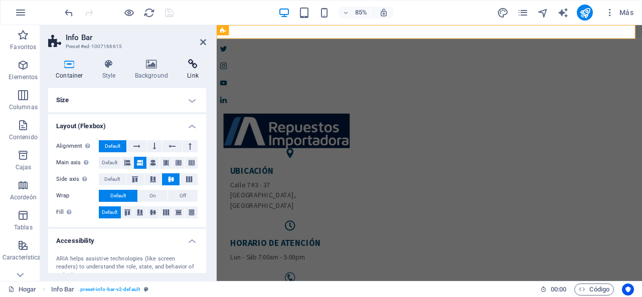
click at [186, 70] on h4 "Link" at bounding box center [192, 69] width 27 height 21
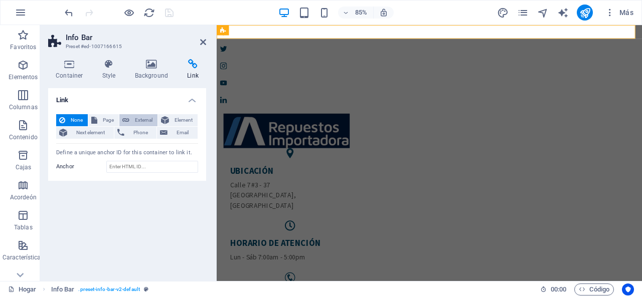
click at [136, 120] on span "External" at bounding box center [143, 120] width 22 height 12
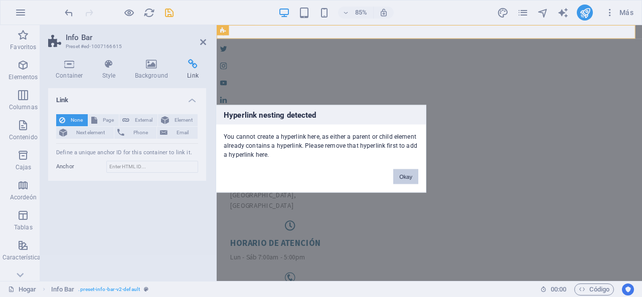
click at [401, 177] on button "Okay" at bounding box center [405, 176] width 25 height 15
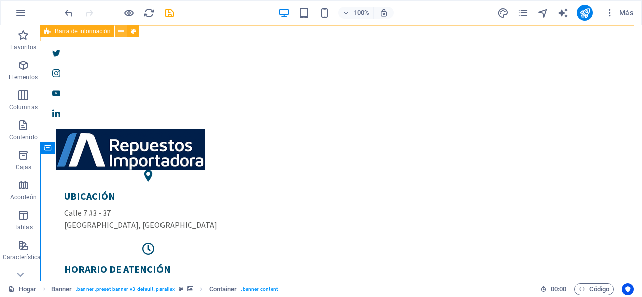
click at [124, 30] on button at bounding box center [121, 31] width 12 height 12
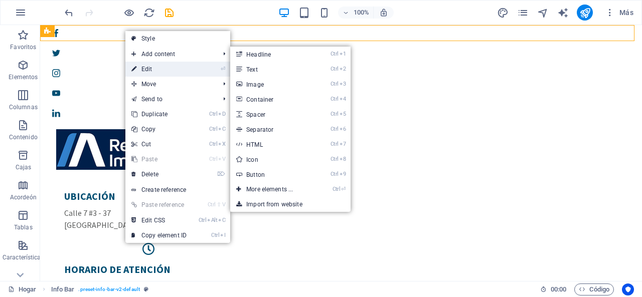
click at [158, 64] on link "⏎ Edit" at bounding box center [158, 69] width 67 height 15
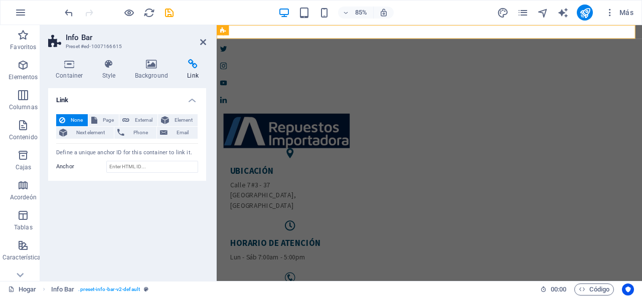
click at [160, 60] on icon at bounding box center [151, 64] width 49 height 10
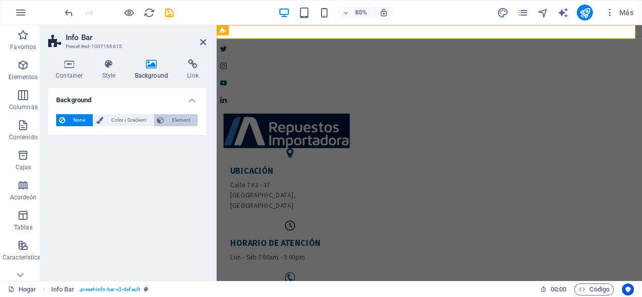
drag, startPoint x: 182, startPoint y: 127, endPoint x: 183, endPoint y: 118, distance: 9.1
click at [182, 126] on div "None Color / Gradient Element Stretch background to full-width Color overlay Pl…" at bounding box center [127, 120] width 158 height 29
click at [183, 118] on span "Element" at bounding box center [181, 120] width 28 height 12
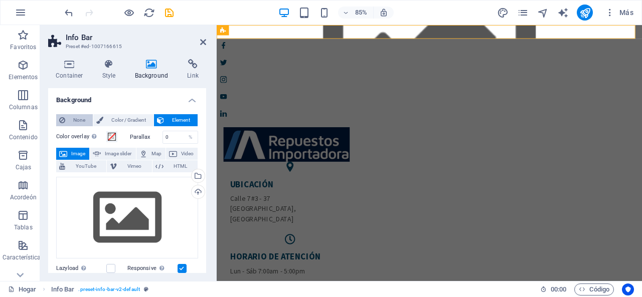
drag, startPoint x: 77, startPoint y: 122, endPoint x: 31, endPoint y: 92, distance: 54.9
click at [77, 122] on span "None" at bounding box center [79, 120] width 22 height 12
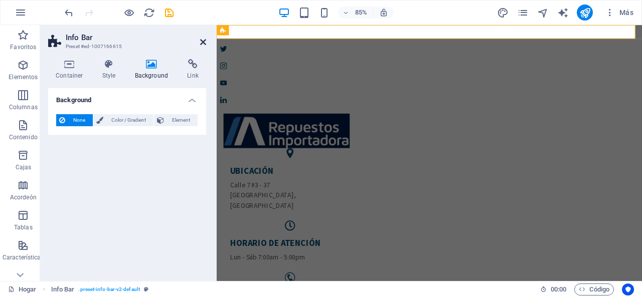
click at [202, 41] on icon at bounding box center [203, 42] width 6 height 8
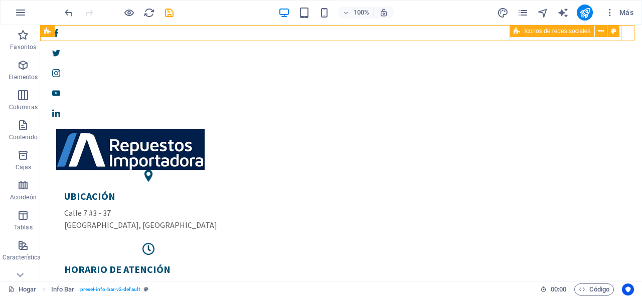
click at [518, 32] on icon at bounding box center [516, 31] width 7 height 12
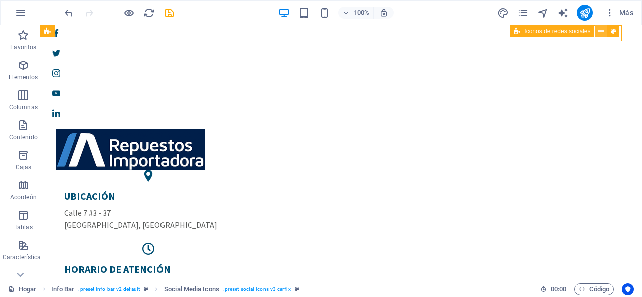
click at [600, 32] on icon at bounding box center [601, 31] width 6 height 11
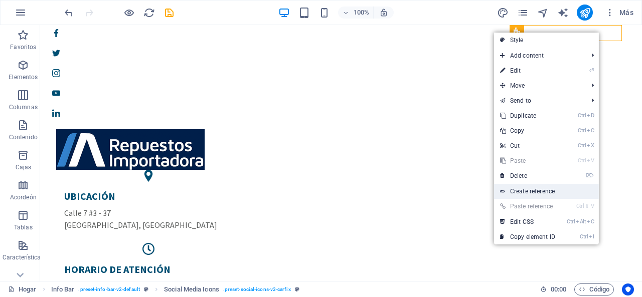
click at [526, 190] on link "Create reference" at bounding box center [546, 191] width 105 height 15
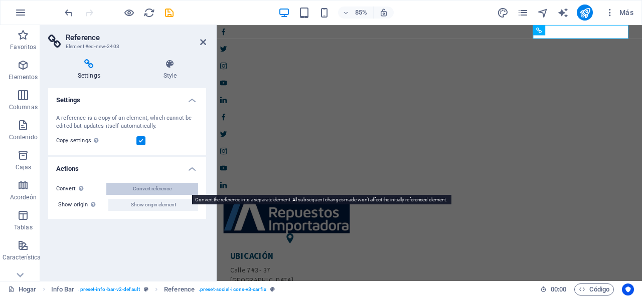
click at [125, 189] on button "Convert reference" at bounding box center [152, 189] width 92 height 12
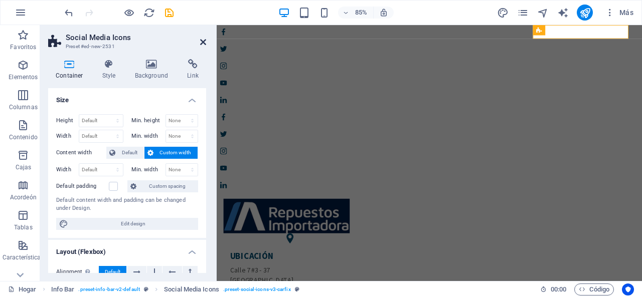
drag, startPoint x: 201, startPoint y: 43, endPoint x: 185, endPoint y: 84, distance: 44.2
click at [201, 43] on icon at bounding box center [203, 42] width 6 height 8
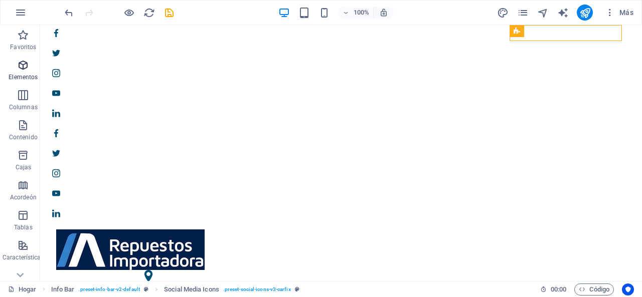
click at [24, 71] on icon "button" at bounding box center [23, 65] width 12 height 12
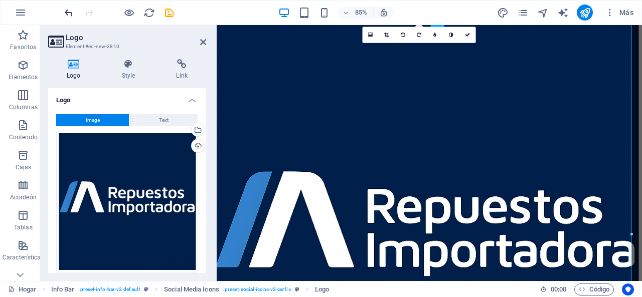
click at [68, 12] on icon "deshacer" at bounding box center [69, 13] width 12 height 12
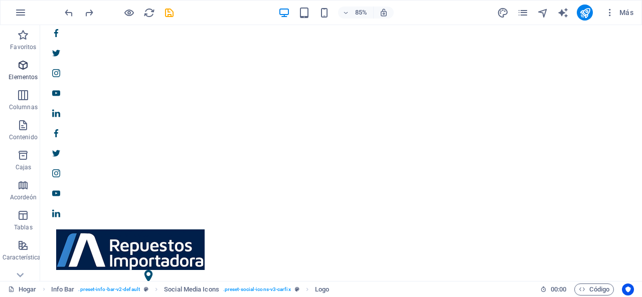
click at [23, 72] on span "Elementos" at bounding box center [23, 71] width 47 height 24
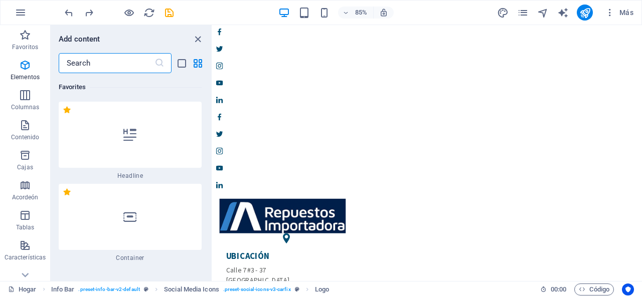
scroll to position [189, 0]
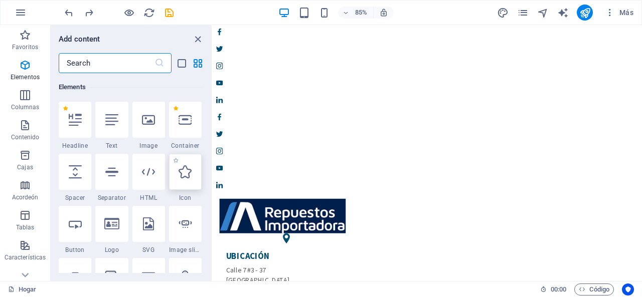
click at [181, 164] on div at bounding box center [185, 172] width 33 height 36
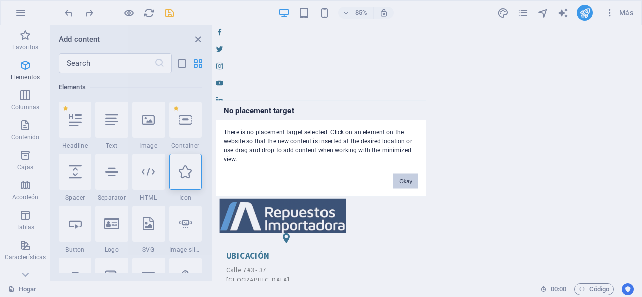
click at [404, 175] on button "Okay" at bounding box center [405, 180] width 25 height 15
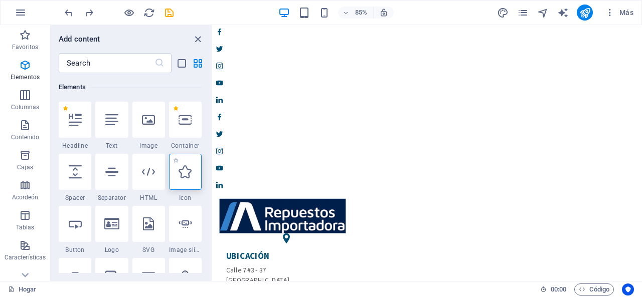
click at [186, 172] on icon at bounding box center [184, 171] width 13 height 13
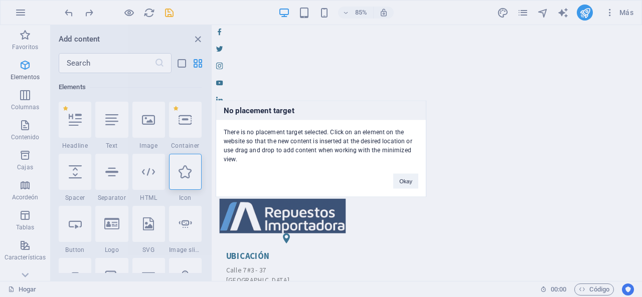
drag, startPoint x: 238, startPoint y: 156, endPoint x: 229, endPoint y: 133, distance: 25.4
click at [225, 124] on div "There is no placement target selected. Click on an element on the website so th…" at bounding box center [321, 142] width 210 height 44
click at [225, 130] on div "There is no placement target selected. Click on an element on the website so th…" at bounding box center [321, 142] width 210 height 44
drag, startPoint x: 223, startPoint y: 130, endPoint x: 235, endPoint y: 163, distance: 34.7
click at [235, 163] on div "There is no placement target selected. Click on an element on the website so th…" at bounding box center [321, 142] width 210 height 44
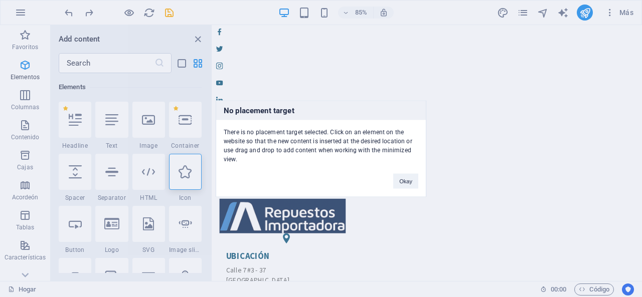
click at [212, 129] on div "No placement target There is no placement target selected. Click on an element …" at bounding box center [321, 148] width 642 height 297
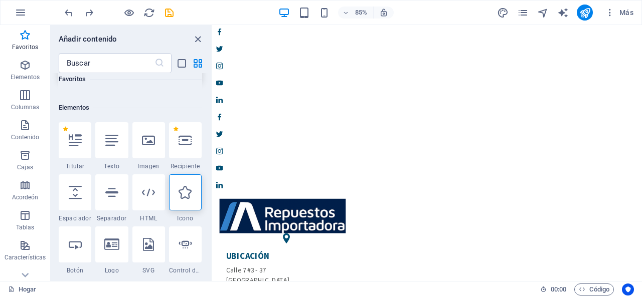
scroll to position [39, 0]
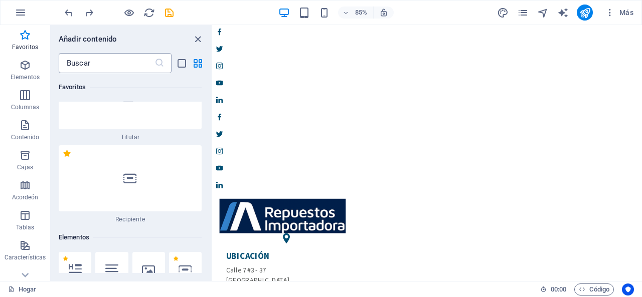
click at [120, 64] on input "text" at bounding box center [107, 63] width 96 height 20
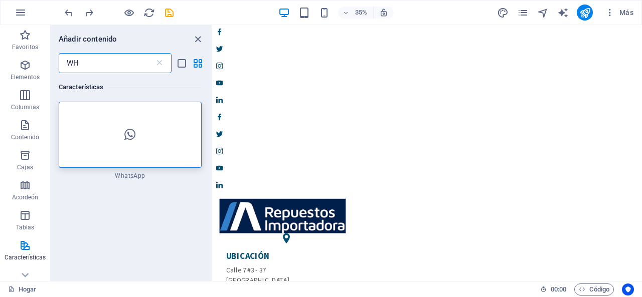
scroll to position [0, 0]
type input "WH"
click at [134, 130] on icon at bounding box center [129, 134] width 11 height 13
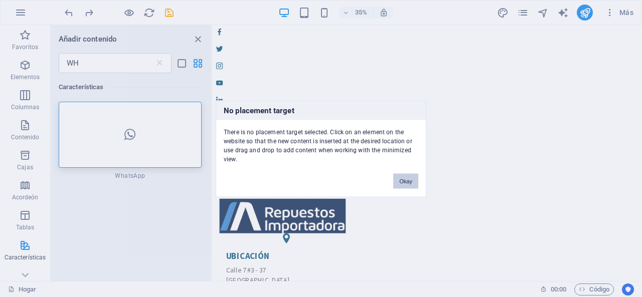
click at [410, 178] on button "Okay" at bounding box center [405, 180] width 25 height 15
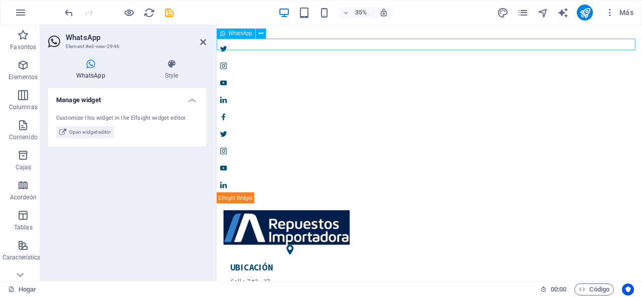
click at [229, 33] on span "WhatsApp" at bounding box center [241, 33] width 24 height 5
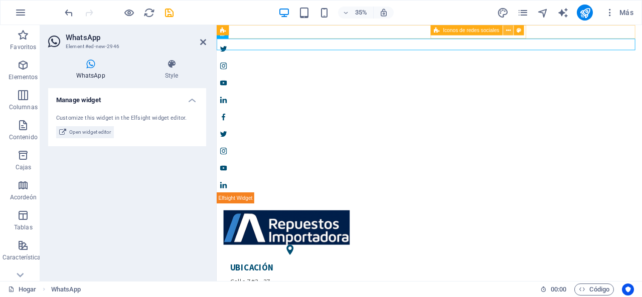
click at [509, 31] on icon at bounding box center [508, 30] width 5 height 9
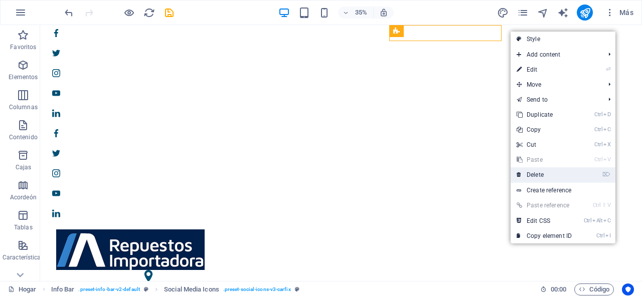
click at [548, 175] on link "⌦ Delete" at bounding box center [543, 174] width 67 height 15
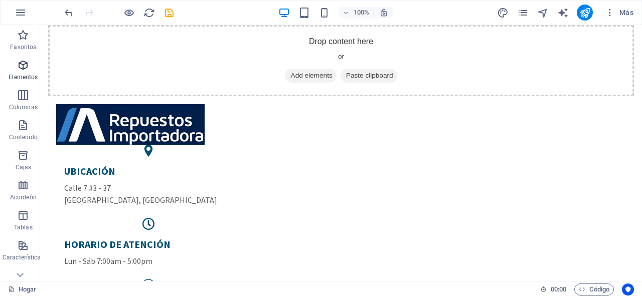
drag, startPoint x: 19, startPoint y: 66, endPoint x: 109, endPoint y: 60, distance: 90.4
click at [19, 66] on icon "button" at bounding box center [23, 65] width 12 height 12
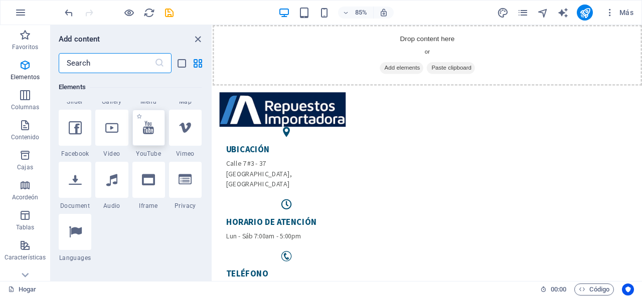
scroll to position [339, 0]
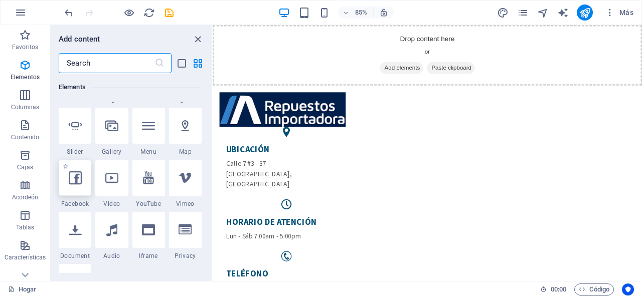
click at [71, 177] on icon at bounding box center [75, 177] width 13 height 13
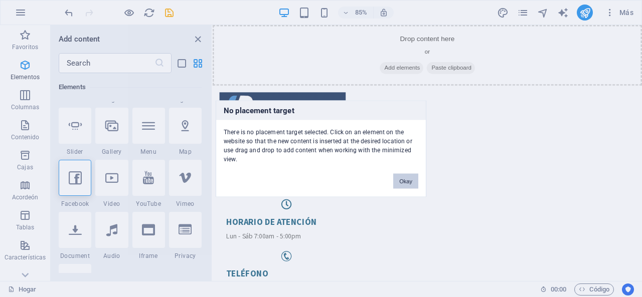
click at [403, 181] on button "Okay" at bounding box center [405, 180] width 25 height 15
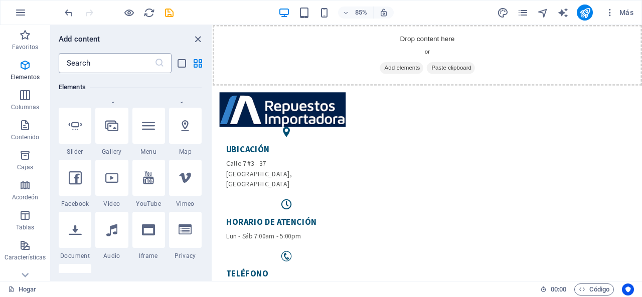
click at [93, 70] on input "text" at bounding box center [107, 63] width 96 height 20
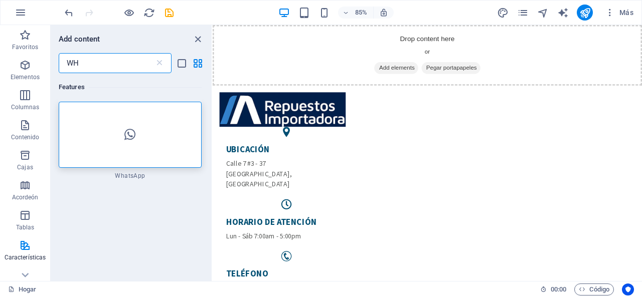
scroll to position [0, 0]
type input "WH"
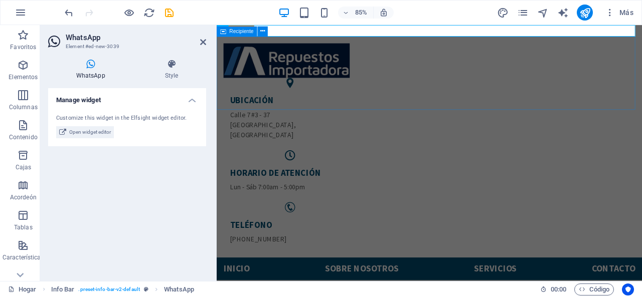
drag, startPoint x: 336, startPoint y: 46, endPoint x: 378, endPoint y: 99, distance: 67.8
click at [336, 46] on div "UBICACIÓN Calle 7 #3 - 37 Bogotá, Colombia HORARIO DE ATENCIÓN Lun - Sáb 7:00am…" at bounding box center [467, 169] width 500 height 260
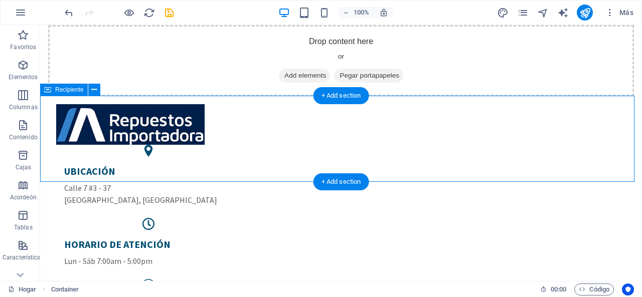
click at [271, 116] on div "UBICACIÓN Calle 7 #3 - 37 Bogotá, Colombia HORARIO DE ATENCIÓN Lun - Sáb 7:00am…" at bounding box center [341, 220] width 602 height 248
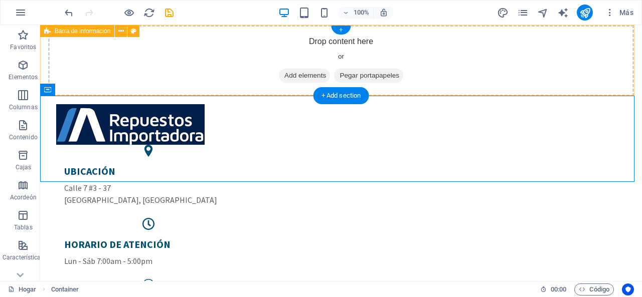
click at [283, 76] on icon at bounding box center [283, 76] width 0 height 0
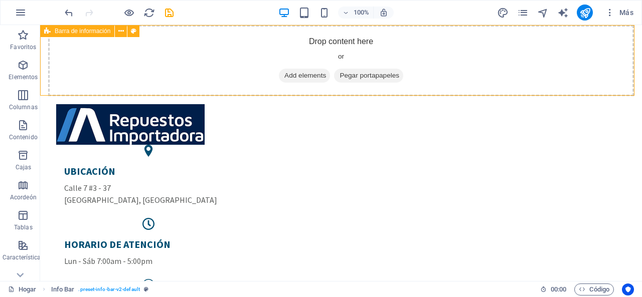
click at [52, 32] on div "Barra de información" at bounding box center [77, 31] width 74 height 12
click at [118, 31] on icon at bounding box center [121, 31] width 6 height 11
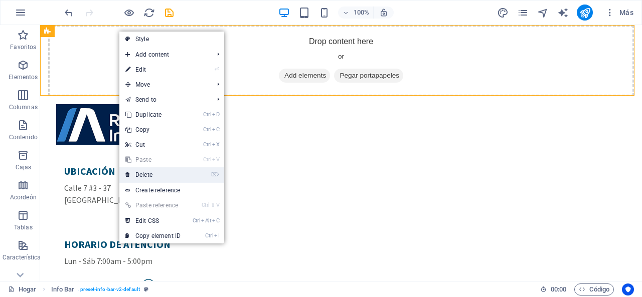
drag, startPoint x: 154, startPoint y: 173, endPoint x: 306, endPoint y: 153, distance: 153.7
click at [154, 173] on link "⌦ Delete" at bounding box center [152, 174] width 67 height 15
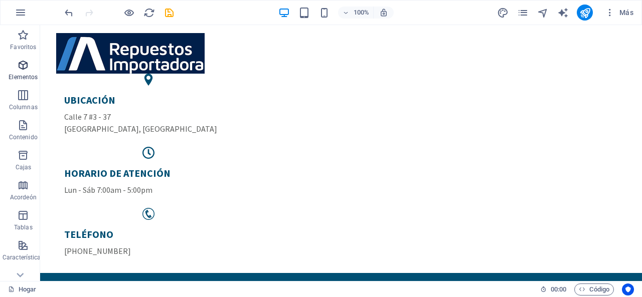
click at [20, 65] on icon "button" at bounding box center [23, 65] width 12 height 12
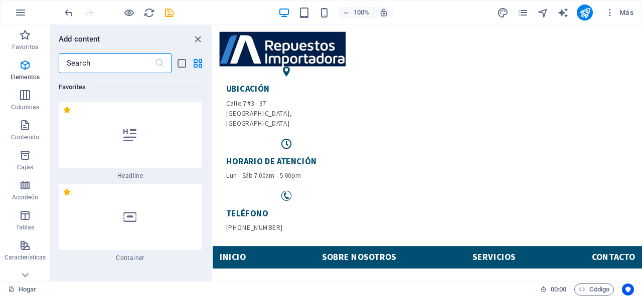
click at [109, 61] on input "text" at bounding box center [107, 63] width 96 height 20
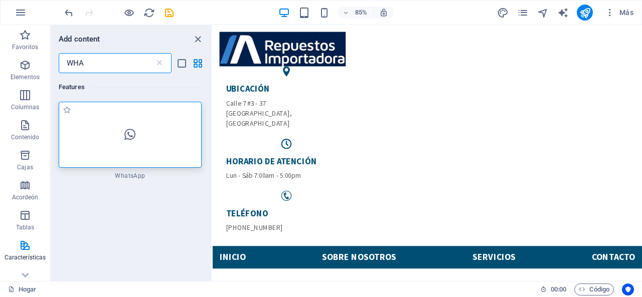
type input "WHA"
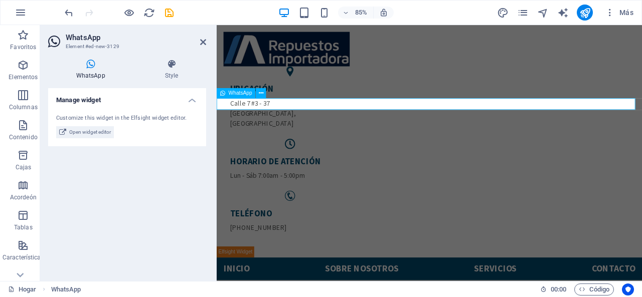
drag, startPoint x: 229, startPoint y: 92, endPoint x: 20, endPoint y: 91, distance: 208.5
click at [229, 92] on span "WhatsApp" at bounding box center [241, 93] width 24 height 5
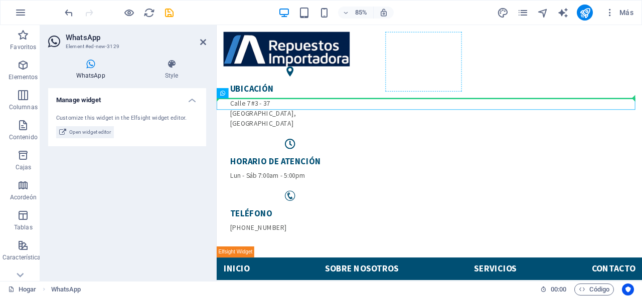
drag, startPoint x: 446, startPoint y: 118, endPoint x: 661, endPoint y: 97, distance: 216.6
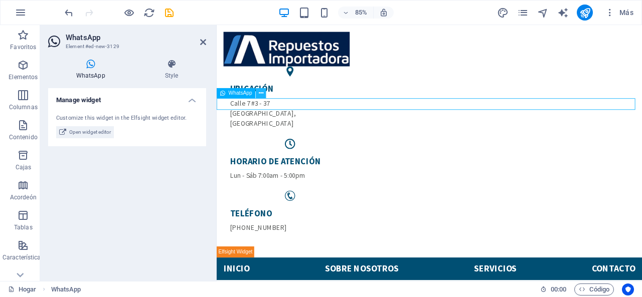
click at [260, 94] on icon at bounding box center [261, 93] width 5 height 9
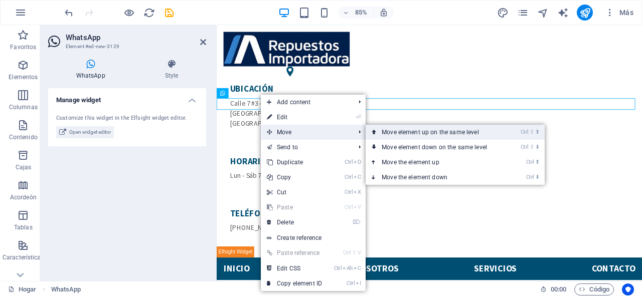
click at [390, 134] on link "Ctrl ⇧ ⬆ Move element up on the same level" at bounding box center [435, 132] width 141 height 15
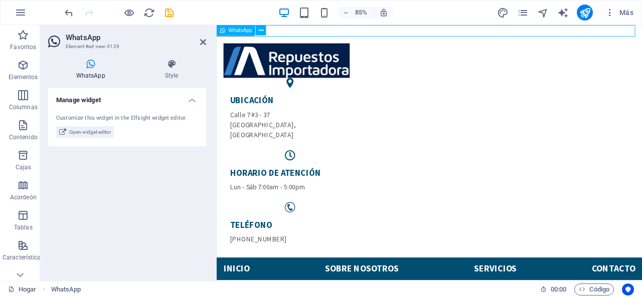
click at [249, 32] on span "WhatsApp" at bounding box center [241, 30] width 24 height 5
drag, startPoint x: 464, startPoint y: 56, endPoint x: 693, endPoint y: 28, distance: 230.4
click at [260, 30] on icon at bounding box center [261, 30] width 5 height 9
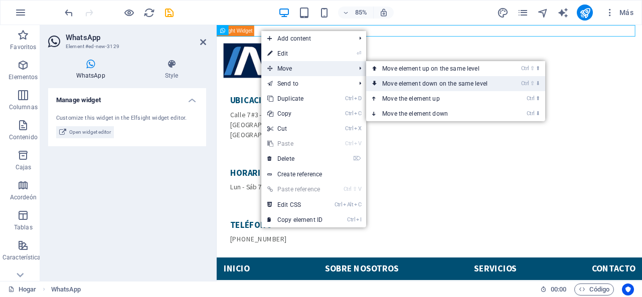
click at [380, 84] on link "Ctrl ⇧ ⬇ Move element down on the same level" at bounding box center [436, 83] width 141 height 15
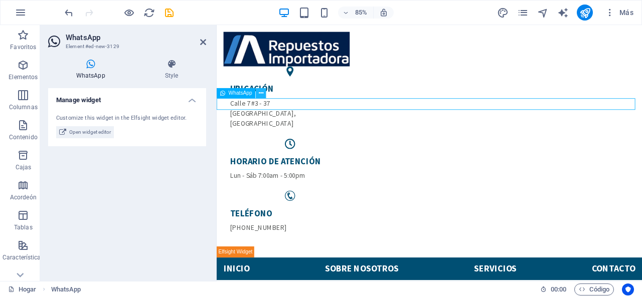
click at [261, 94] on icon at bounding box center [261, 93] width 5 height 9
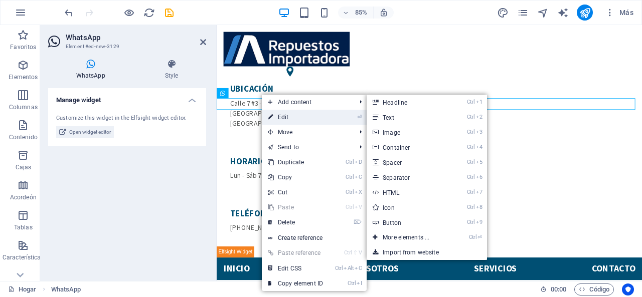
click at [278, 114] on link "⏎ Edit" at bounding box center [295, 117] width 67 height 15
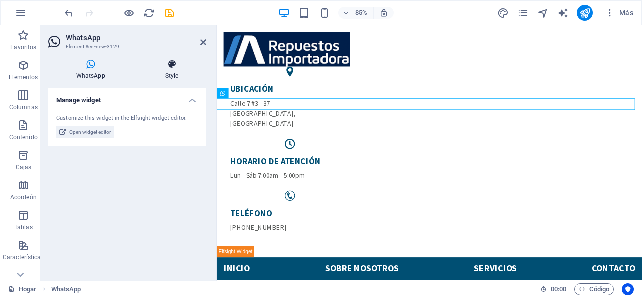
click at [165, 66] on icon at bounding box center [171, 64] width 69 height 10
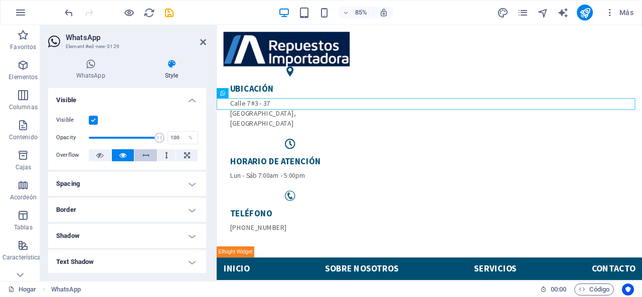
click at [142, 155] on icon at bounding box center [145, 155] width 7 height 12
click at [130, 154] on button at bounding box center [123, 155] width 23 height 12
click at [184, 153] on icon at bounding box center [187, 155] width 6 height 12
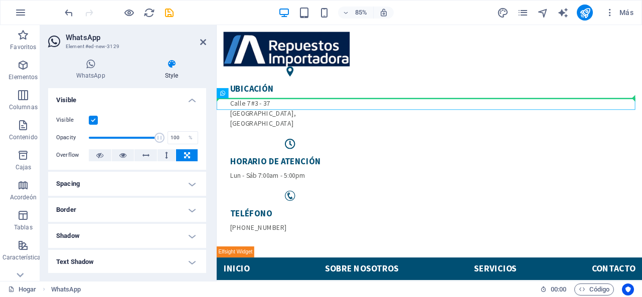
drag, startPoint x: 288, startPoint y: 102, endPoint x: 420, endPoint y: 165, distance: 146.6
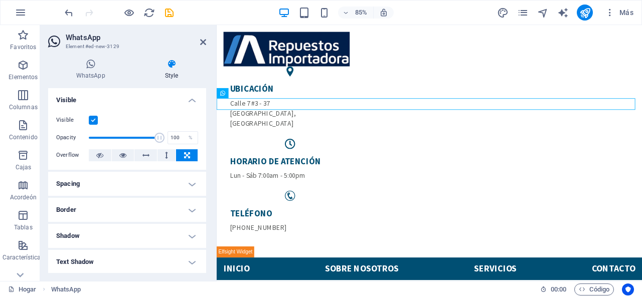
click at [121, 154] on icon at bounding box center [122, 155] width 7 height 12
drag, startPoint x: 156, startPoint y: 138, endPoint x: 125, endPoint y: 135, distance: 31.2
click at [125, 135] on span at bounding box center [126, 138] width 10 height 10
type input "100"
drag, startPoint x: 146, startPoint y: 139, endPoint x: 178, endPoint y: 140, distance: 32.6
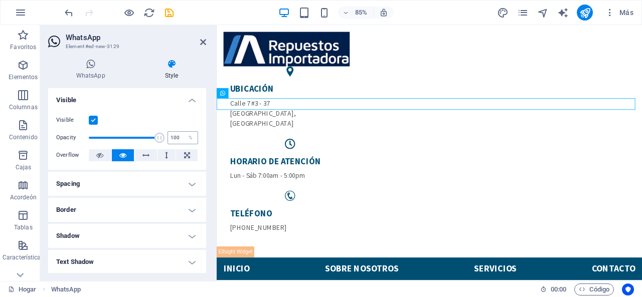
click at [178, 140] on div "Opacity 100 %" at bounding box center [127, 137] width 142 height 15
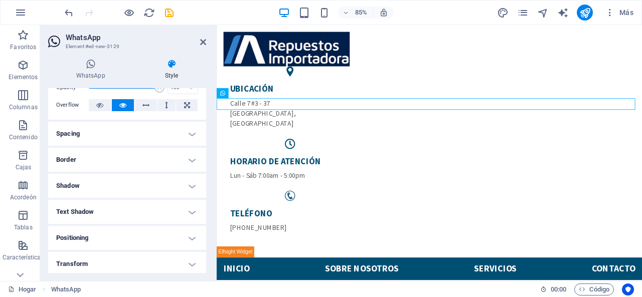
click at [179, 135] on h4 "Spacing" at bounding box center [127, 134] width 158 height 24
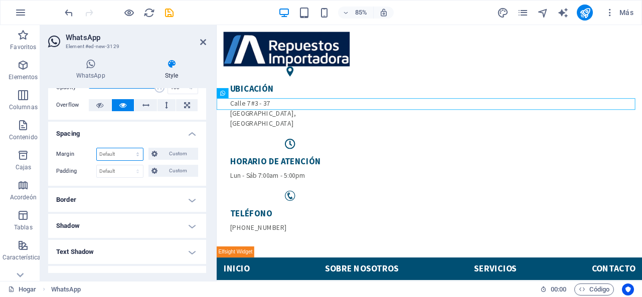
click at [138, 152] on select "Default auto px % rem vw vh Custom" at bounding box center [120, 154] width 46 height 12
select select "px"
click at [128, 148] on select "Default auto px % rem vw vh Custom" at bounding box center [120, 154] width 46 height 12
type input "0"
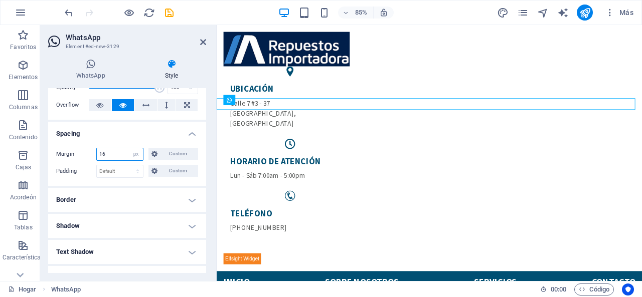
type input "16"
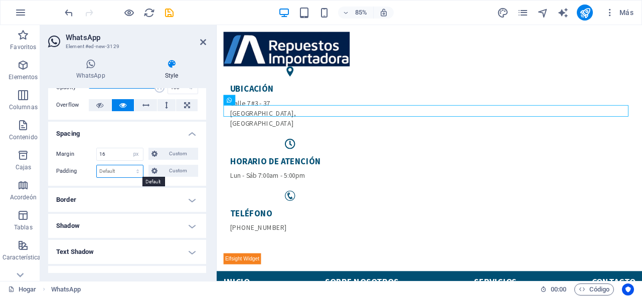
click at [108, 169] on select "Default px rem % vh vw Custom" at bounding box center [120, 171] width 46 height 12
select select "px"
click at [128, 165] on select "Default px rem % vh vw Custom" at bounding box center [120, 171] width 46 height 12
type input "43"
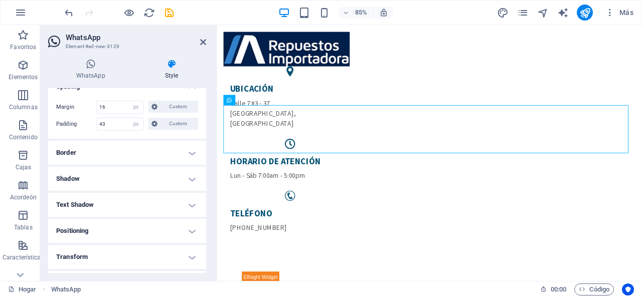
scroll to position [100, 0]
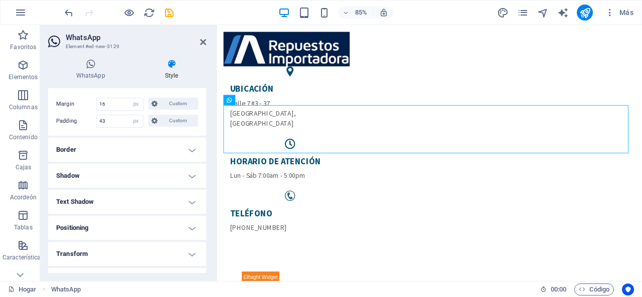
click at [180, 199] on h4 "Text Shadow" at bounding box center [127, 202] width 158 height 24
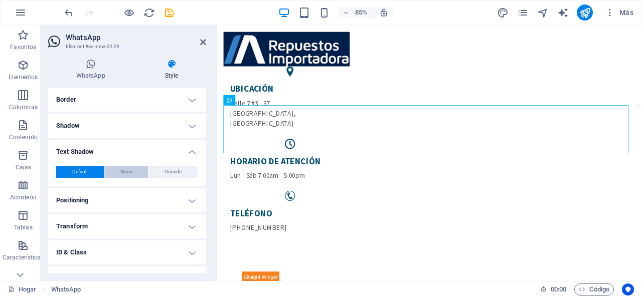
click at [120, 171] on span "None" at bounding box center [126, 172] width 12 height 12
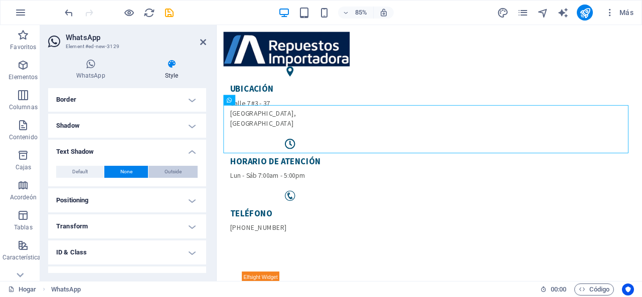
click at [174, 175] on span "Outside" at bounding box center [172, 172] width 17 height 12
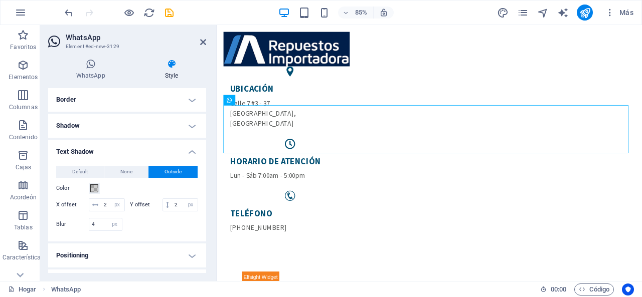
type input "2"
type input "4"
click at [79, 177] on div "Default None Outside" at bounding box center [127, 172] width 142 height 13
click at [81, 172] on span "Default" at bounding box center [80, 172] width 16 height 12
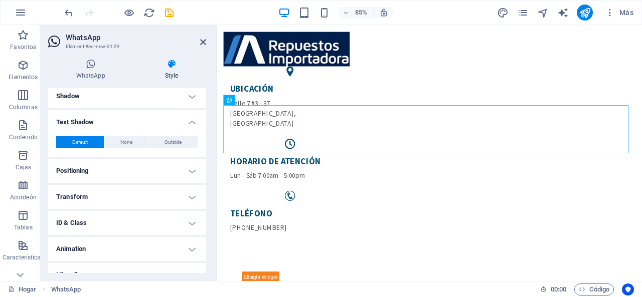
scroll to position [0, 0]
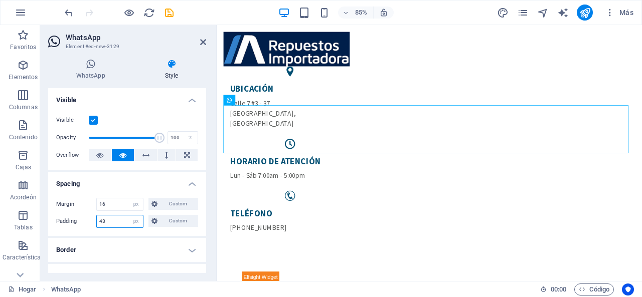
click at [97, 218] on input "43" at bounding box center [120, 222] width 46 height 12
type input "15"
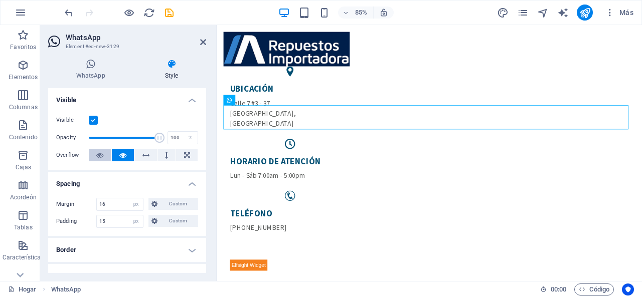
click at [102, 158] on icon at bounding box center [99, 155] width 7 height 12
click at [145, 154] on icon at bounding box center [145, 155] width 7 height 12
click at [173, 158] on button at bounding box center [166, 155] width 19 height 12
click at [186, 154] on icon at bounding box center [187, 155] width 6 height 12
click at [123, 154] on icon at bounding box center [122, 155] width 7 height 12
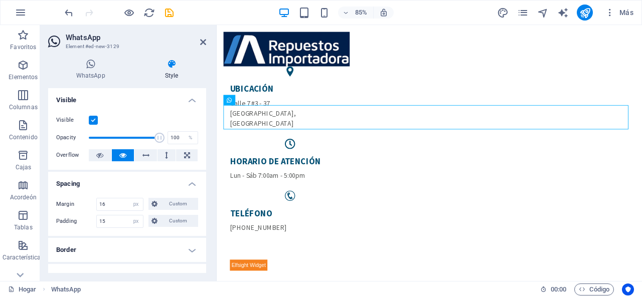
click at [93, 120] on label at bounding box center [93, 120] width 9 height 9
click at [0, 0] on input "Visible" at bounding box center [0, 0] width 0 height 0
click at [93, 120] on label at bounding box center [93, 120] width 9 height 9
click at [0, 0] on input "Visible" at bounding box center [0, 0] width 0 height 0
click at [90, 63] on icon at bounding box center [90, 64] width 85 height 10
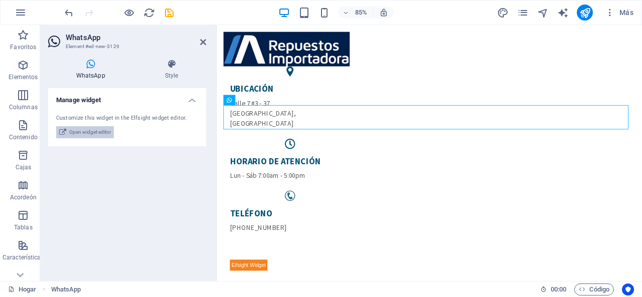
click at [103, 136] on span "Open widget editor" at bounding box center [90, 132] width 42 height 12
click at [86, 130] on span "Open widget editor" at bounding box center [90, 132] width 42 height 12
click at [266, 100] on icon at bounding box center [268, 100] width 5 height 9
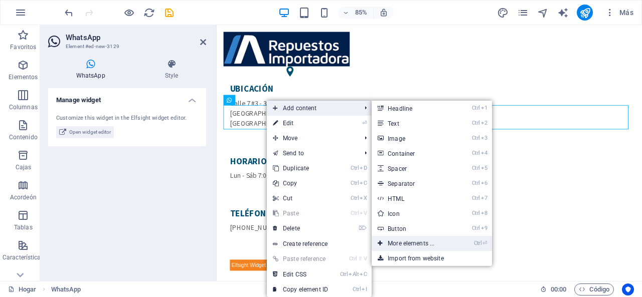
click at [422, 243] on link "Ctrl ⏎ More elements ..." at bounding box center [412, 243] width 83 height 15
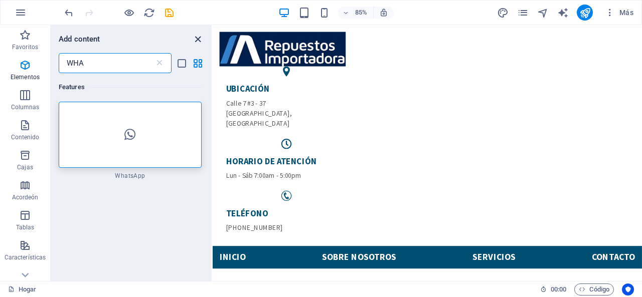
click at [199, 35] on icon "close panel" at bounding box center [198, 40] width 12 height 12
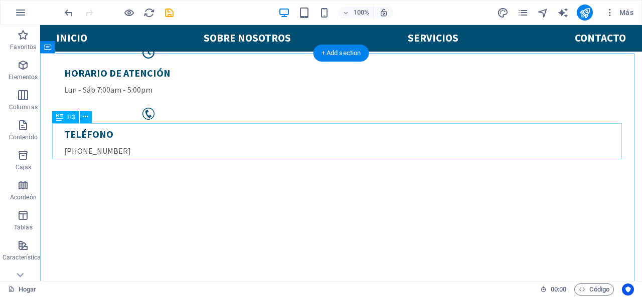
scroll to position [251, 0]
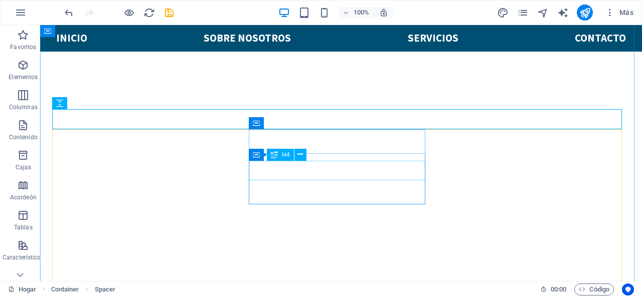
scroll to position [301, 0]
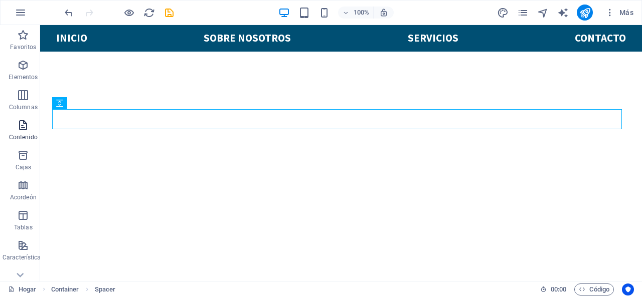
click at [25, 128] on icon "button" at bounding box center [23, 125] width 12 height 12
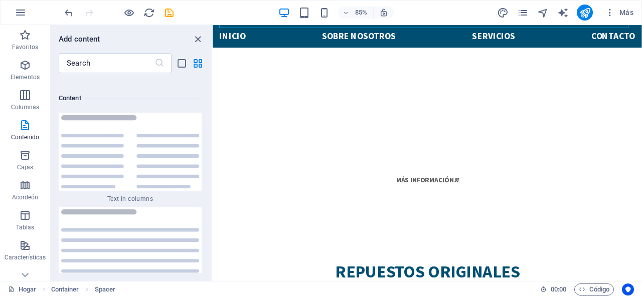
scroll to position [3491, 0]
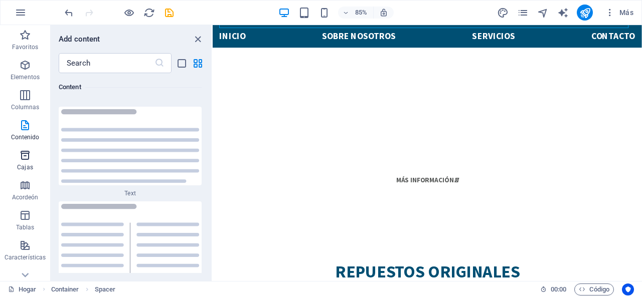
click at [24, 158] on icon "button" at bounding box center [25, 155] width 12 height 12
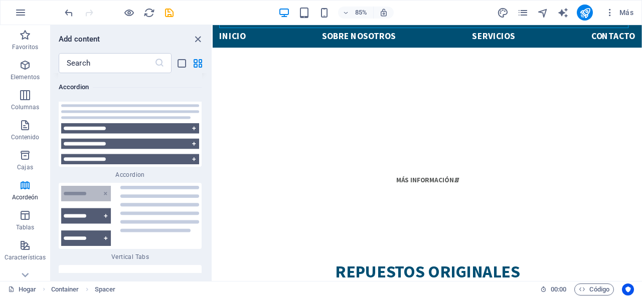
scroll to position [6428, 0]
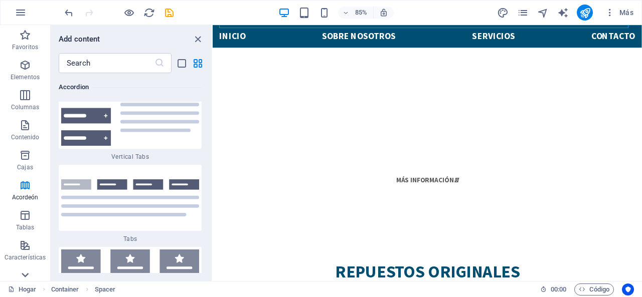
click at [26, 274] on icon at bounding box center [25, 275] width 14 height 14
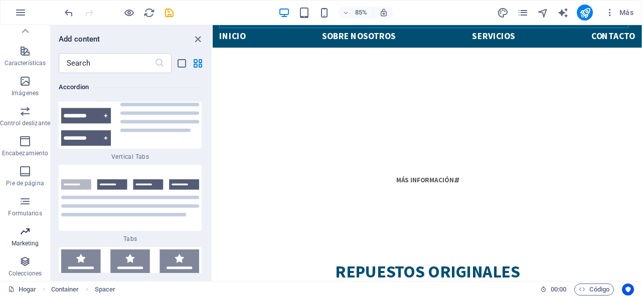
click at [25, 238] on span "Marketing" at bounding box center [25, 238] width 50 height 24
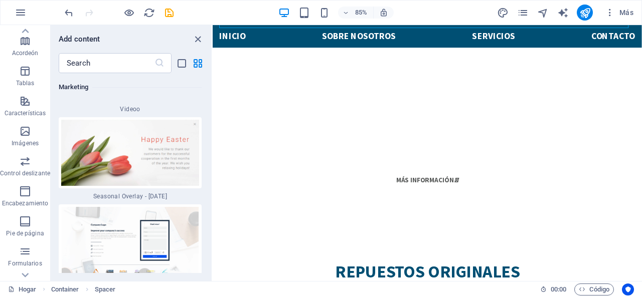
scroll to position [44, 0]
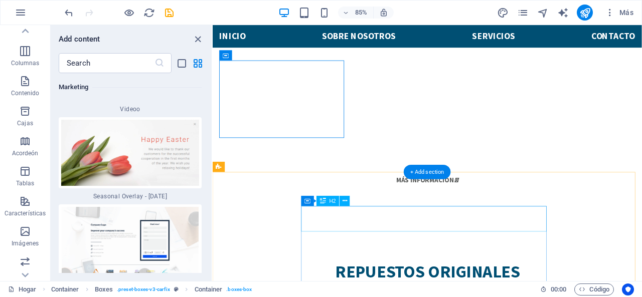
scroll to position [535, 0]
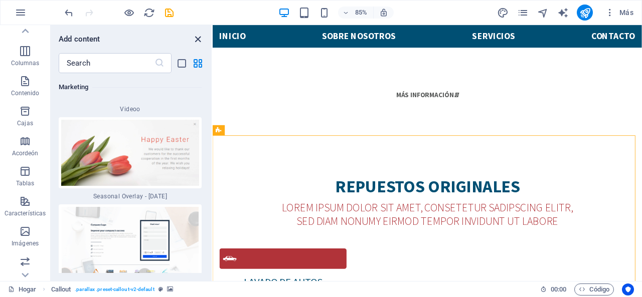
click at [197, 37] on icon "close panel" at bounding box center [198, 40] width 12 height 12
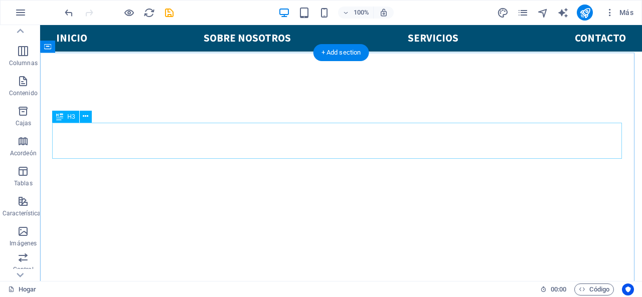
scroll to position [251, 0]
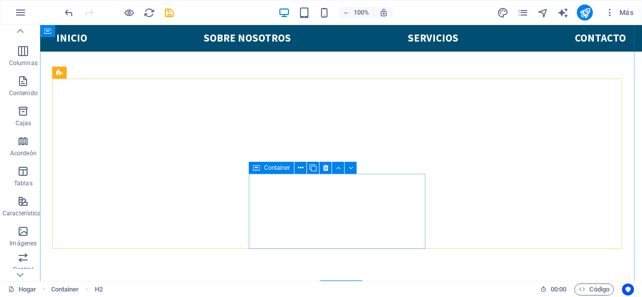
scroll to position [351, 0]
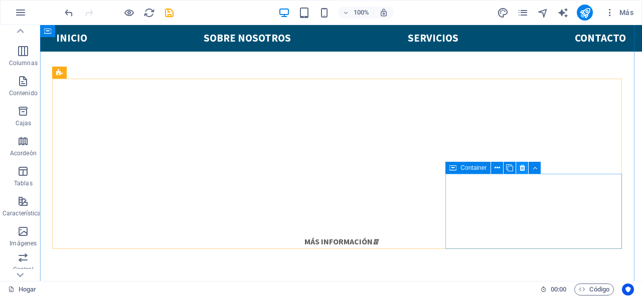
click at [520, 169] on icon at bounding box center [522, 168] width 6 height 11
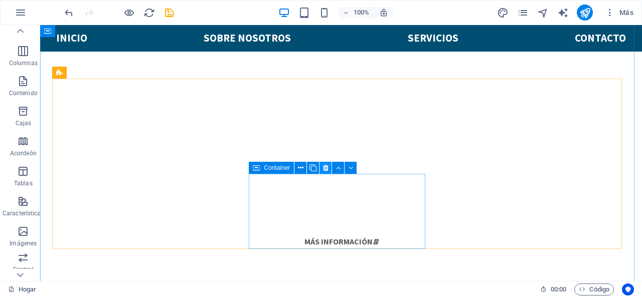
click at [327, 164] on icon at bounding box center [326, 168] width 6 height 11
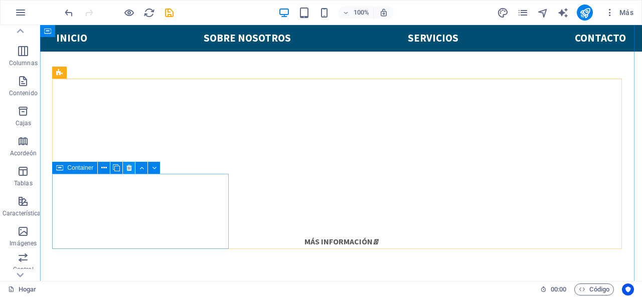
drag, startPoint x: 127, startPoint y: 164, endPoint x: 89, endPoint y: 152, distance: 39.6
click at [127, 164] on icon at bounding box center [129, 168] width 6 height 11
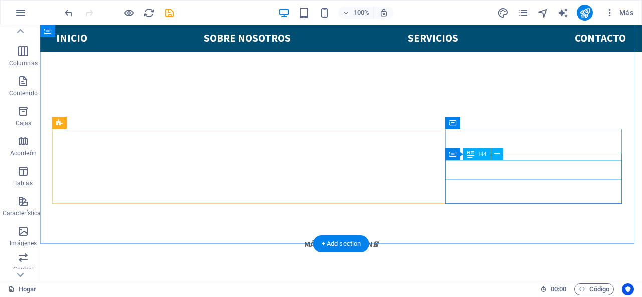
scroll to position [301, 0]
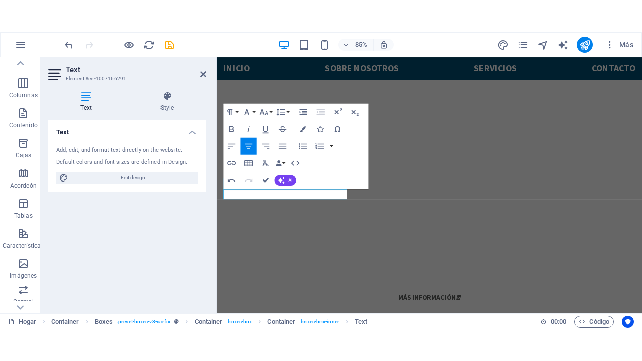
scroll to position [391, 0]
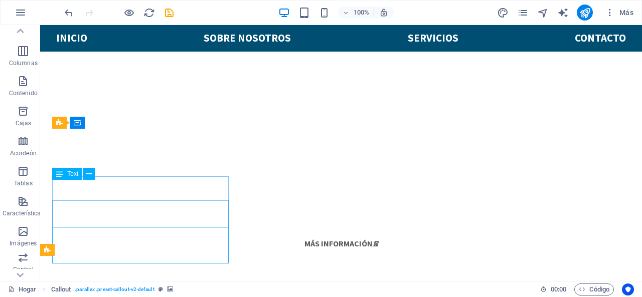
scroll to position [301, 0]
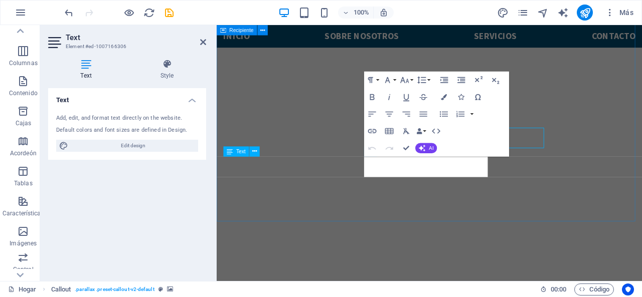
scroll to position [335, 0]
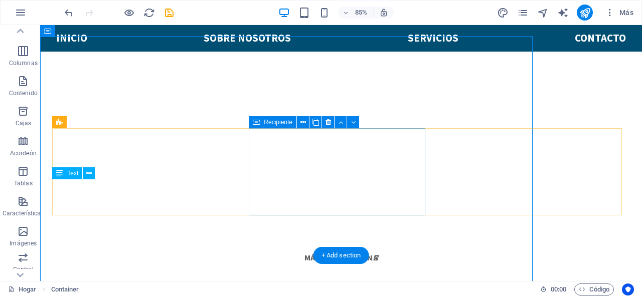
scroll to position [301, 0]
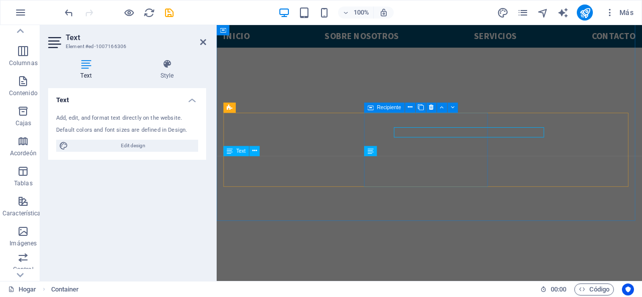
scroll to position [335, 0]
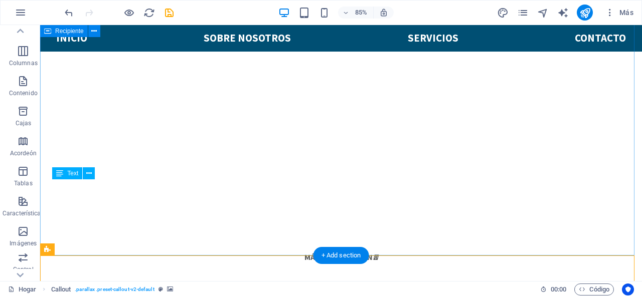
scroll to position [301, 0]
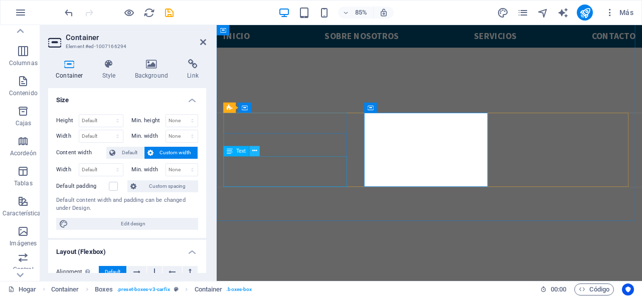
scroll to position [335, 0]
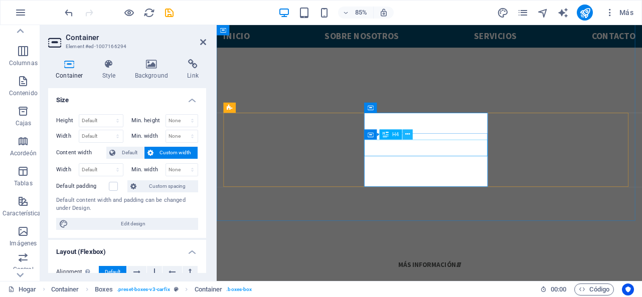
click at [407, 136] on icon at bounding box center [407, 134] width 5 height 9
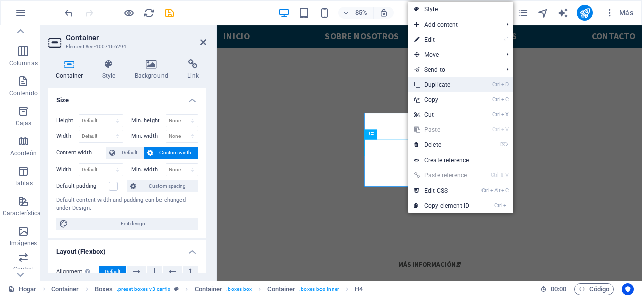
click at [446, 84] on link "Ctrl D Duplicate" at bounding box center [441, 84] width 67 height 15
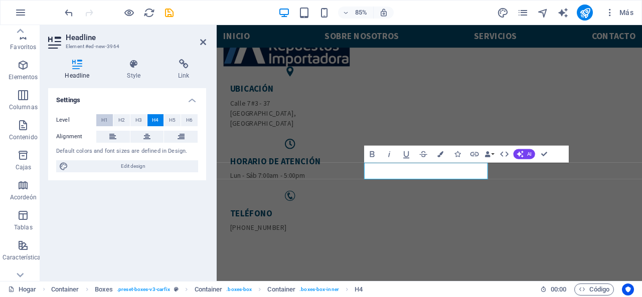
click at [110, 123] on button "H1" at bounding box center [104, 120] width 17 height 12
click at [190, 116] on span "H6" at bounding box center [189, 120] width 7 height 12
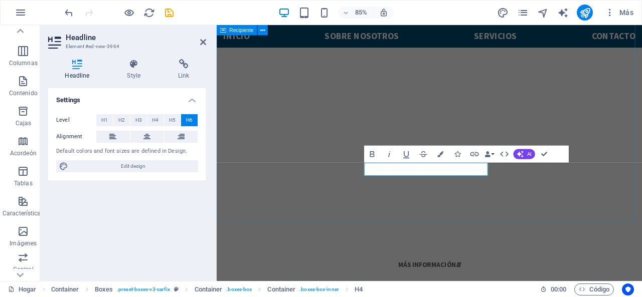
scroll to position [335, 0]
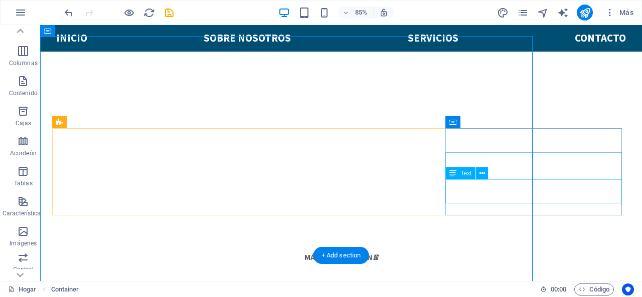
scroll to position [301, 0]
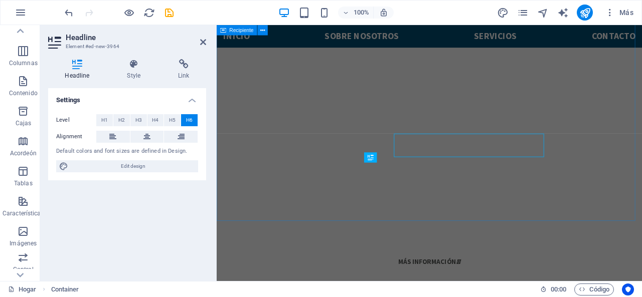
scroll to position [335, 0]
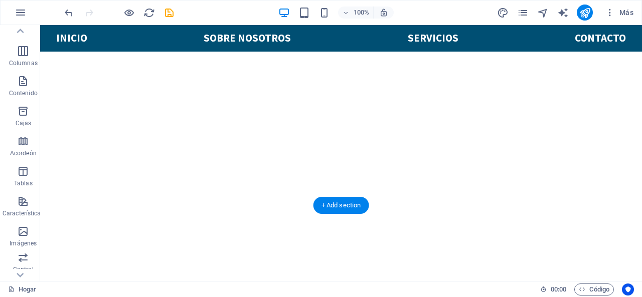
scroll to position [352, 0]
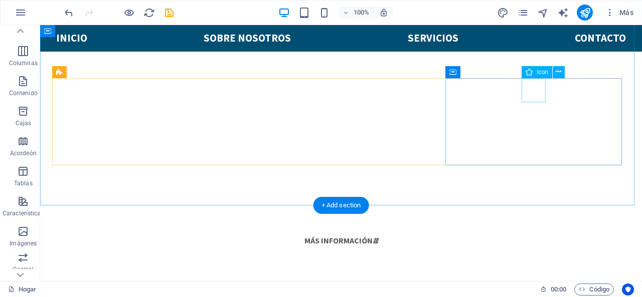
click at [540, 75] on span "Icon" at bounding box center [542, 72] width 12 height 6
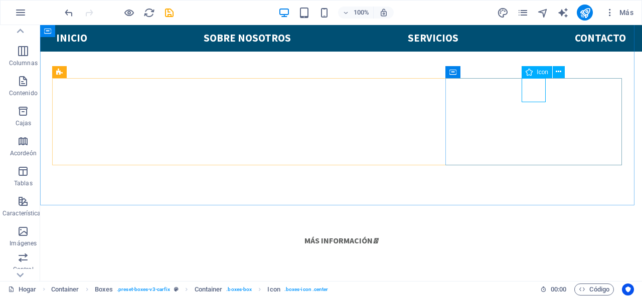
click at [530, 73] on icon at bounding box center [528, 72] width 7 height 12
click at [556, 74] on icon at bounding box center [558, 72] width 6 height 11
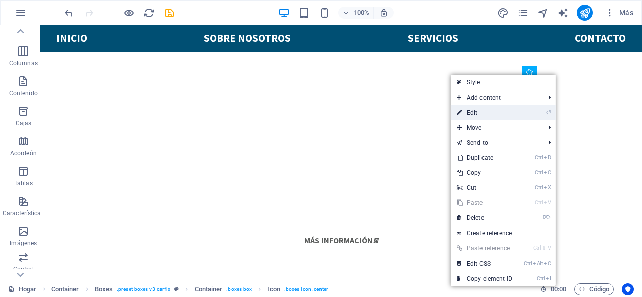
click at [476, 116] on link "⏎ Edit" at bounding box center [484, 112] width 67 height 15
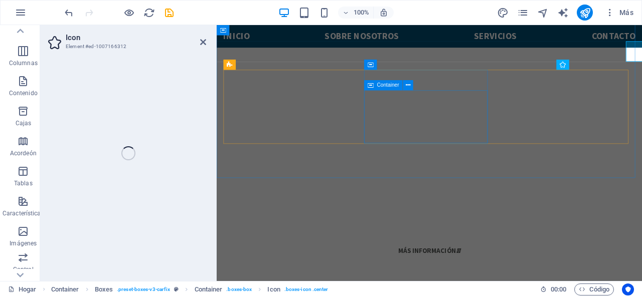
scroll to position [386, 0]
select select "xMidYMid"
select select "px"
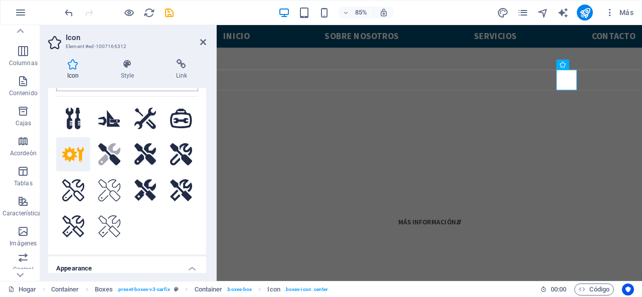
scroll to position [0, 0]
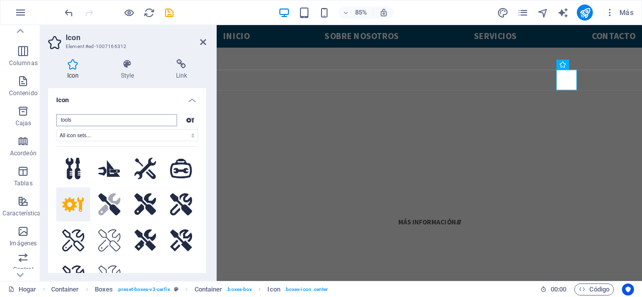
click at [80, 121] on input "tools" at bounding box center [116, 120] width 121 height 12
click at [89, 139] on select "All icon sets... IcoFont Ionicons FontAwesome Brands FontAwesome Duotone FontAw…" at bounding box center [127, 135] width 142 height 12
click at [56, 129] on select "All icon sets... IcoFont Ionicons FontAwesome Brands FontAwesome Duotone FontAw…" at bounding box center [127, 135] width 142 height 12
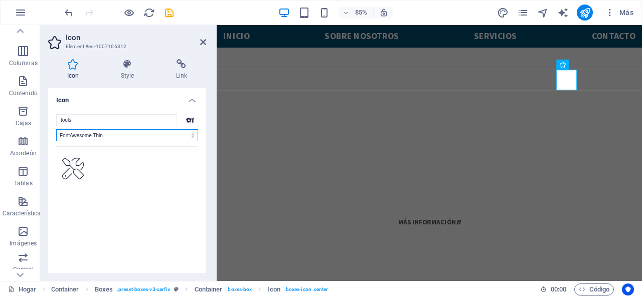
click at [105, 135] on select "All icon sets... IcoFont Ionicons FontAwesome Brands FontAwesome Duotone FontAw…" at bounding box center [127, 135] width 142 height 12
click at [56, 129] on select "All icon sets... IcoFont Ionicons FontAwesome Brands FontAwesome Duotone FontAw…" at bounding box center [127, 135] width 142 height 12
click at [107, 135] on select "All icon sets... IcoFont Ionicons FontAwesome Brands FontAwesome Duotone FontAw…" at bounding box center [127, 135] width 142 height 12
click at [56, 129] on select "All icon sets... IcoFont Ionicons FontAwesome Brands FontAwesome Duotone FontAw…" at bounding box center [127, 135] width 142 height 12
click at [102, 134] on select "All icon sets... IcoFont Ionicons FontAwesome Brands FontAwesome Duotone FontAw…" at bounding box center [127, 135] width 142 height 12
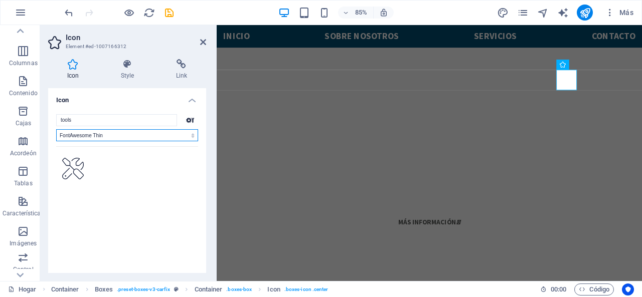
select select "font-awesome-duotone"
click at [56, 129] on select "All icon sets... IcoFont Ionicons FontAwesome Brands FontAwesome Duotone FontAw…" at bounding box center [127, 135] width 142 height 12
click at [186, 118] on icon at bounding box center [190, 120] width 8 height 6
click at [186, 119] on icon at bounding box center [190, 120] width 8 height 6
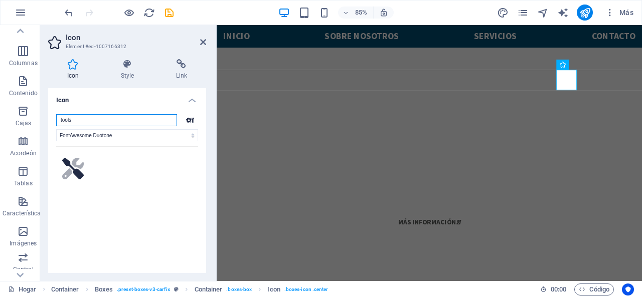
click at [144, 121] on input "tools" at bounding box center [116, 120] width 121 height 12
paste input "shipment"
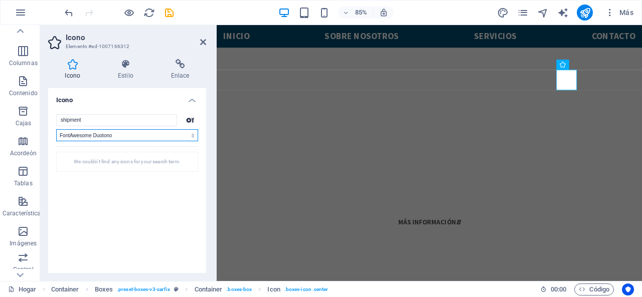
click at [119, 137] on select "Todos los conjuntos de iconos... IcoFont Ionicones Marcas FontAwesome FontAweso…" at bounding box center [127, 135] width 142 height 12
click at [123, 134] on select "Todos los conjuntos de iconos... IcoFont Ionicones Marcas FontAwesome FontAweso…" at bounding box center [127, 135] width 142 height 12
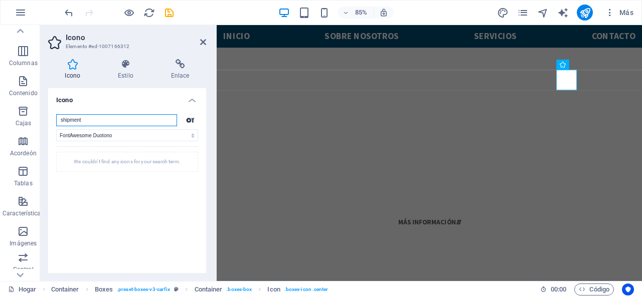
click at [111, 124] on input "shipment" at bounding box center [116, 120] width 121 height 12
paste input "ping"
type input "shipping"
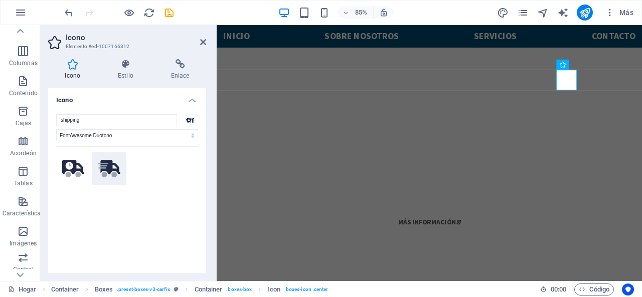
click at [112, 168] on icon ".fa-secondary{opacity:.4}" at bounding box center [109, 169] width 22 height 18
click at [116, 134] on select "Todos los conjuntos de iconos... IcoFont Ionicones Marcas FontAwesome FontAweso…" at bounding box center [127, 135] width 142 height 12
select select
click at [56, 129] on select "Todos los conjuntos de iconos... IcoFont Ionicones Marcas FontAwesome FontAweso…" at bounding box center [127, 135] width 142 height 12
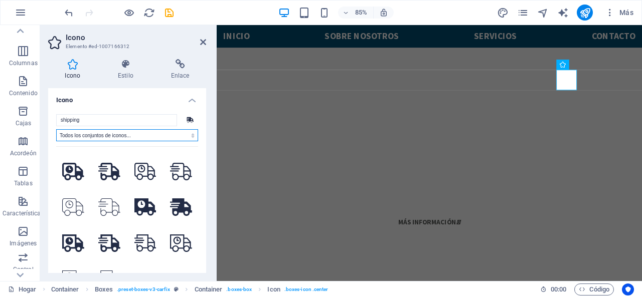
scroll to position [50, 0]
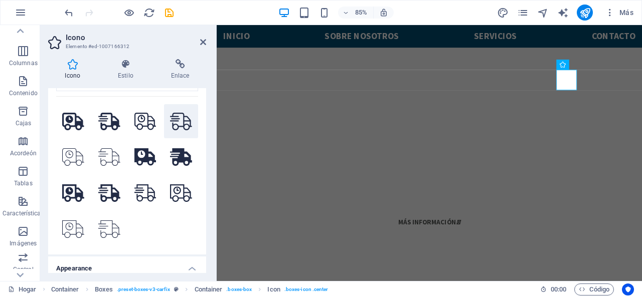
click at [174, 116] on icon at bounding box center [181, 122] width 22 height 18
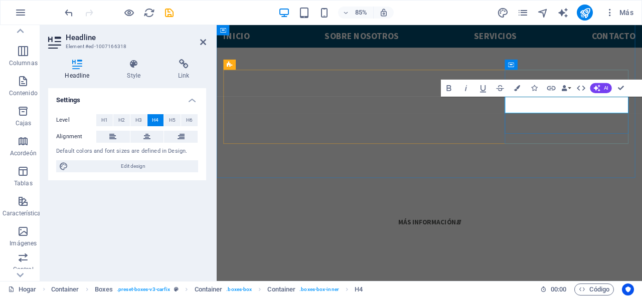
drag, startPoint x: 667, startPoint y: 116, endPoint x: 618, endPoint y: 117, distance: 49.2
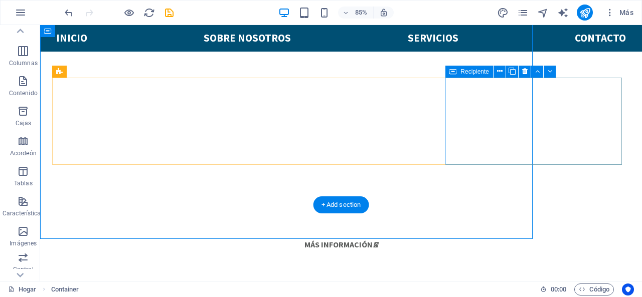
scroll to position [352, 0]
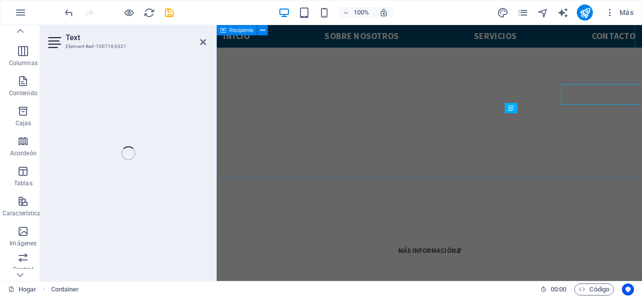
scroll to position [386, 0]
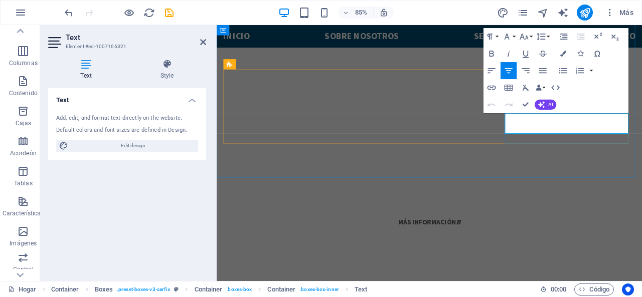
drag, startPoint x: 687, startPoint y: 147, endPoint x: 574, endPoint y: 143, distance: 113.9
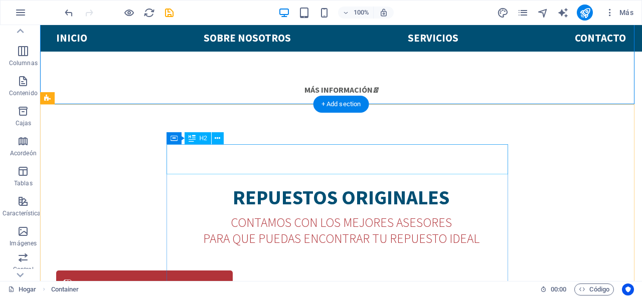
scroll to position [453, 0]
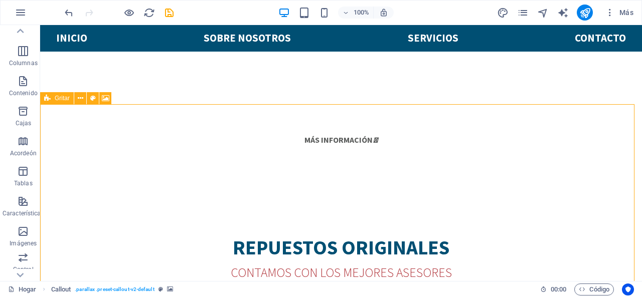
click at [50, 103] on icon at bounding box center [47, 98] width 7 height 12
click at [83, 98] on button at bounding box center [80, 98] width 12 height 12
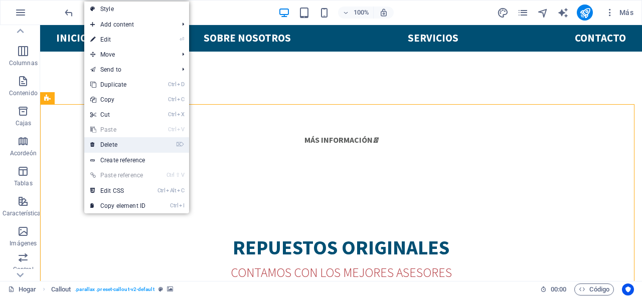
click at [109, 140] on link "⌦ Delete" at bounding box center [117, 144] width 67 height 15
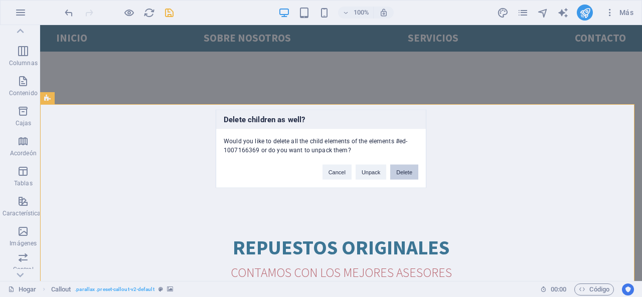
click at [413, 170] on button "Delete" at bounding box center [404, 171] width 28 height 15
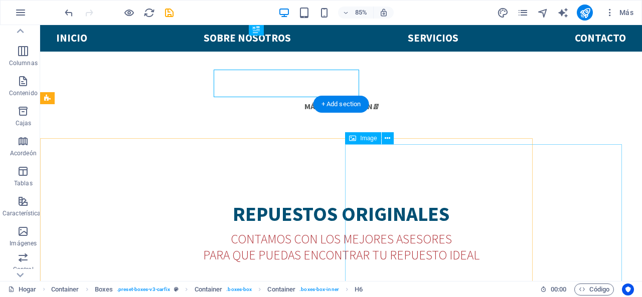
scroll to position [453, 0]
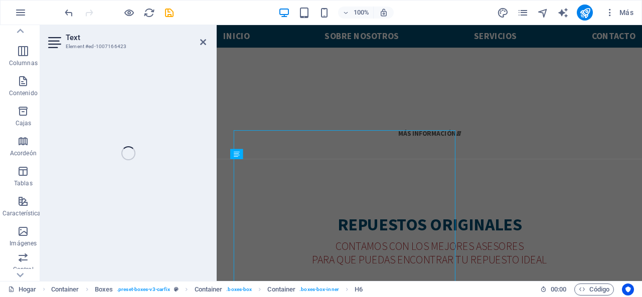
scroll to position [486, 0]
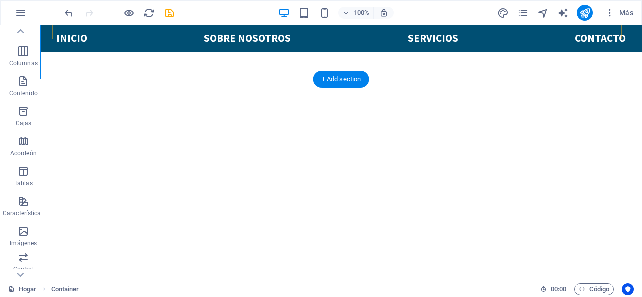
scroll to position [478, 0]
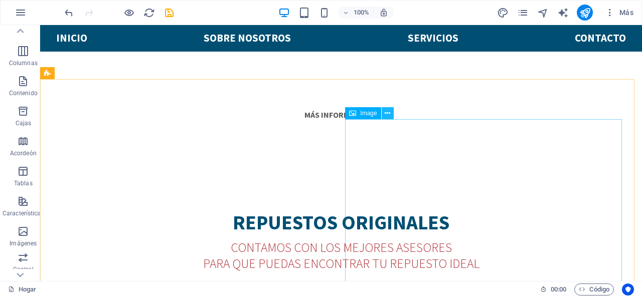
click at [390, 114] on button at bounding box center [387, 113] width 12 height 12
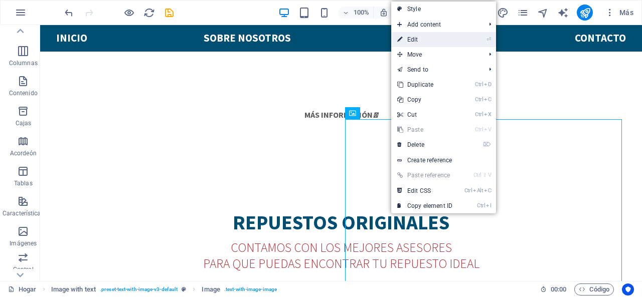
click at [423, 35] on link "⏎ Edit" at bounding box center [424, 39] width 67 height 15
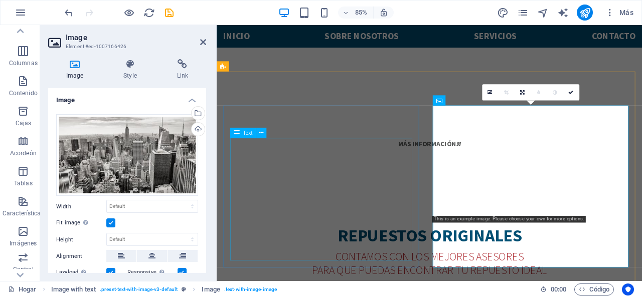
scroll to position [511, 0]
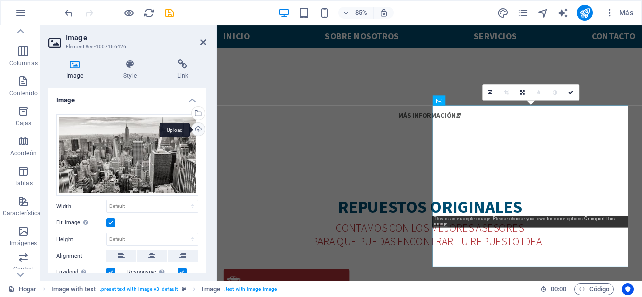
click at [193, 127] on div "Upload" at bounding box center [196, 130] width 15 height 15
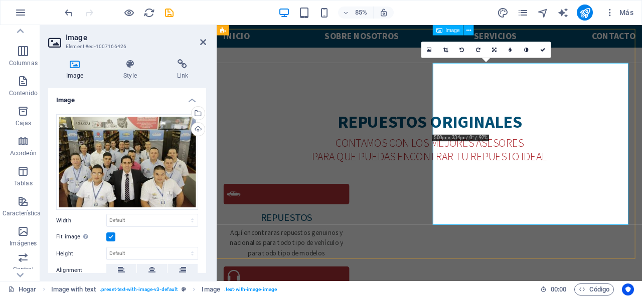
scroll to position [561, 0]
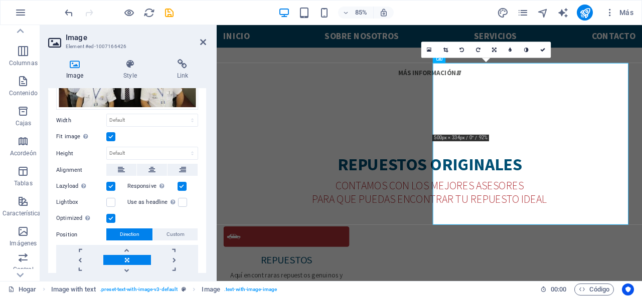
scroll to position [132, 0]
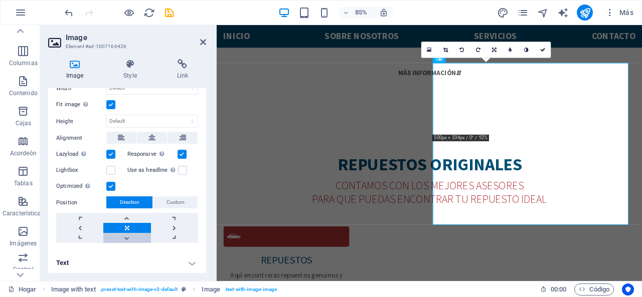
click at [127, 239] on link at bounding box center [126, 238] width 47 height 10
click at [127, 226] on link at bounding box center [126, 228] width 47 height 10
drag, startPoint x: 596, startPoint y: 153, endPoint x: 587, endPoint y: 150, distance: 9.5
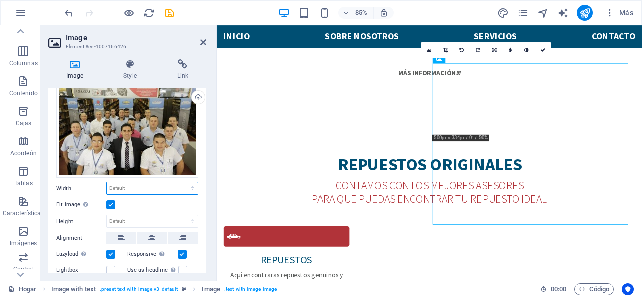
click at [155, 190] on select "Default auto px rem % em vh vw" at bounding box center [152, 188] width 91 height 12
select select "px"
click at [181, 182] on select "Default auto px rem % em vh vw" at bounding box center [152, 188] width 91 height 12
type input "500"
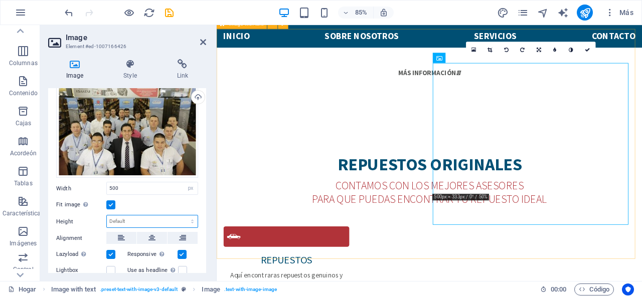
click at [146, 218] on select "Default auto px" at bounding box center [152, 222] width 91 height 12
select select "px"
click at [181, 216] on select "Default auto px" at bounding box center [152, 222] width 91 height 12
type input "350"
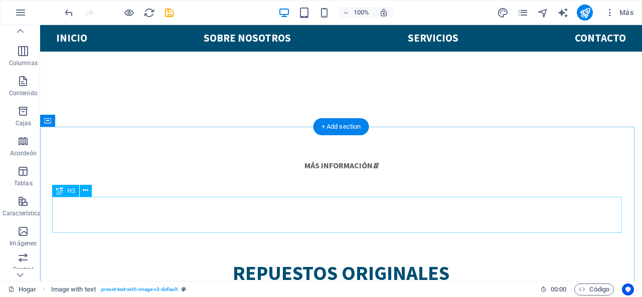
scroll to position [26, 0]
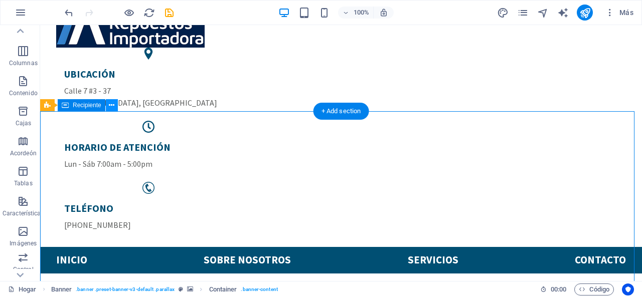
click at [112, 107] on icon at bounding box center [112, 105] width 6 height 11
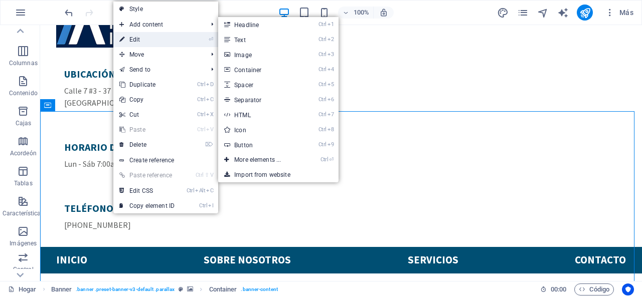
click at [145, 39] on link "⏎ Edit" at bounding box center [146, 39] width 67 height 15
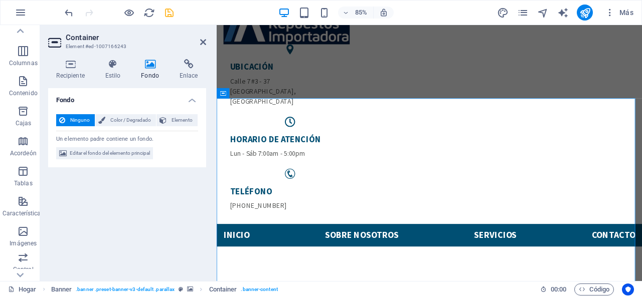
click at [170, 13] on icon "ahorrar" at bounding box center [169, 13] width 12 height 12
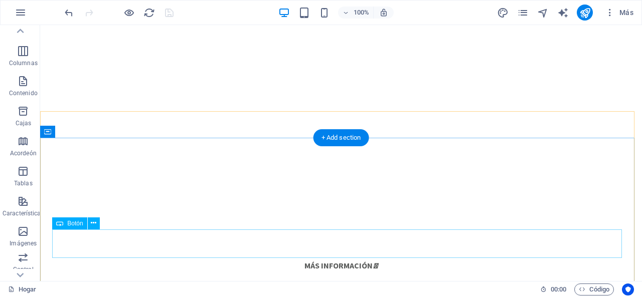
scroll to position [0, 0]
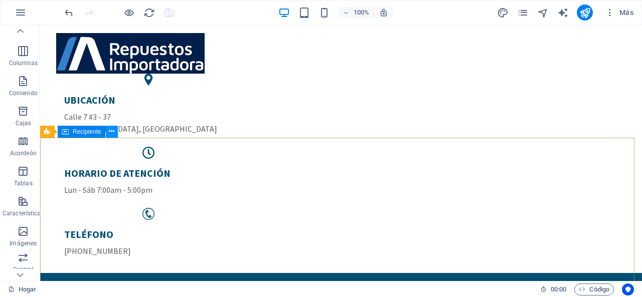
click at [113, 129] on icon at bounding box center [112, 131] width 6 height 11
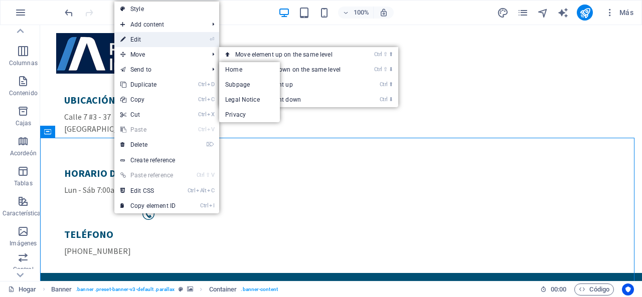
click at [143, 38] on link "⏎ Edit" at bounding box center [147, 39] width 67 height 15
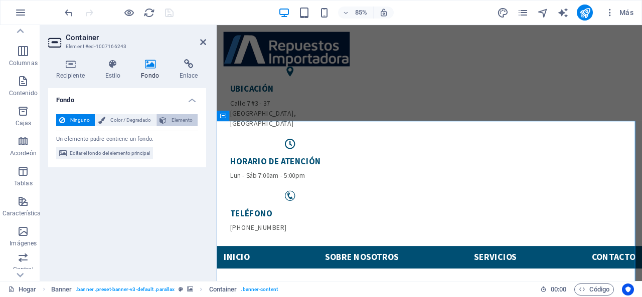
click at [178, 121] on font "Elemento" at bounding box center [181, 120] width 21 height 6
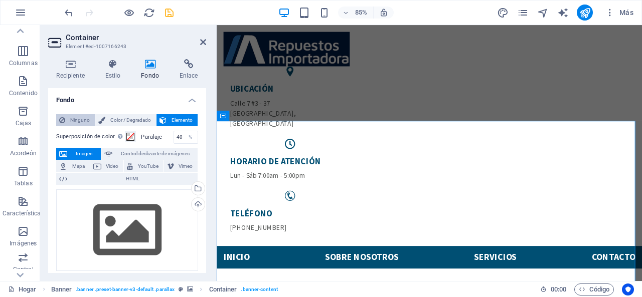
click at [80, 119] on font "Ninguno" at bounding box center [80, 120] width 20 height 6
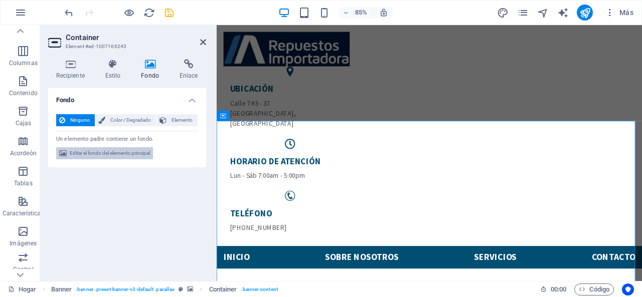
click at [95, 151] on font "Editar el fondo del elemento principal" at bounding box center [110, 153] width 80 height 6
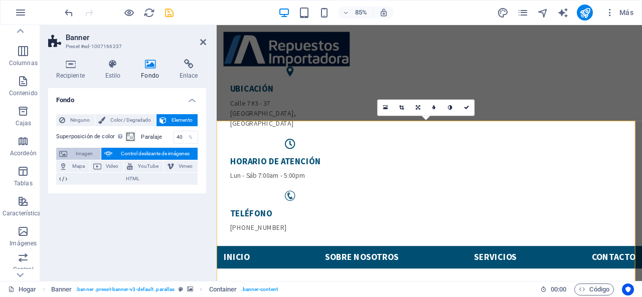
click at [78, 148] on span "Imagen" at bounding box center [84, 154] width 28 height 12
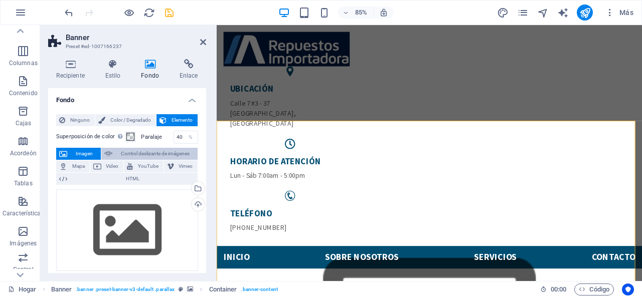
click at [151, 153] on font "Control deslizante de imágenes" at bounding box center [155, 154] width 69 height 6
select select "ms"
select select "s"
select select "progressive"
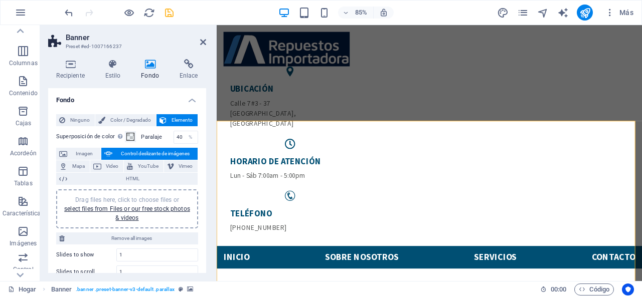
scroll to position [173, 0]
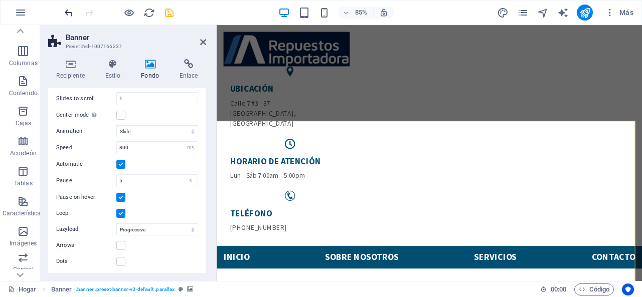
click at [67, 15] on icon "deshacer" at bounding box center [69, 13] width 12 height 12
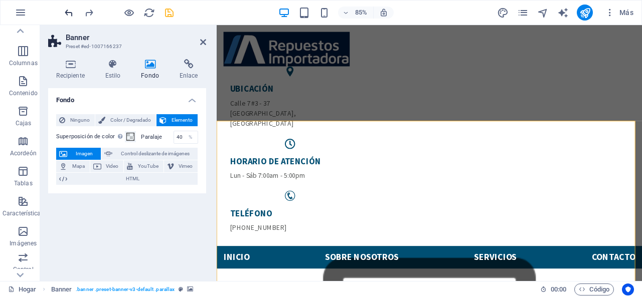
scroll to position [0, 0]
click at [67, 15] on icon "deshacer" at bounding box center [69, 13] width 12 height 12
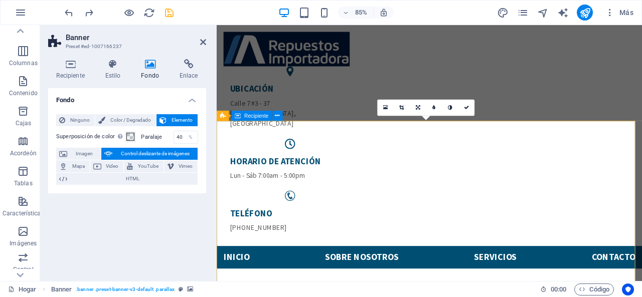
click at [382, 103] on link at bounding box center [385, 108] width 16 height 16
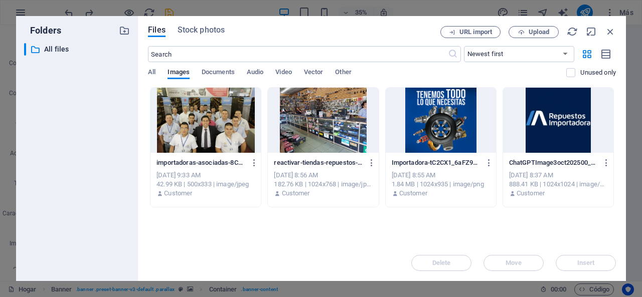
click at [350, 141] on div at bounding box center [323, 120] width 110 height 65
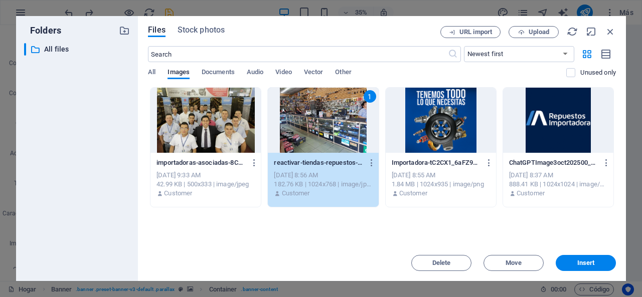
click at [445, 121] on div at bounding box center [441, 120] width 110 height 65
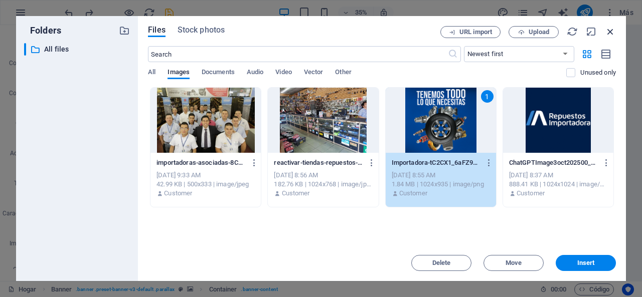
click at [610, 31] on icon "button" at bounding box center [610, 31] width 11 height 11
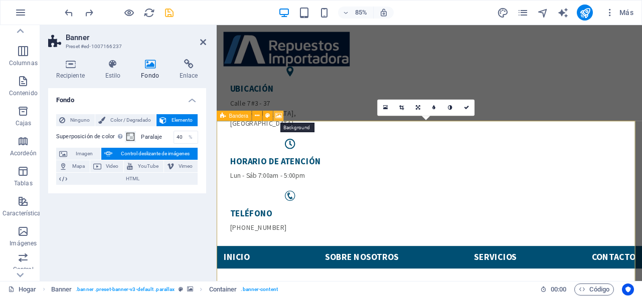
click at [277, 114] on icon at bounding box center [279, 115] width 7 height 9
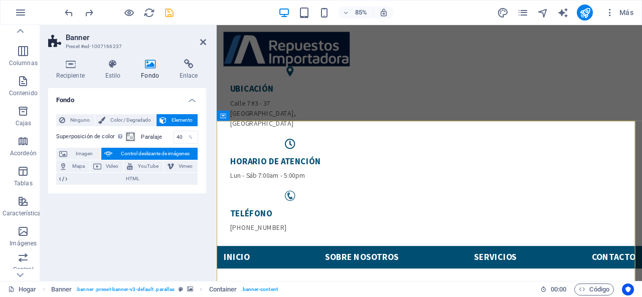
click at [75, 218] on div "Fondo Ninguno Color / Degradado Elemento Estirar el fondo al ancho completo Sup…" at bounding box center [127, 180] width 158 height 185
click at [80, 118] on font "Ninguno" at bounding box center [80, 120] width 20 height 6
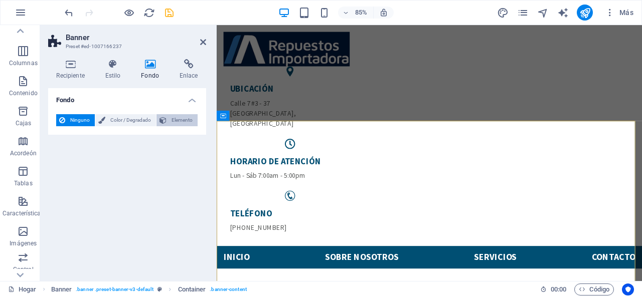
click at [167, 115] on button "Elemento" at bounding box center [176, 120] width 41 height 12
select select "ms"
select select "s"
select select "progressive"
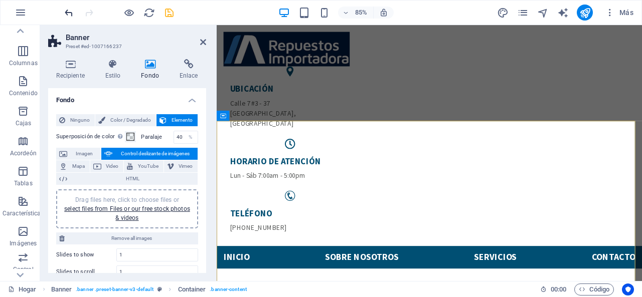
click at [68, 15] on icon "deshacer" at bounding box center [69, 13] width 12 height 12
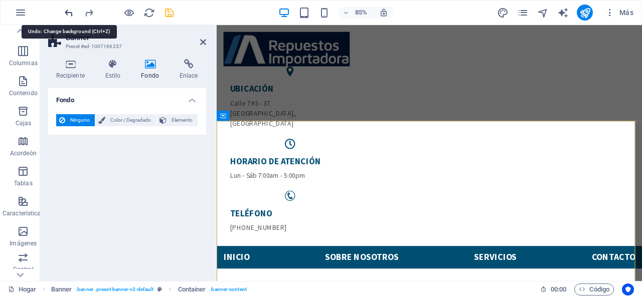
click at [68, 15] on icon "deshacer" at bounding box center [69, 13] width 12 height 12
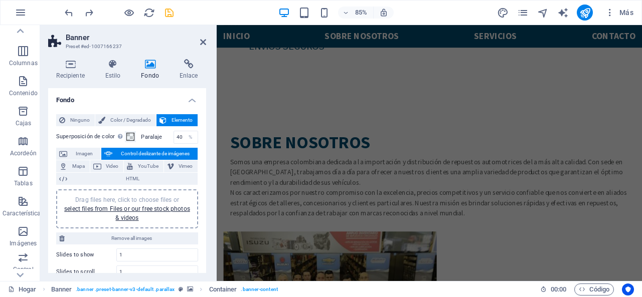
scroll to position [1103, 0]
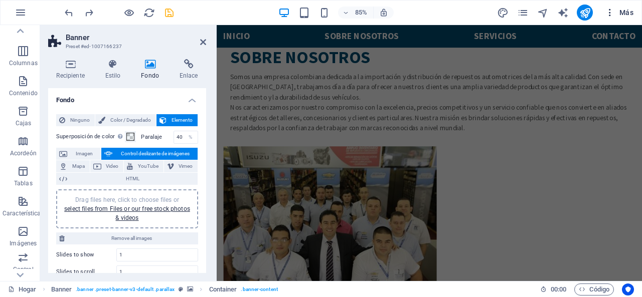
click at [608, 17] on icon "button" at bounding box center [610, 13] width 10 height 10
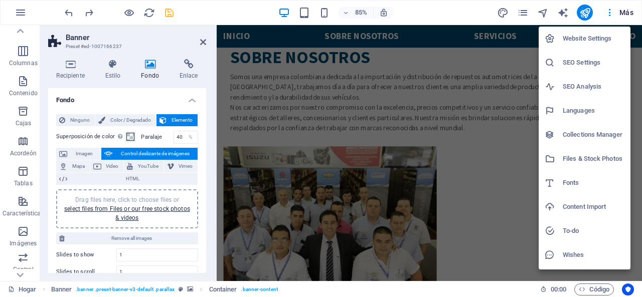
click at [169, 13] on div at bounding box center [321, 148] width 642 height 297
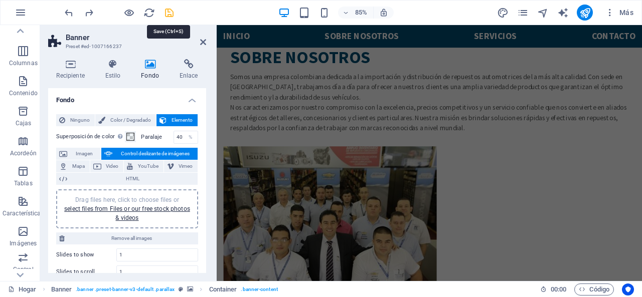
click at [170, 14] on icon "ahorrar" at bounding box center [169, 13] width 12 height 12
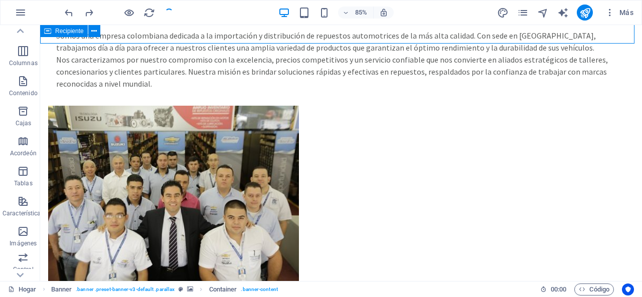
scroll to position [67, 0]
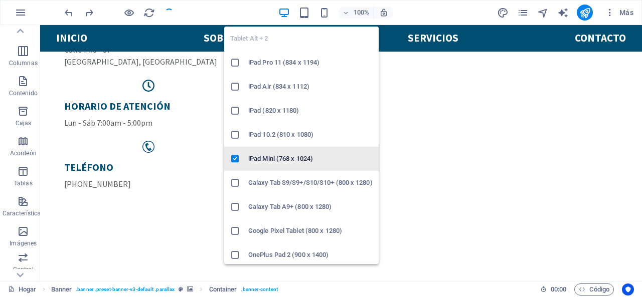
click at [301, 13] on icon "button" at bounding box center [304, 13] width 12 height 12
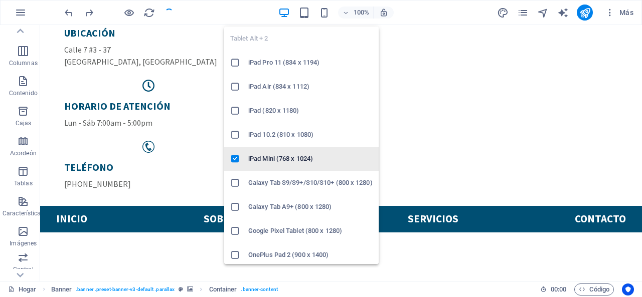
click at [252, 158] on h6 "iPad Mini (768 x 1024)" at bounding box center [310, 159] width 124 height 12
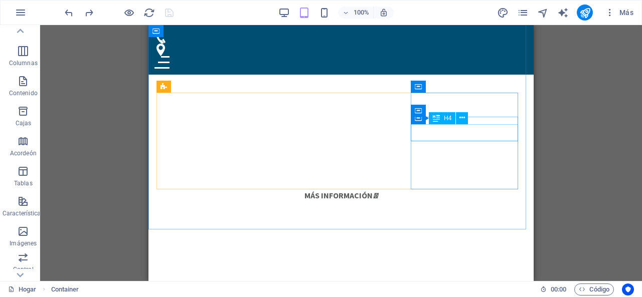
scroll to position [301, 0]
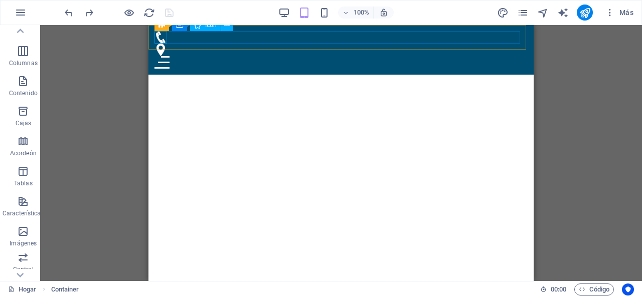
click at [160, 40] on figure at bounding box center [340, 37] width 373 height 13
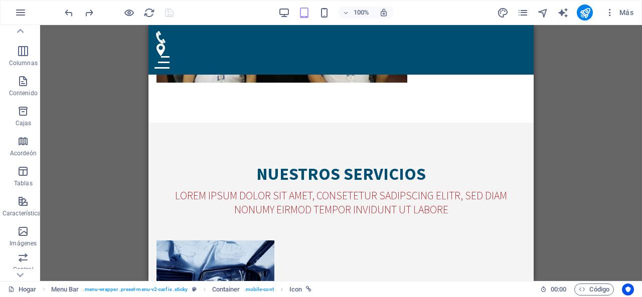
scroll to position [1504, 0]
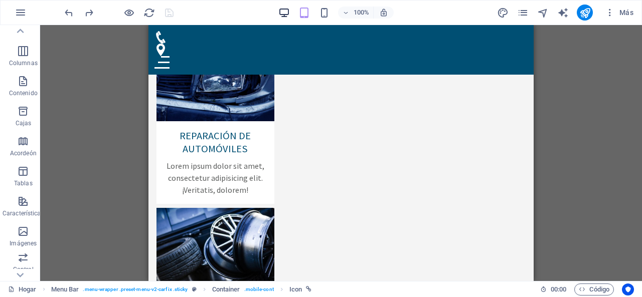
click at [278, 11] on span "button" at bounding box center [284, 13] width 12 height 12
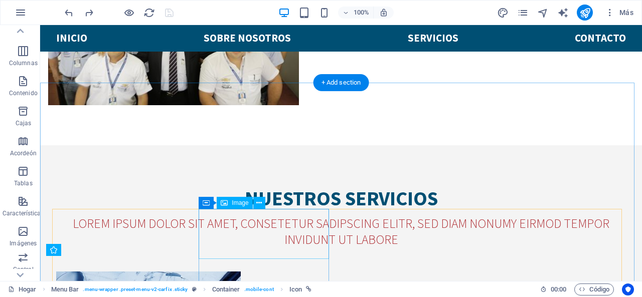
scroll to position [828, 0]
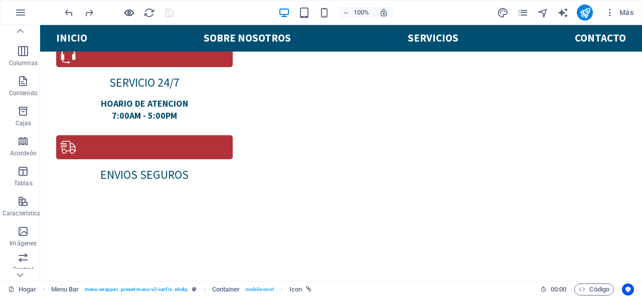
click at [125, 12] on icon "button" at bounding box center [129, 13] width 12 height 12
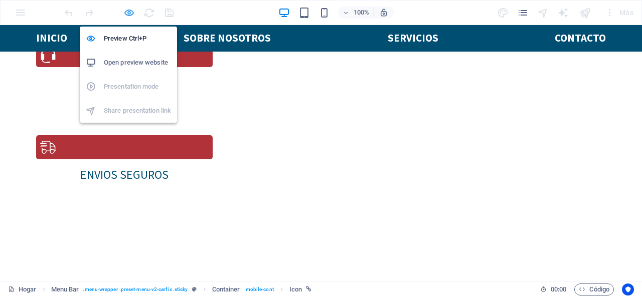
click at [120, 66] on h6 "Open preview website" at bounding box center [137, 63] width 67 height 12
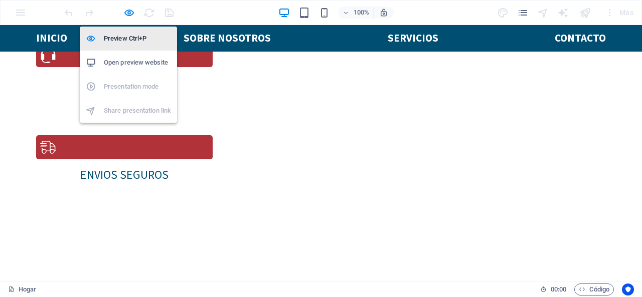
click at [133, 43] on h6 "Preview Ctrl+P" at bounding box center [137, 39] width 67 height 12
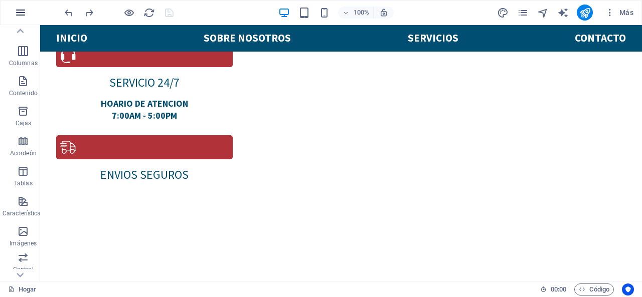
click at [21, 10] on icon "button" at bounding box center [21, 13] width 12 height 12
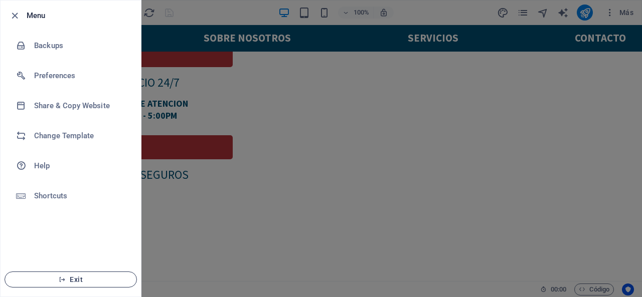
click at [72, 278] on span "Exit" at bounding box center [70, 280] width 115 height 8
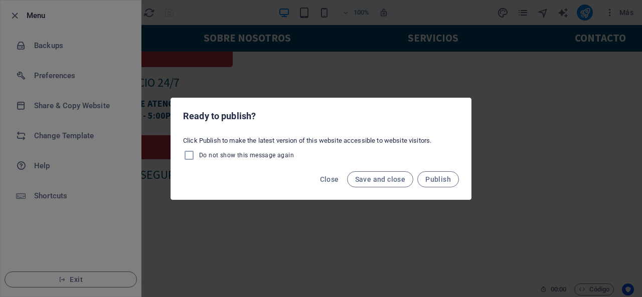
click at [236, 150] on label "Do not show this message again" at bounding box center [238, 155] width 111 height 12
click at [199, 150] on input "Do not show this message again" at bounding box center [191, 155] width 16 height 12
checkbox input "true"
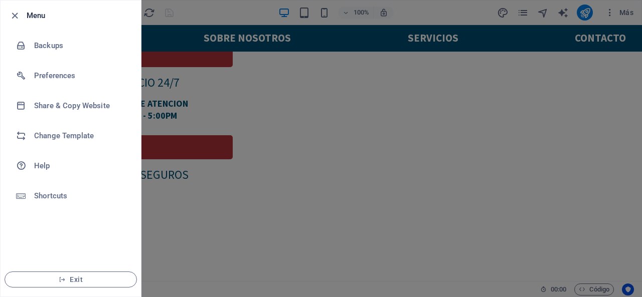
click at [331, 112] on div at bounding box center [321, 148] width 642 height 297
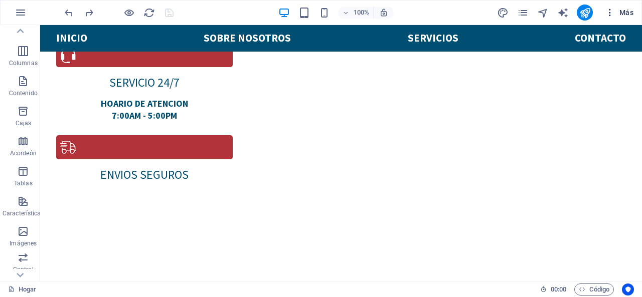
click at [609, 11] on icon "button" at bounding box center [610, 13] width 10 height 10
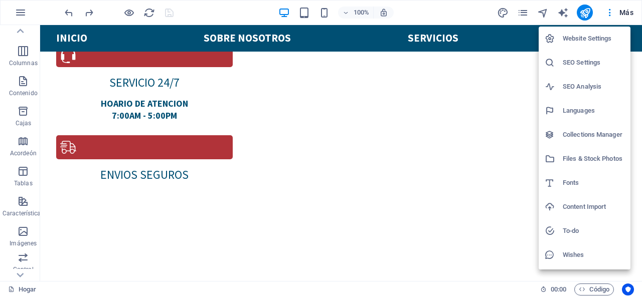
click at [422, 81] on div at bounding box center [321, 148] width 642 height 297
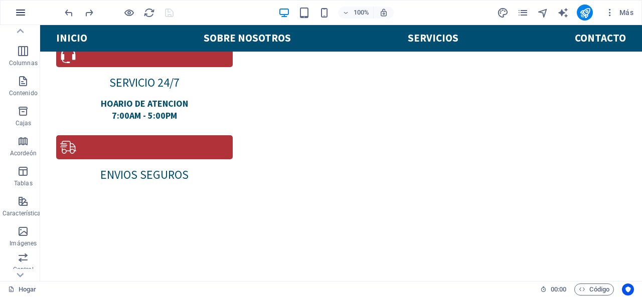
click at [11, 14] on button "button" at bounding box center [21, 13] width 24 height 24
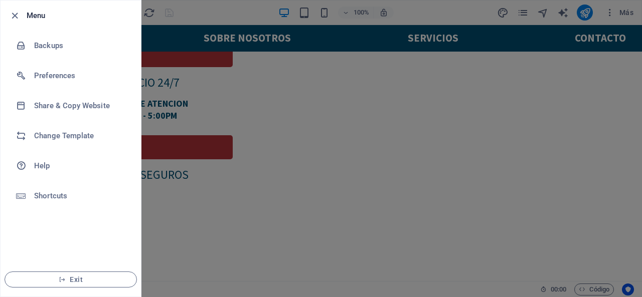
click at [289, 174] on div at bounding box center [321, 148] width 642 height 297
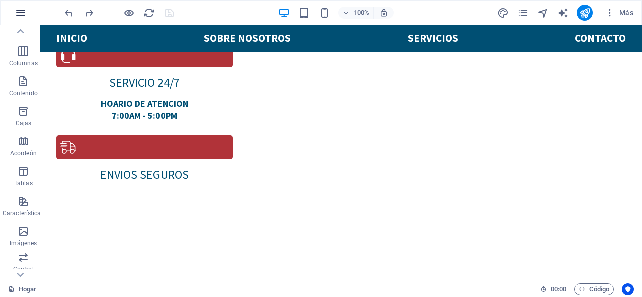
click at [17, 10] on icon "button" at bounding box center [21, 13] width 12 height 12
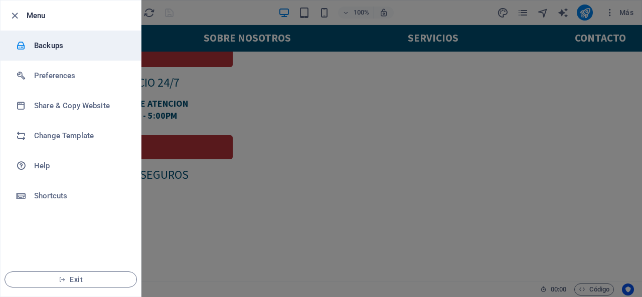
click at [45, 43] on h6 "Backups" at bounding box center [80, 46] width 93 height 12
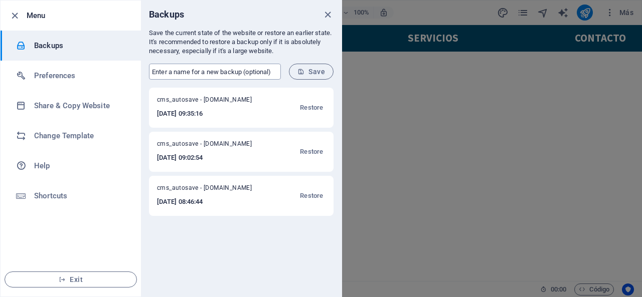
click at [229, 73] on input "text" at bounding box center [215, 72] width 132 height 16
type input "Leonias"
click at [316, 69] on span "Save" at bounding box center [311, 72] width 28 height 8
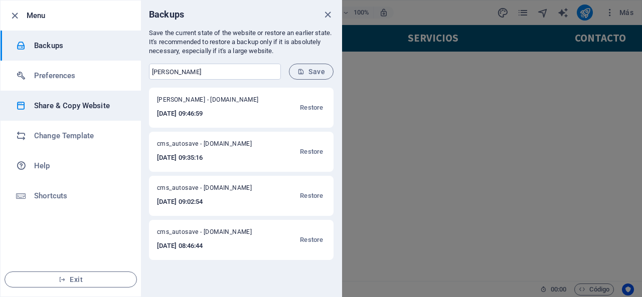
click at [63, 112] on li "Share & Copy Website" at bounding box center [71, 106] width 140 height 30
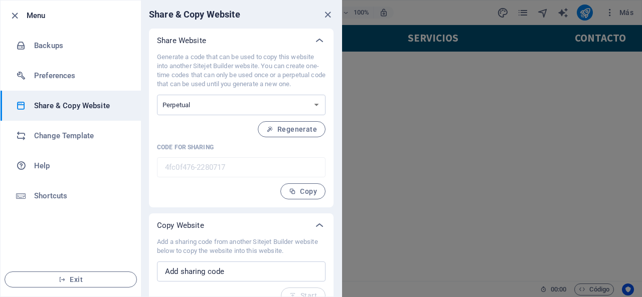
click at [215, 118] on div "Generate a code that can be used to copy this website into another Sitejet Buil…" at bounding box center [241, 126] width 168 height 147
click at [204, 106] on select "One-time Perpetual" at bounding box center [241, 105] width 168 height 21
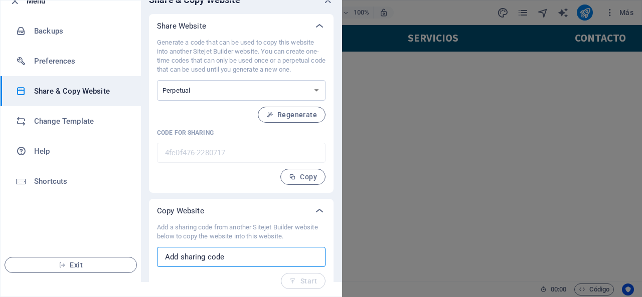
click at [244, 261] on input "text" at bounding box center [241, 257] width 168 height 20
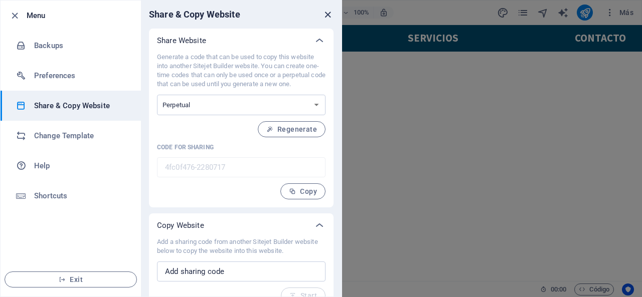
click at [325, 12] on icon "close" at bounding box center [328, 15] width 12 height 12
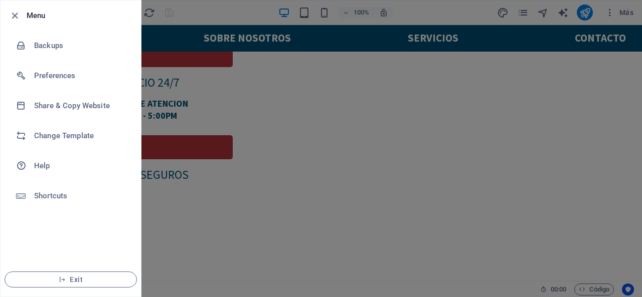
click at [73, 75] on h6 "Preferences" at bounding box center [80, 76] width 93 height 12
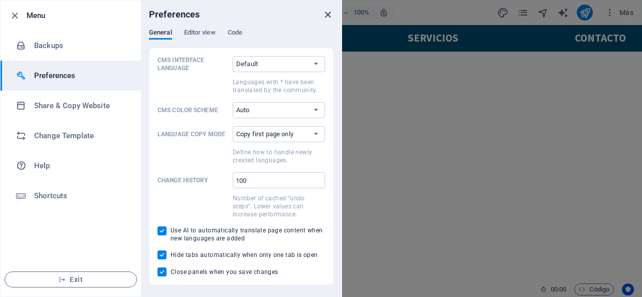
click at [326, 15] on icon "close" at bounding box center [328, 15] width 12 height 12
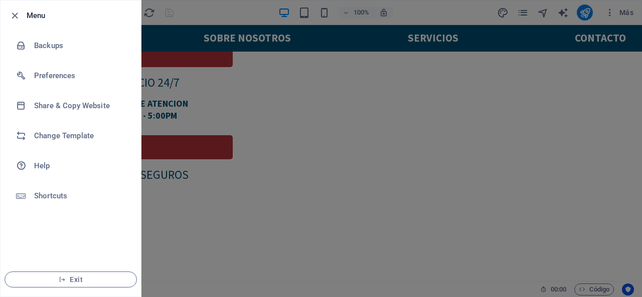
click at [168, 43] on div at bounding box center [321, 148] width 642 height 297
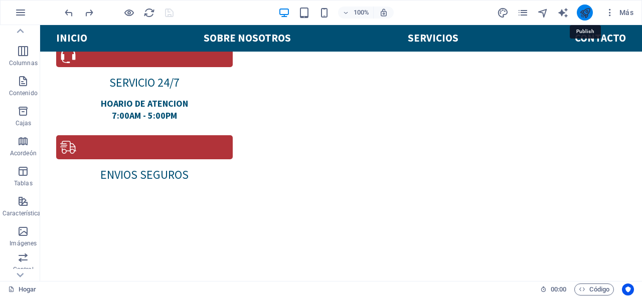
click at [584, 13] on icon "publicar" at bounding box center [585, 13] width 12 height 12
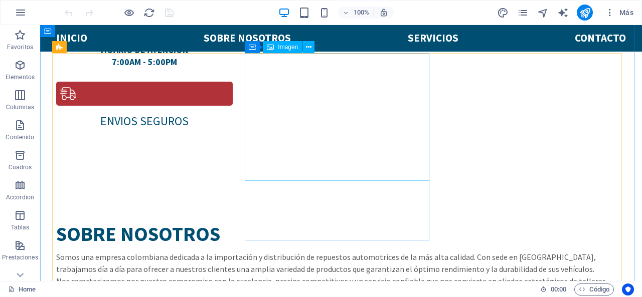
scroll to position [931, 0]
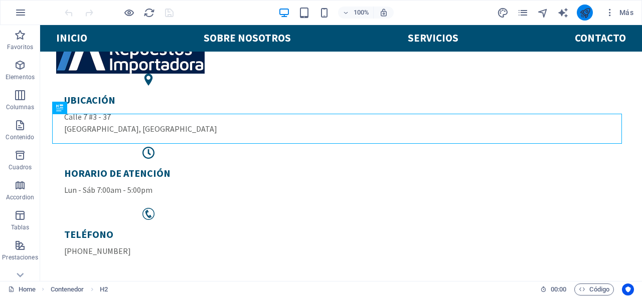
scroll to position [230, 0]
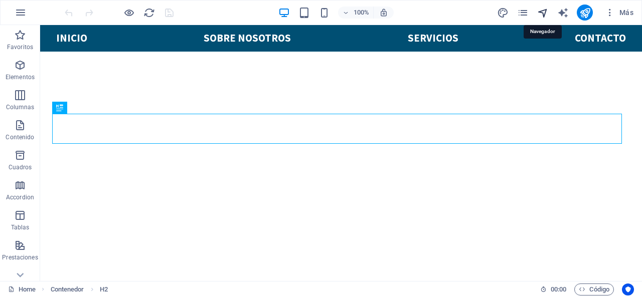
click at [546, 12] on icon "navigator" at bounding box center [543, 13] width 12 height 12
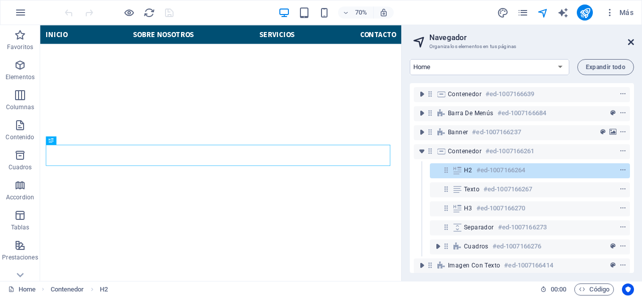
click at [632, 41] on icon at bounding box center [631, 42] width 6 height 8
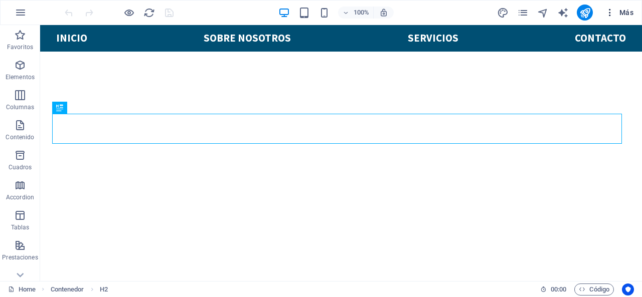
click at [612, 16] on icon "button" at bounding box center [610, 13] width 10 height 10
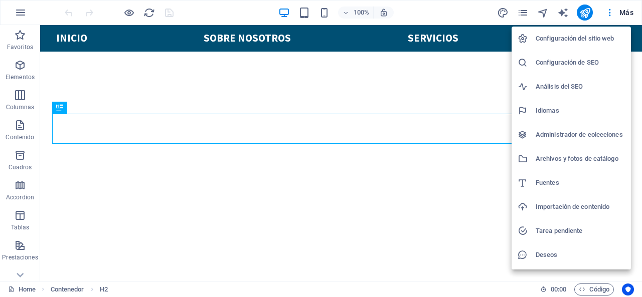
click at [560, 200] on li "Importación de contenido" at bounding box center [570, 207] width 119 height 24
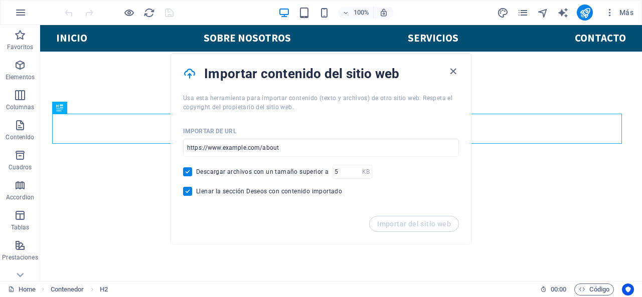
click at [429, 226] on div "Importar del sitio web" at bounding box center [321, 230] width 300 height 28
click at [412, 218] on div "Importar del sitio web" at bounding box center [321, 230] width 300 height 28
click at [454, 70] on icon "button" at bounding box center [453, 72] width 12 height 12
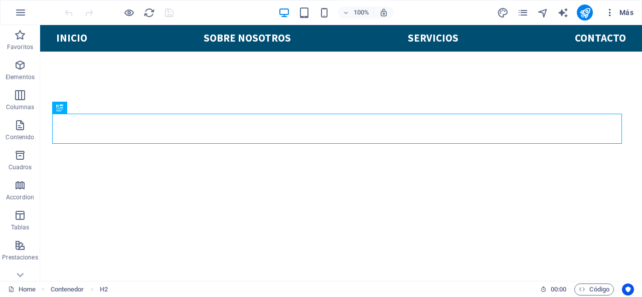
click at [625, 18] on button "Más" at bounding box center [619, 13] width 37 height 16
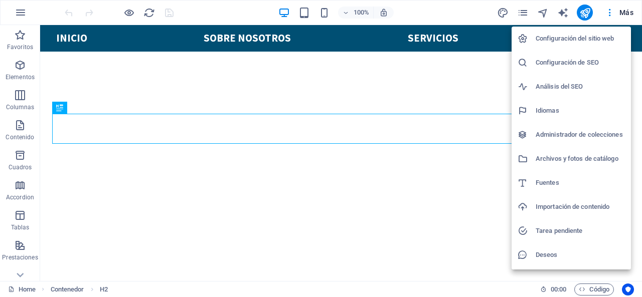
click at [608, 10] on div at bounding box center [321, 148] width 642 height 297
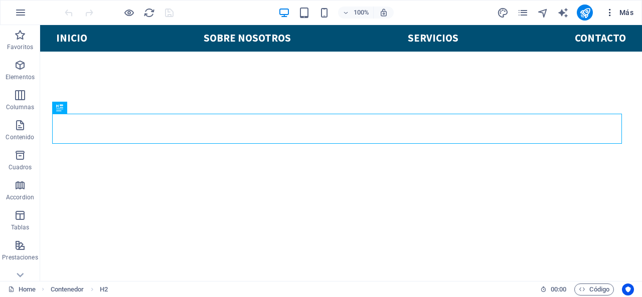
click at [610, 12] on icon "button" at bounding box center [610, 13] width 10 height 10
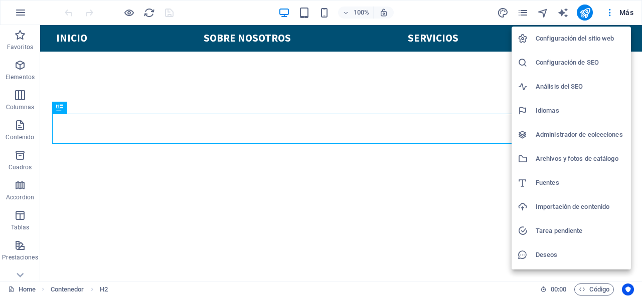
drag, startPoint x: 514, startPoint y: 6, endPoint x: 521, endPoint y: 12, distance: 9.6
click at [519, 10] on div at bounding box center [321, 148] width 642 height 297
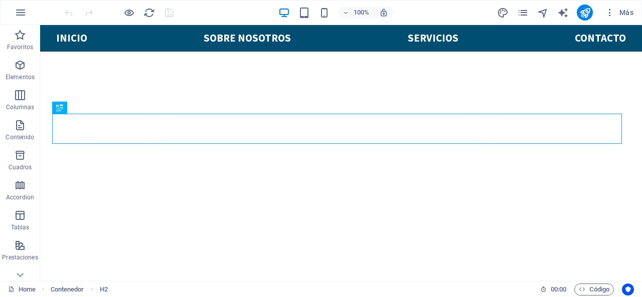
click at [521, 13] on div "Configuración del sitio web Configuración de SEO Análisis del SEO Idiomas Admin…" at bounding box center [321, 151] width 642 height 291
click at [521, 13] on icon "pages" at bounding box center [523, 13] width 12 height 12
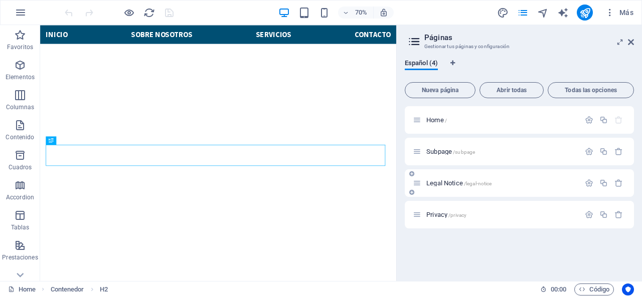
click at [440, 186] on span "Legal Notice /legal-notice" at bounding box center [458, 183] width 65 height 8
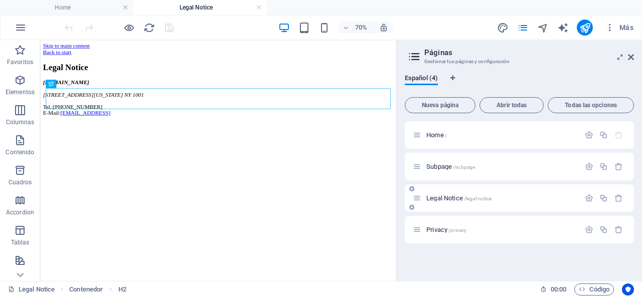
scroll to position [0, 0]
click at [622, 199] on icon "button" at bounding box center [618, 198] width 9 height 9
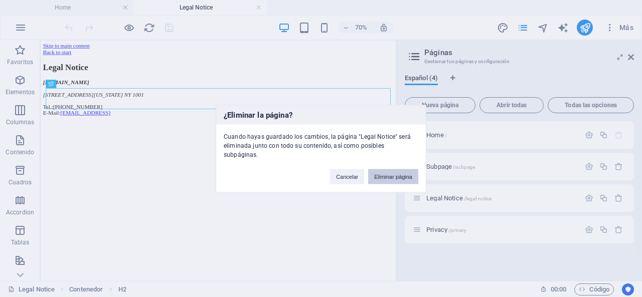
click at [386, 169] on button "Eliminar página" at bounding box center [393, 176] width 50 height 15
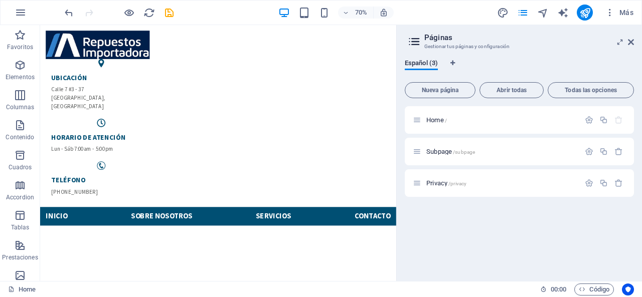
scroll to position [229, 0]
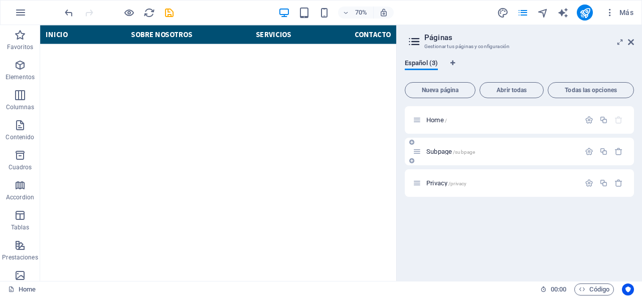
click at [461, 147] on div "Subpage /subpage" at bounding box center [496, 152] width 167 height 12
click at [436, 149] on span "Subpage /subpage" at bounding box center [450, 152] width 49 height 8
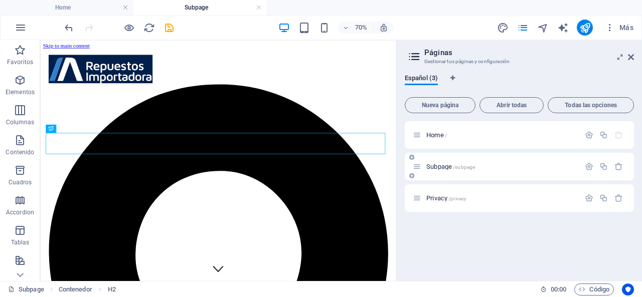
scroll to position [252, 0]
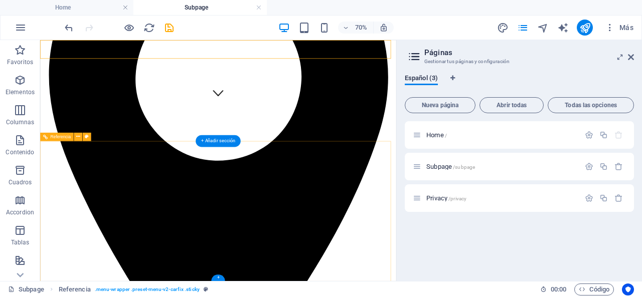
scroll to position [400, 0]
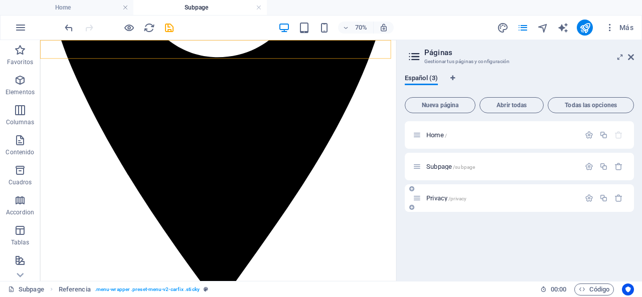
click at [436, 199] on span "Privacy /privacy" at bounding box center [446, 199] width 40 height 8
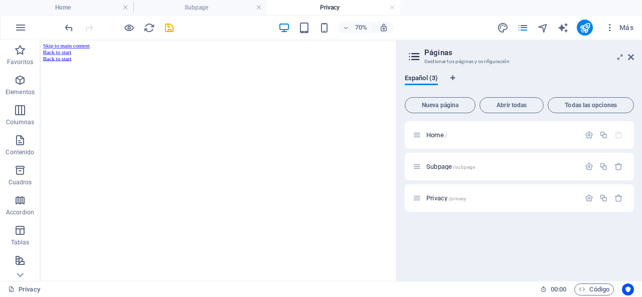
scroll to position [0, 0]
click at [621, 198] on icon "button" at bounding box center [618, 198] width 9 height 9
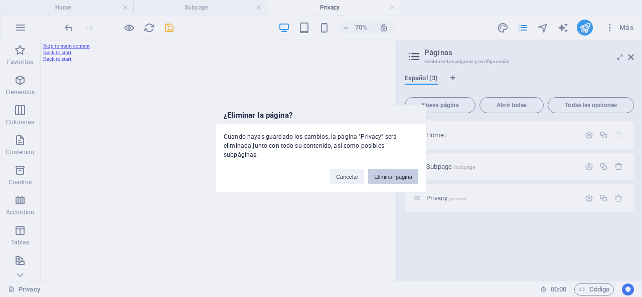
click at [394, 173] on button "Eliminar página" at bounding box center [393, 176] width 50 height 15
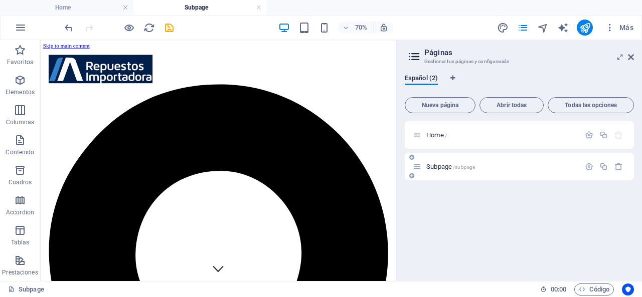
scroll to position [385, 0]
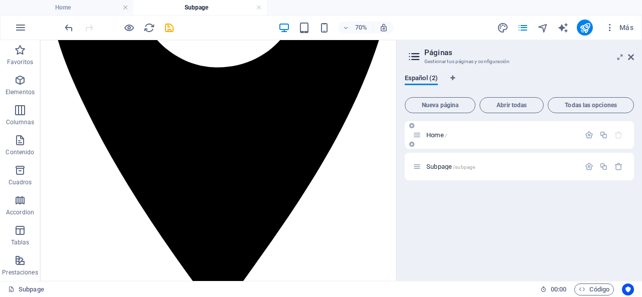
click at [452, 140] on div "Home /" at bounding box center [496, 135] width 167 height 12
click at [443, 135] on span "Home /" at bounding box center [436, 135] width 21 height 8
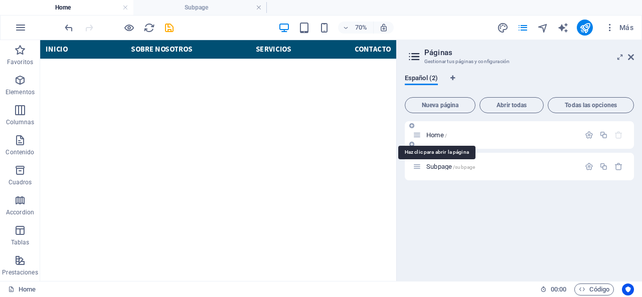
scroll to position [0, 0]
click at [187, 53] on nav "Inicio Sobre Nosotros Servicios Contacto" at bounding box center [294, 53] width 492 height 27
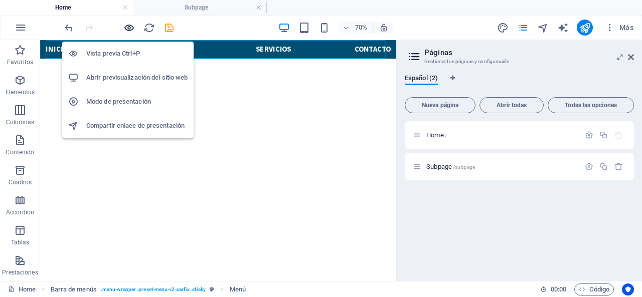
click at [129, 25] on icon "button" at bounding box center [129, 28] width 12 height 12
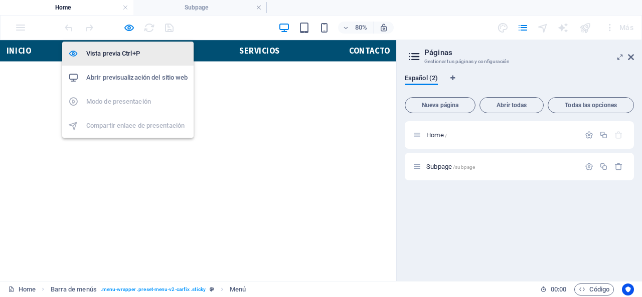
click at [126, 48] on h6 "Vista previa Ctrl+P" at bounding box center [136, 54] width 101 height 12
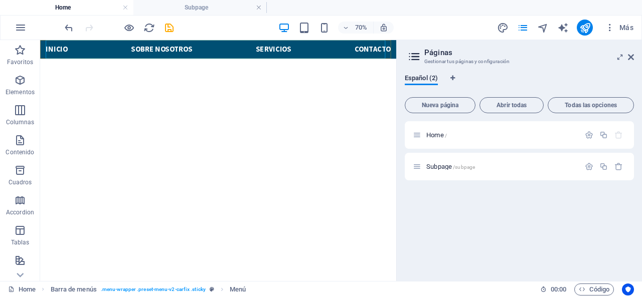
click at [189, 45] on nav "Inicio Sobre Nosotros Servicios Contacto" at bounding box center [294, 53] width 492 height 27
click at [122, 26] on div at bounding box center [119, 28] width 112 height 16
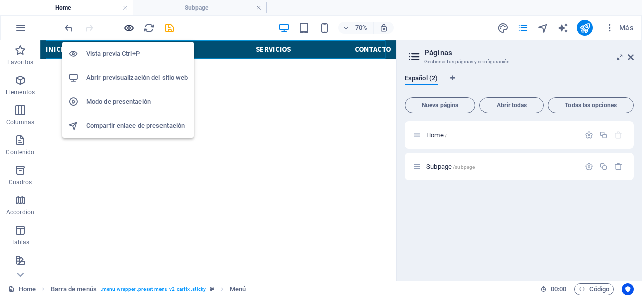
click at [125, 24] on icon "button" at bounding box center [129, 28] width 12 height 12
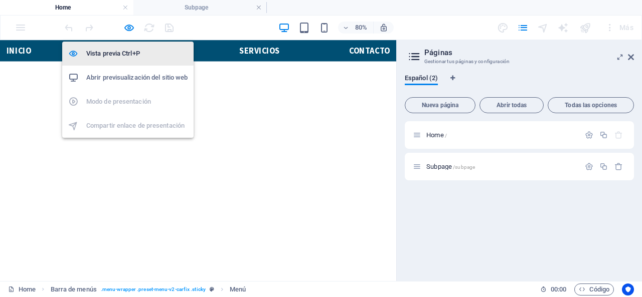
click at [131, 51] on h6 "Vista previa Ctrl+P" at bounding box center [136, 54] width 101 height 12
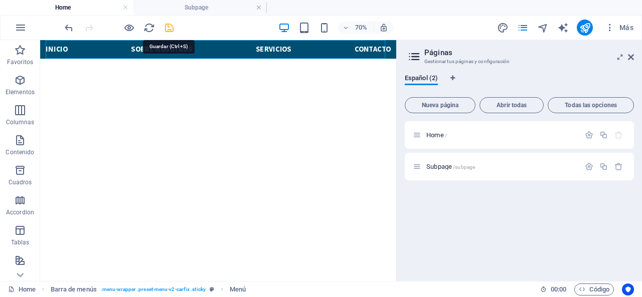
click at [168, 30] on icon "save" at bounding box center [169, 28] width 12 height 12
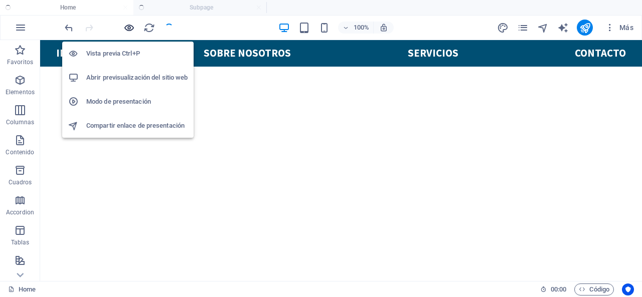
click at [126, 27] on icon "button" at bounding box center [129, 28] width 12 height 12
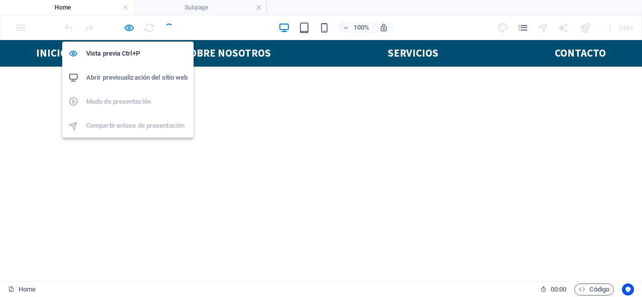
click at [126, 76] on h6 "Abrir previsualización del sitio web" at bounding box center [136, 78] width 101 height 12
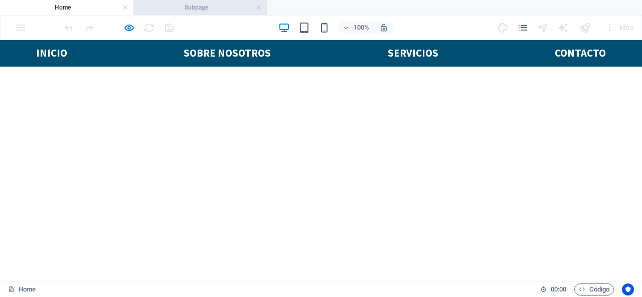
click at [212, 2] on li "Subpage" at bounding box center [199, 7] width 133 height 15
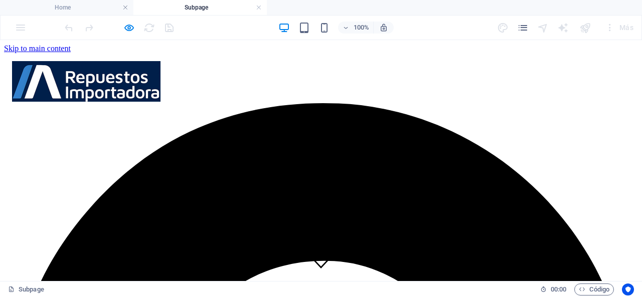
scroll to position [150, 0]
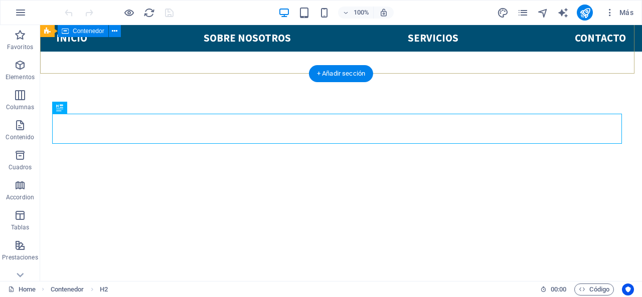
scroll to position [230, 0]
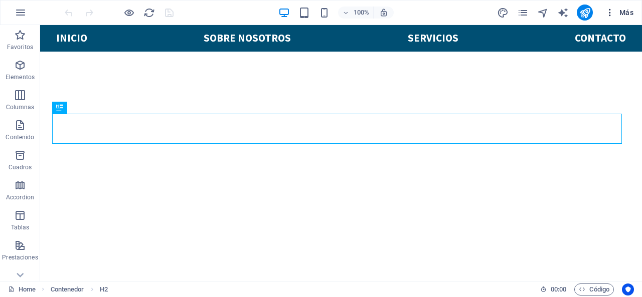
click at [610, 12] on icon "button" at bounding box center [610, 13] width 10 height 10
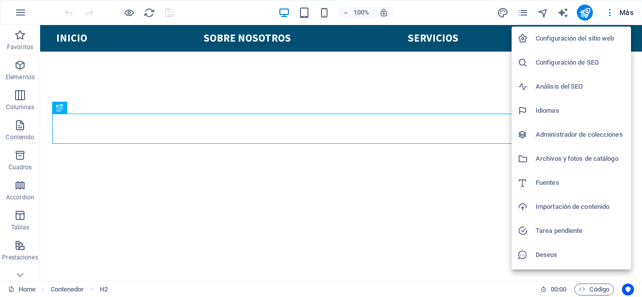
click at [570, 207] on h6 "Importación de contenido" at bounding box center [579, 207] width 89 height 12
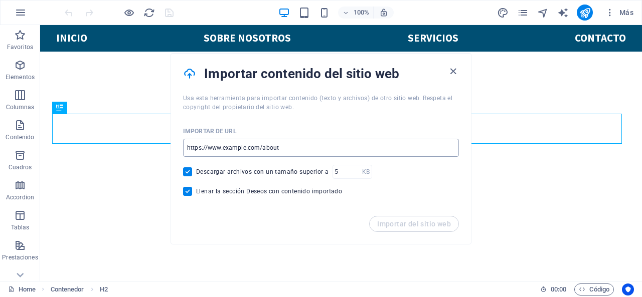
click at [295, 150] on input "url" at bounding box center [321, 148] width 276 height 18
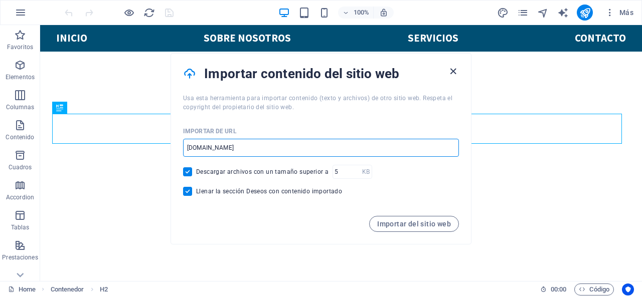
type input "[DOMAIN_NAME]"
click at [448, 74] on icon "button" at bounding box center [453, 72] width 12 height 12
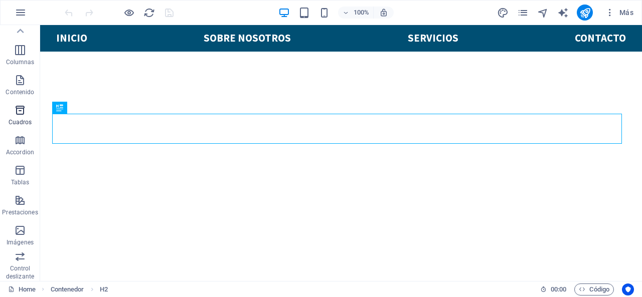
scroll to position [44, 0]
click at [20, 15] on icon "button" at bounding box center [21, 13] width 12 height 12
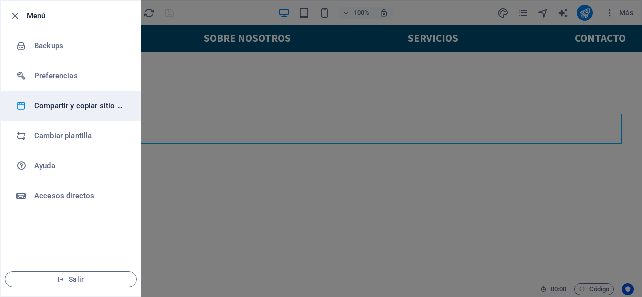
click at [63, 110] on h6 "Compartir y copiar sitio web" at bounding box center [80, 106] width 93 height 12
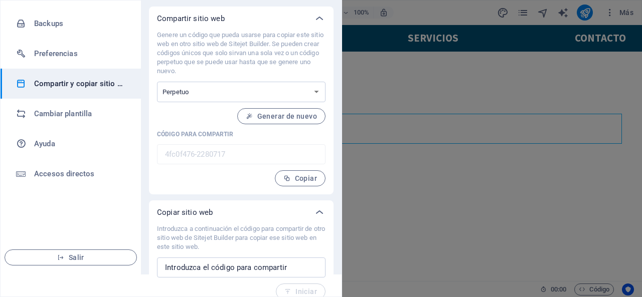
scroll to position [33, 0]
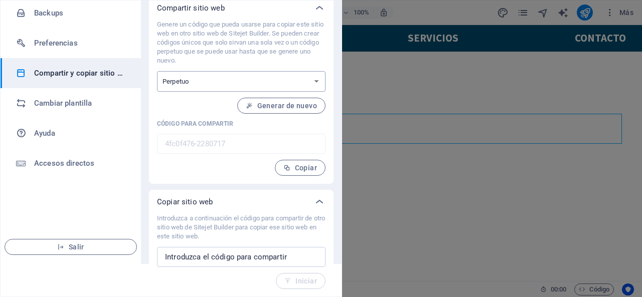
click at [205, 85] on select "Único Perpetuo" at bounding box center [241, 81] width 168 height 21
click at [305, 170] on span "Copiar" at bounding box center [300, 168] width 34 height 8
click at [292, 168] on span "Copiar" at bounding box center [300, 168] width 34 height 8
click at [219, 257] on input "text" at bounding box center [241, 257] width 168 height 20
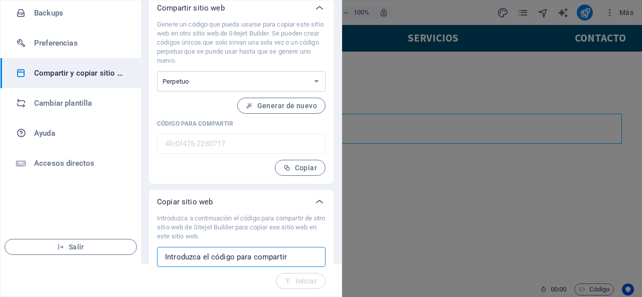
paste input "4fc0f476-2280717"
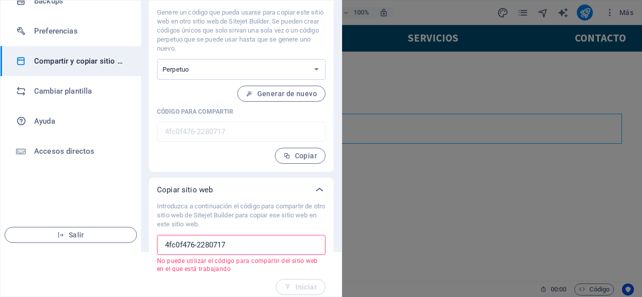
scroll to position [51, 0]
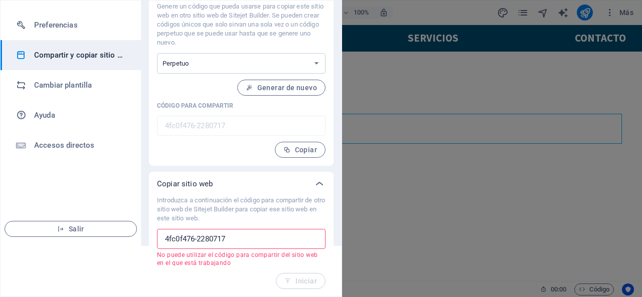
type input "4fc0f476-2280717"
click at [278, 92] on button "Generar de nuevo" at bounding box center [281, 88] width 88 height 16
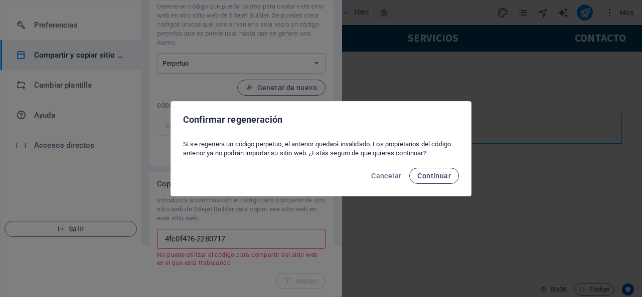
click at [437, 175] on span "Continuar" at bounding box center [434, 176] width 34 height 8
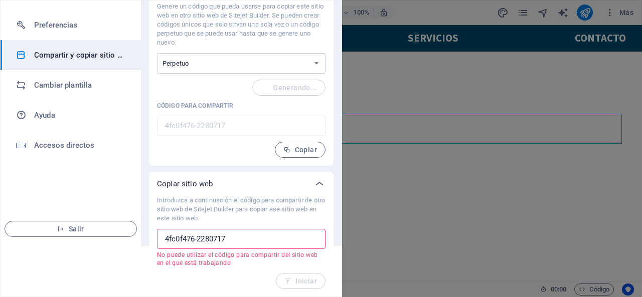
type input "d9cc0e75-2280717"
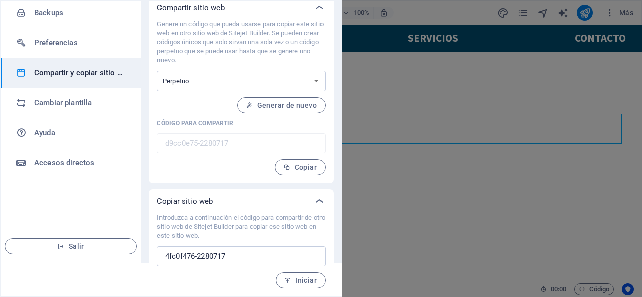
scroll to position [33, 0]
click at [305, 169] on span "Copiar" at bounding box center [300, 168] width 34 height 8
click at [242, 261] on input "4fc0f476-2280717" at bounding box center [241, 257] width 168 height 20
paste input "d9cc0e75"
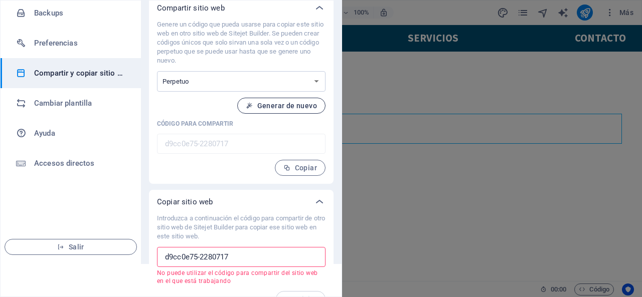
type input "d9cc0e75-2280717"
click at [303, 110] on button "Generar de nuevo" at bounding box center [281, 106] width 88 height 16
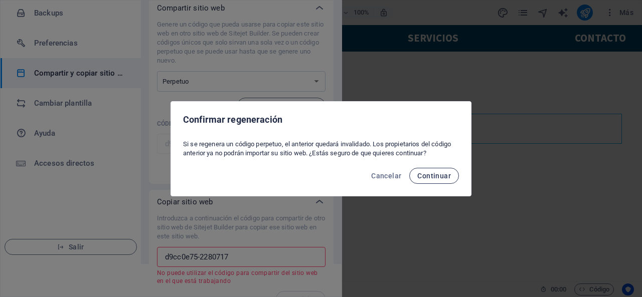
click at [443, 176] on span "Continuar" at bounding box center [434, 176] width 34 height 8
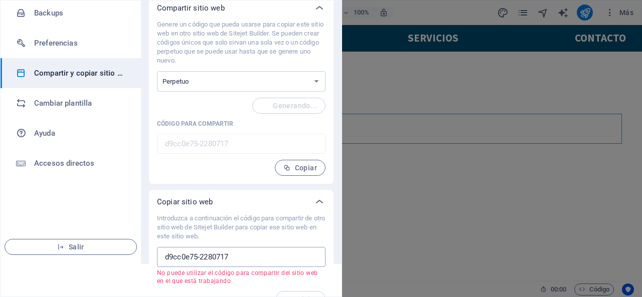
type input "e10e7c4c-2280717"
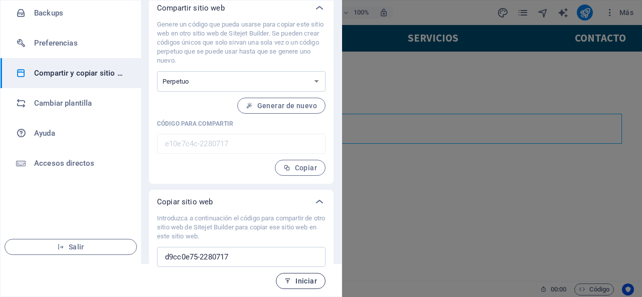
click at [296, 287] on button "Iniciar" at bounding box center [301, 281] width 50 height 16
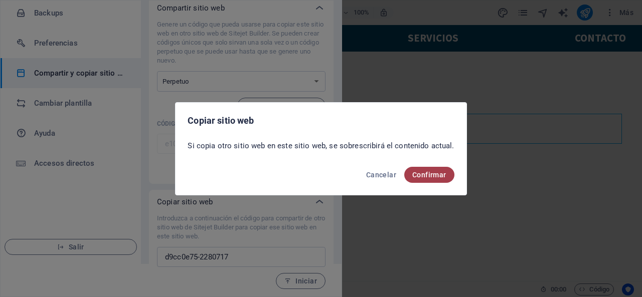
click at [418, 178] on span "Confirmar" at bounding box center [429, 175] width 34 height 8
click at [418, 172] on span "Confirmar" at bounding box center [429, 175] width 34 height 8
click at [390, 176] on span "Cancelar" at bounding box center [381, 175] width 30 height 8
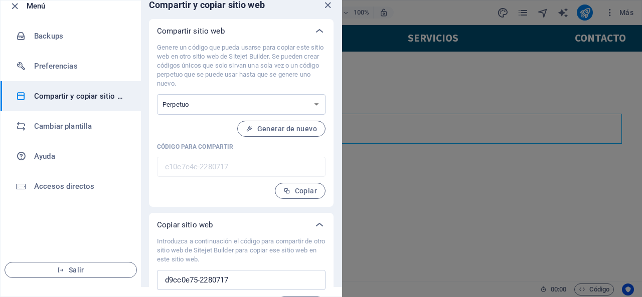
scroll to position [0, 0]
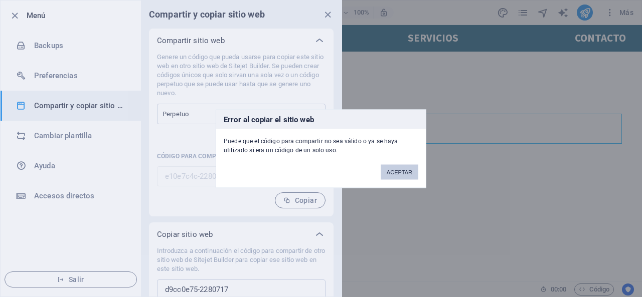
click at [393, 165] on button "ACEPTAR" at bounding box center [399, 171] width 38 height 15
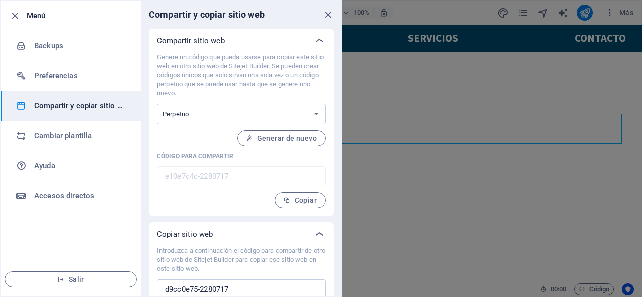
click at [546, 122] on div at bounding box center [321, 148] width 642 height 297
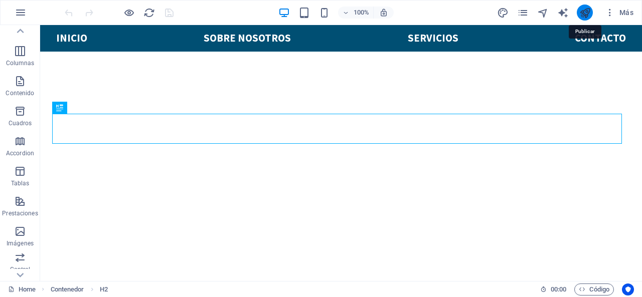
click at [586, 10] on icon "publish" at bounding box center [585, 13] width 12 height 12
